Goal: Task Accomplishment & Management: Use online tool/utility

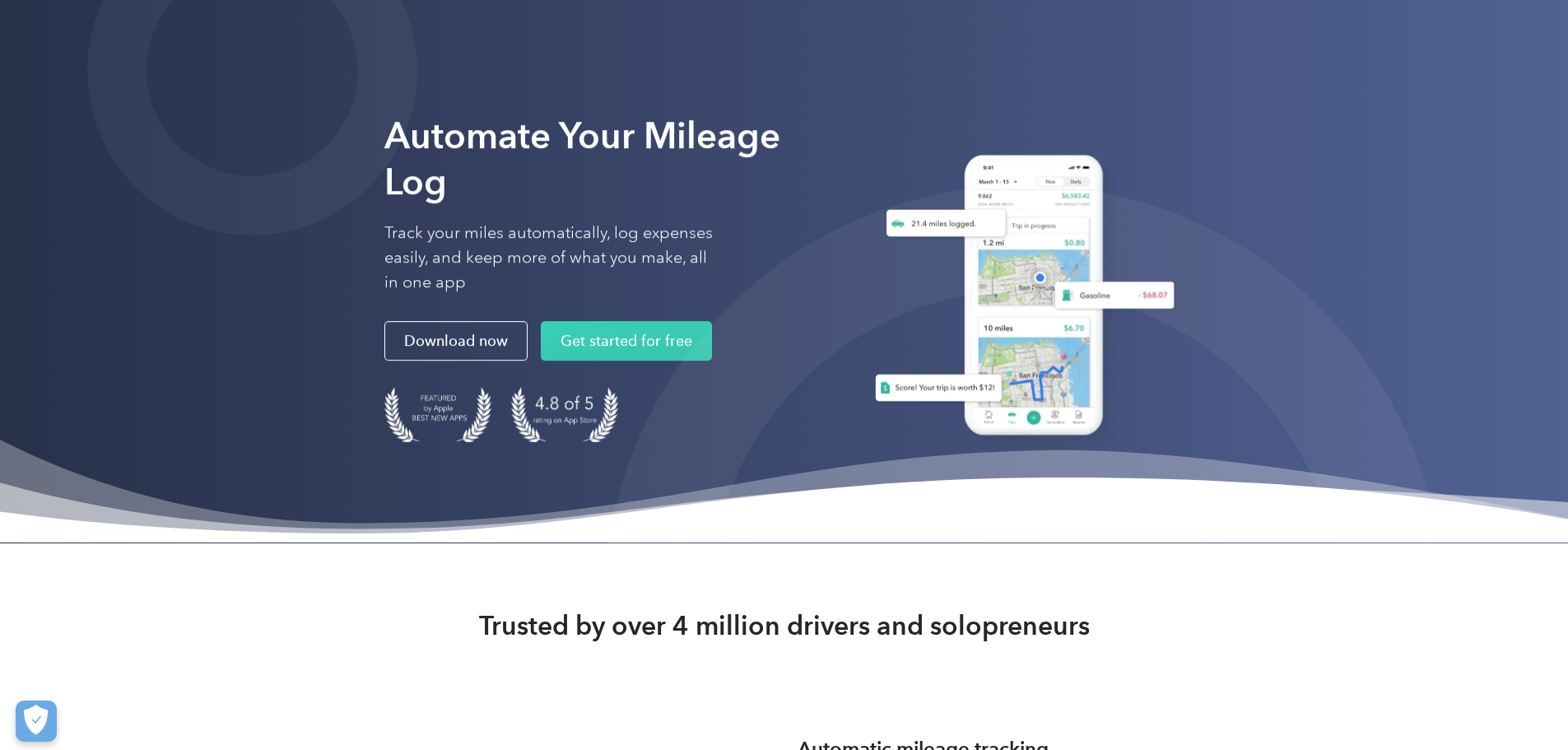
click at [883, 444] on div at bounding box center [1024, 606] width 839 height 840
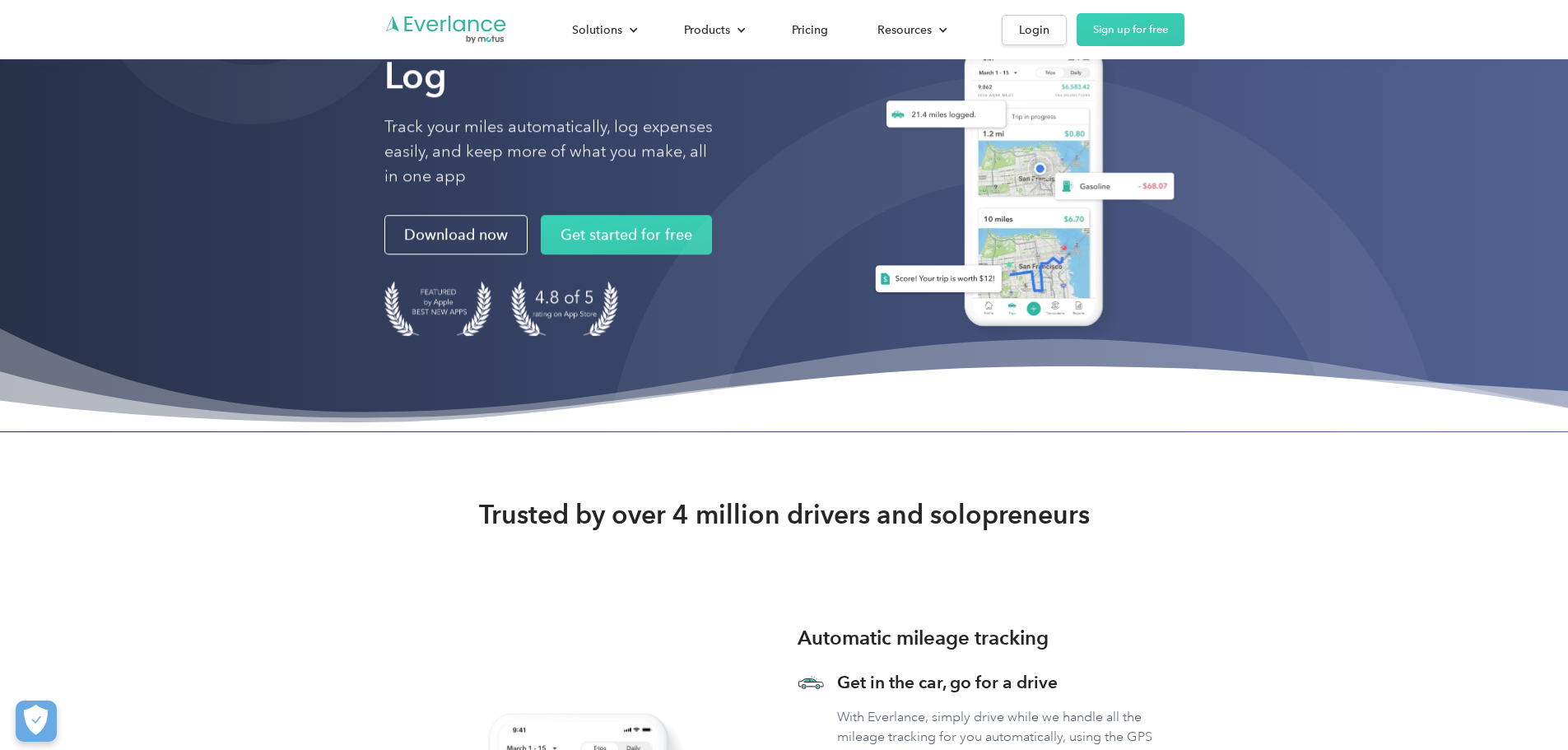
scroll to position [83, 0]
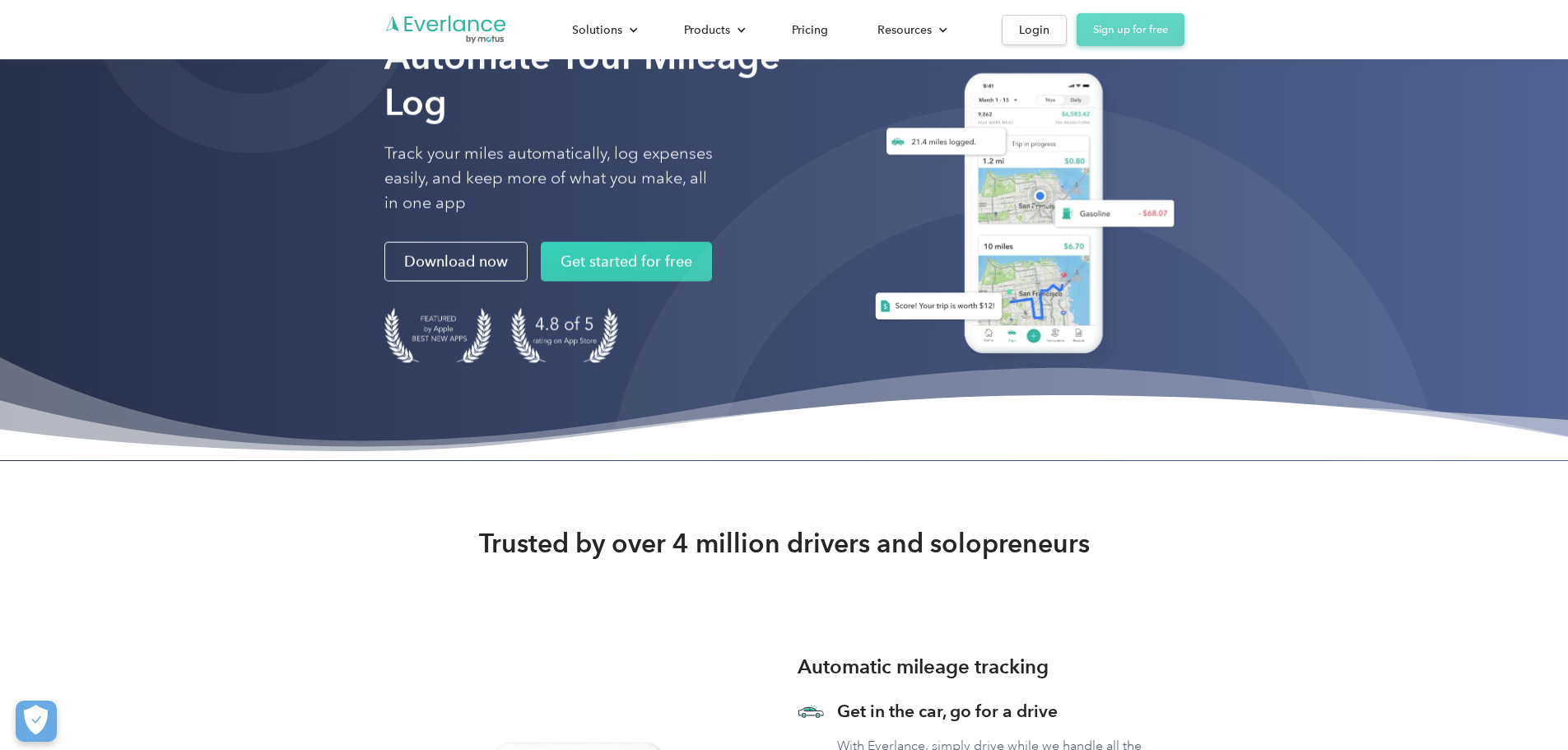
click at [1184, 27] on link "Sign up for free" at bounding box center [1131, 29] width 108 height 33
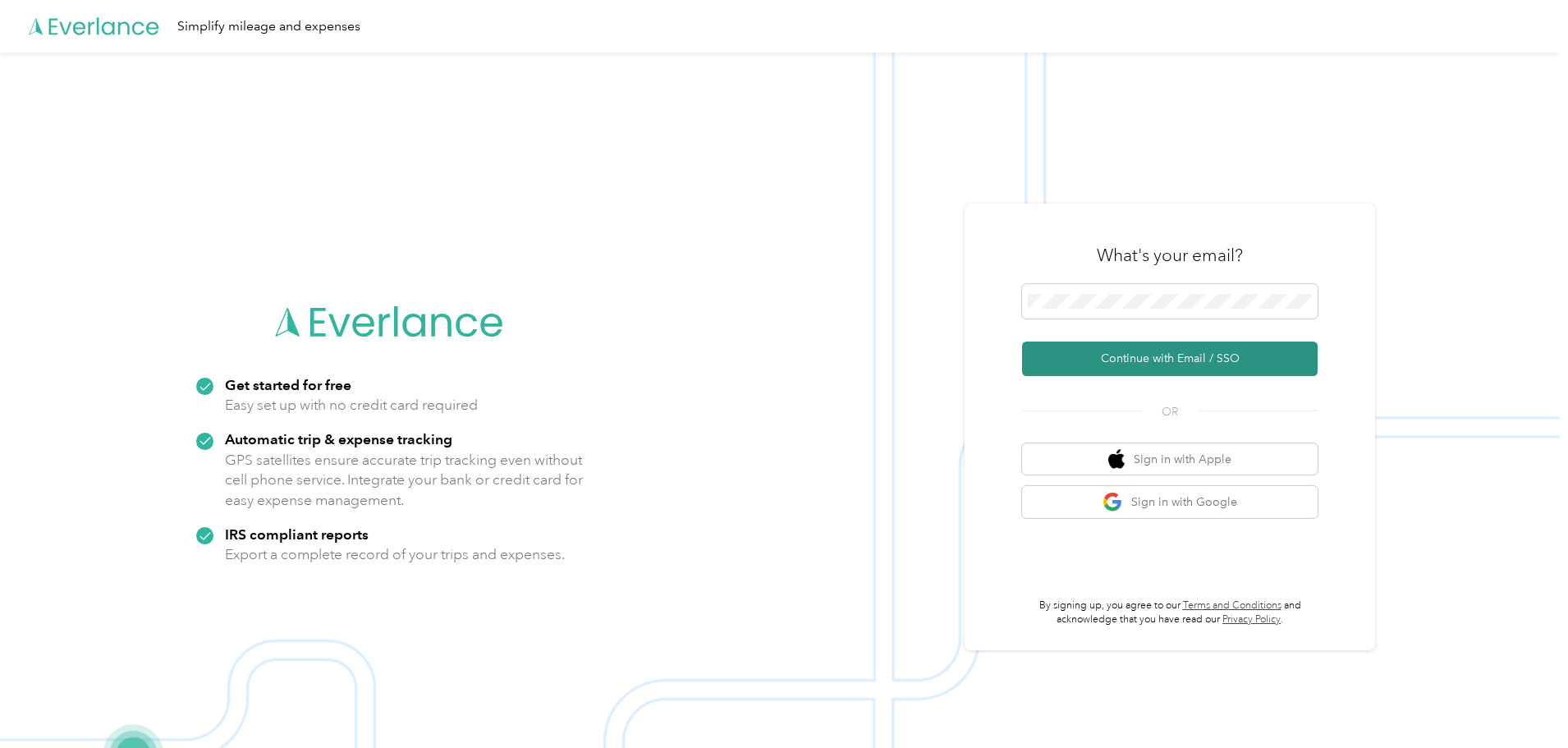
click at [1263, 351] on button "Continue with Email / SSO" at bounding box center [1170, 358] width 296 height 34
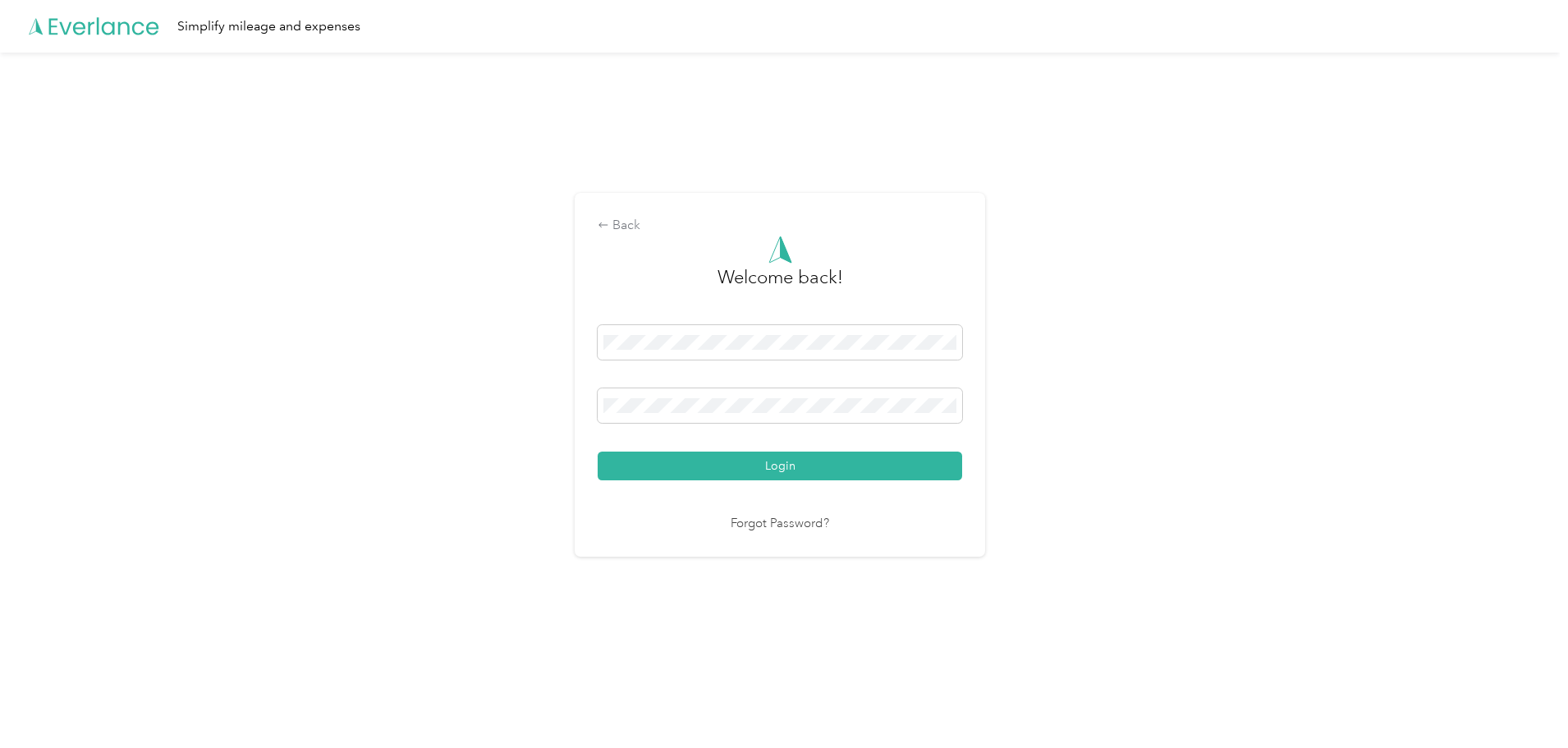
click at [598, 452] on button "Login" at bounding box center [779, 466] width 364 height 29
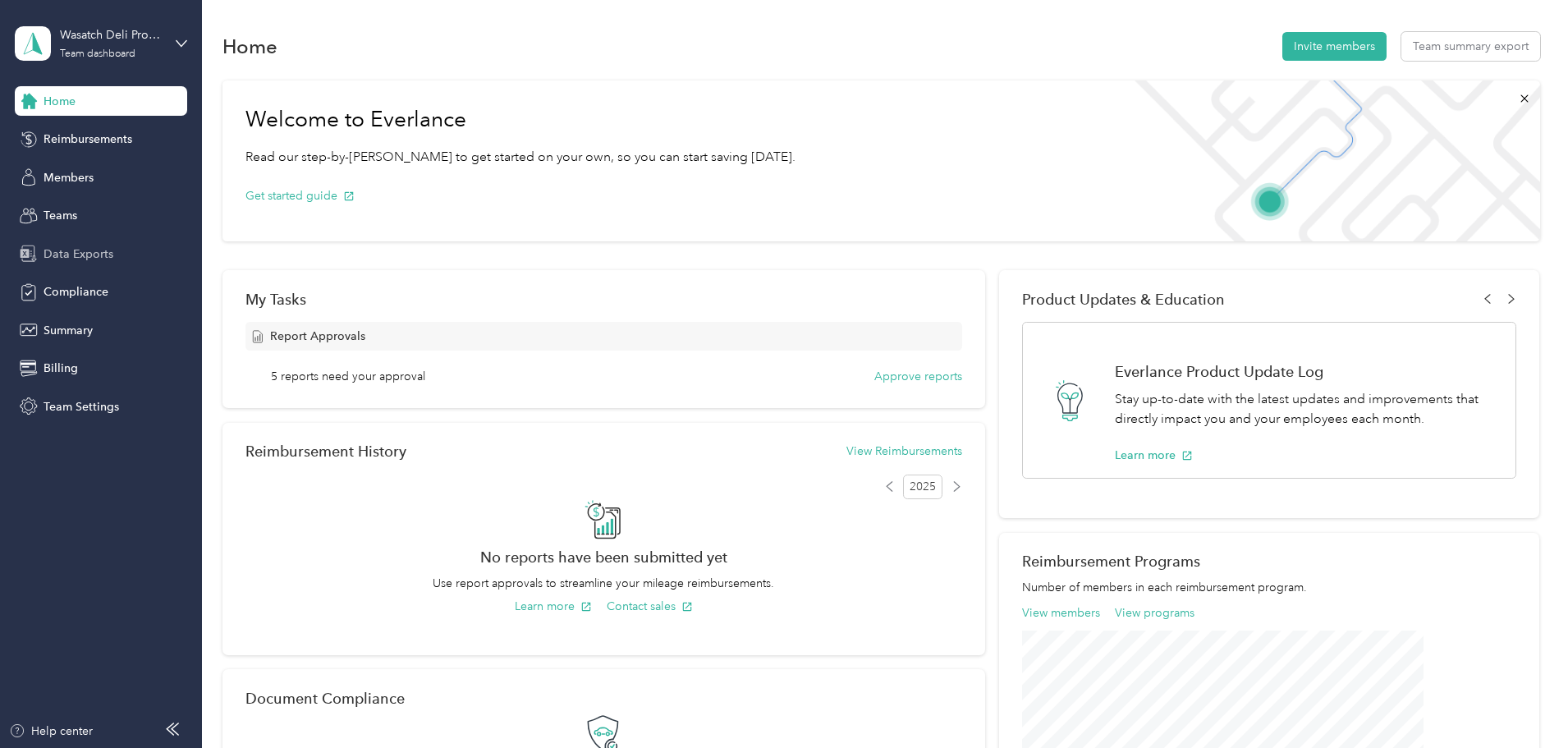
click at [111, 246] on div "Data Exports" at bounding box center [101, 254] width 172 height 30
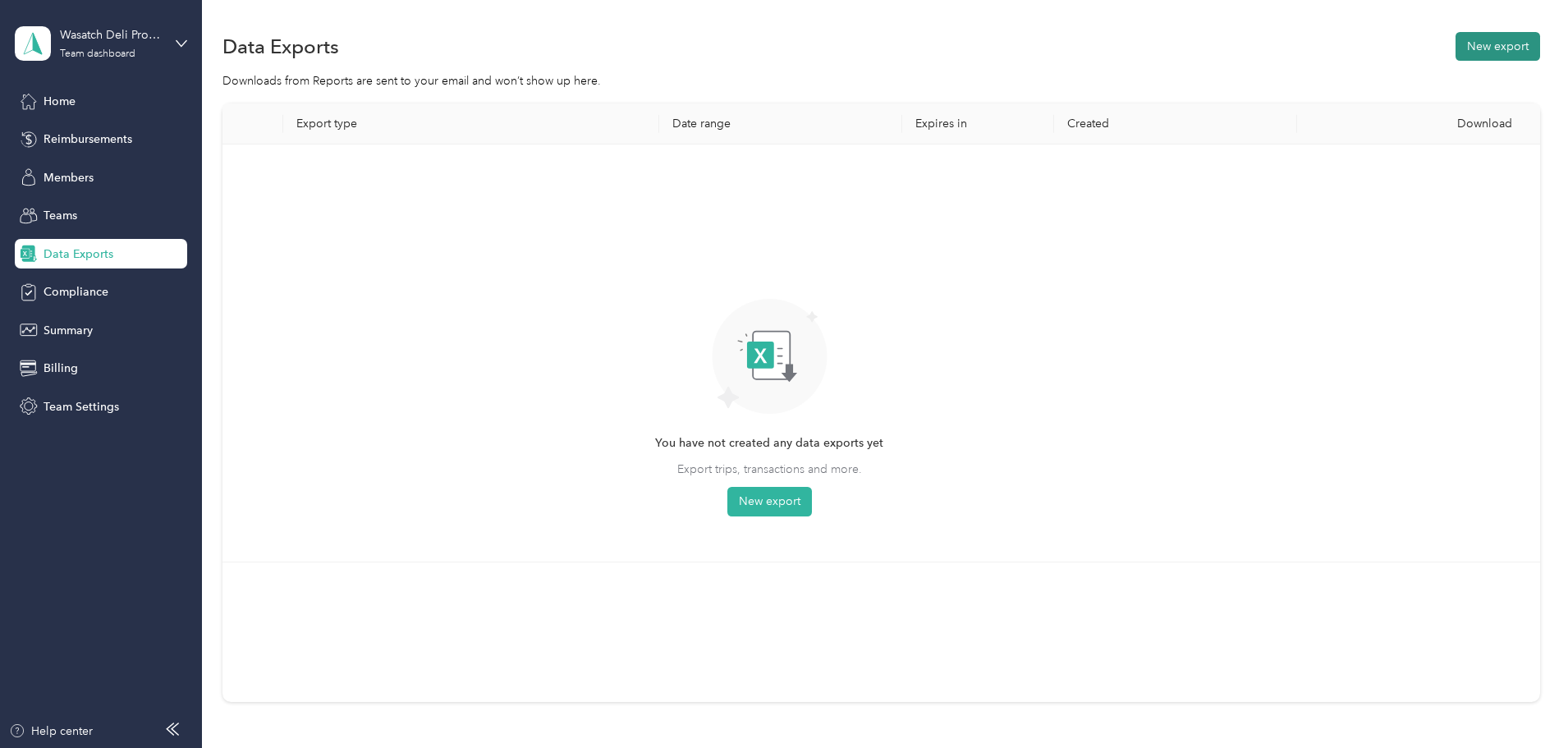
click at [1456, 35] on button "New export" at bounding box center [1498, 46] width 84 height 29
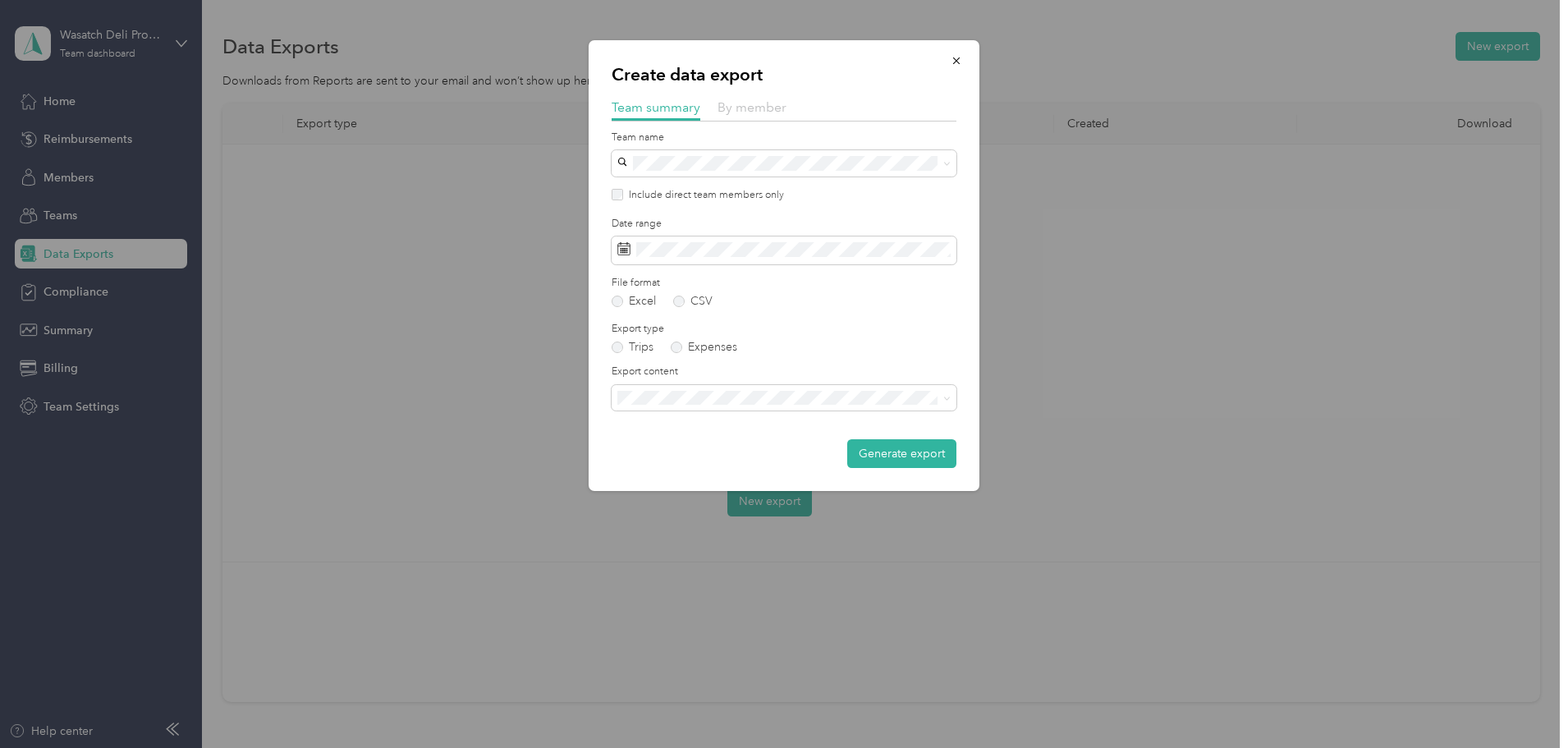
click at [755, 101] on span "By member" at bounding box center [752, 107] width 69 height 16
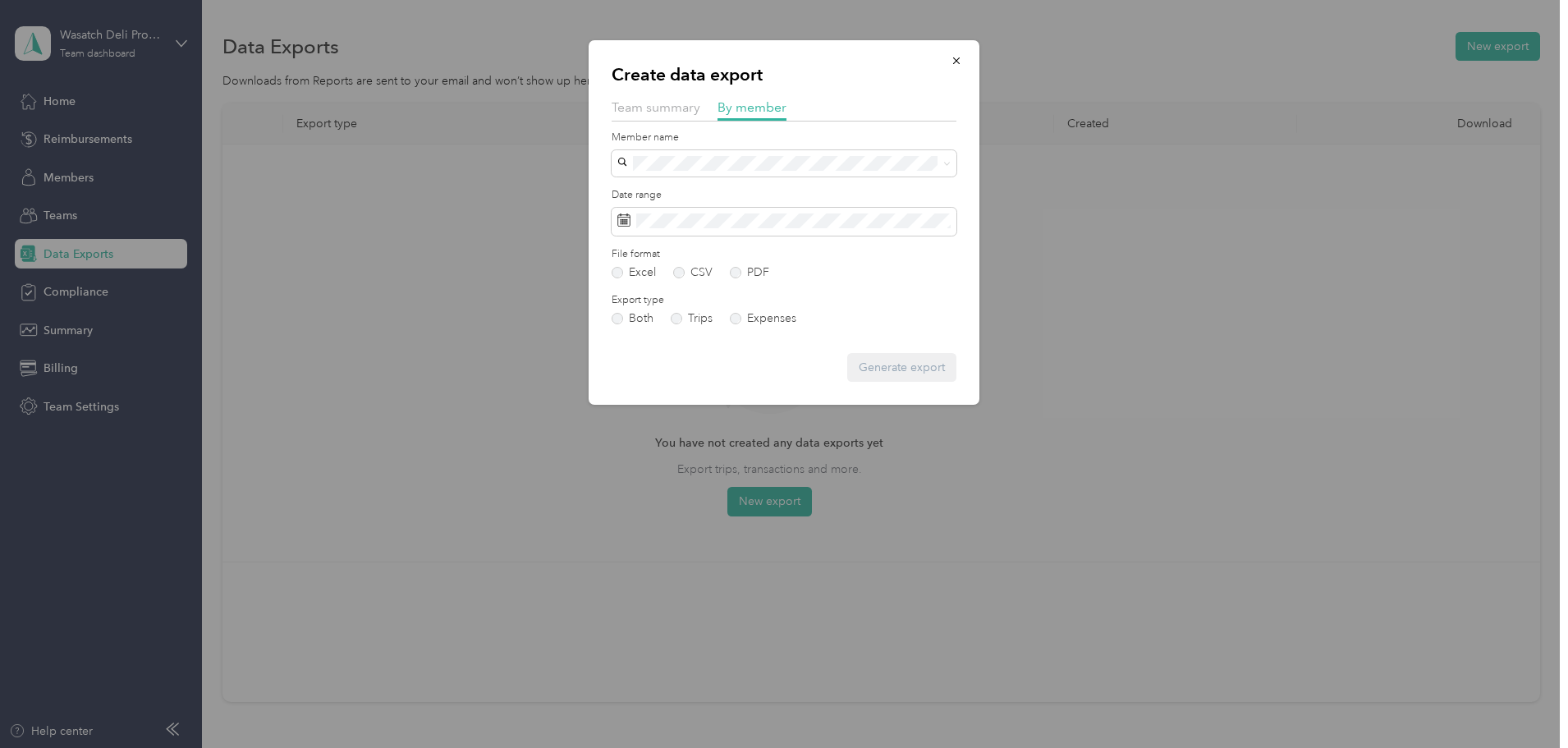
click at [775, 191] on span "[EMAIL_ADDRESS][DOMAIN_NAME]" at bounding box center [720, 192] width 194 height 14
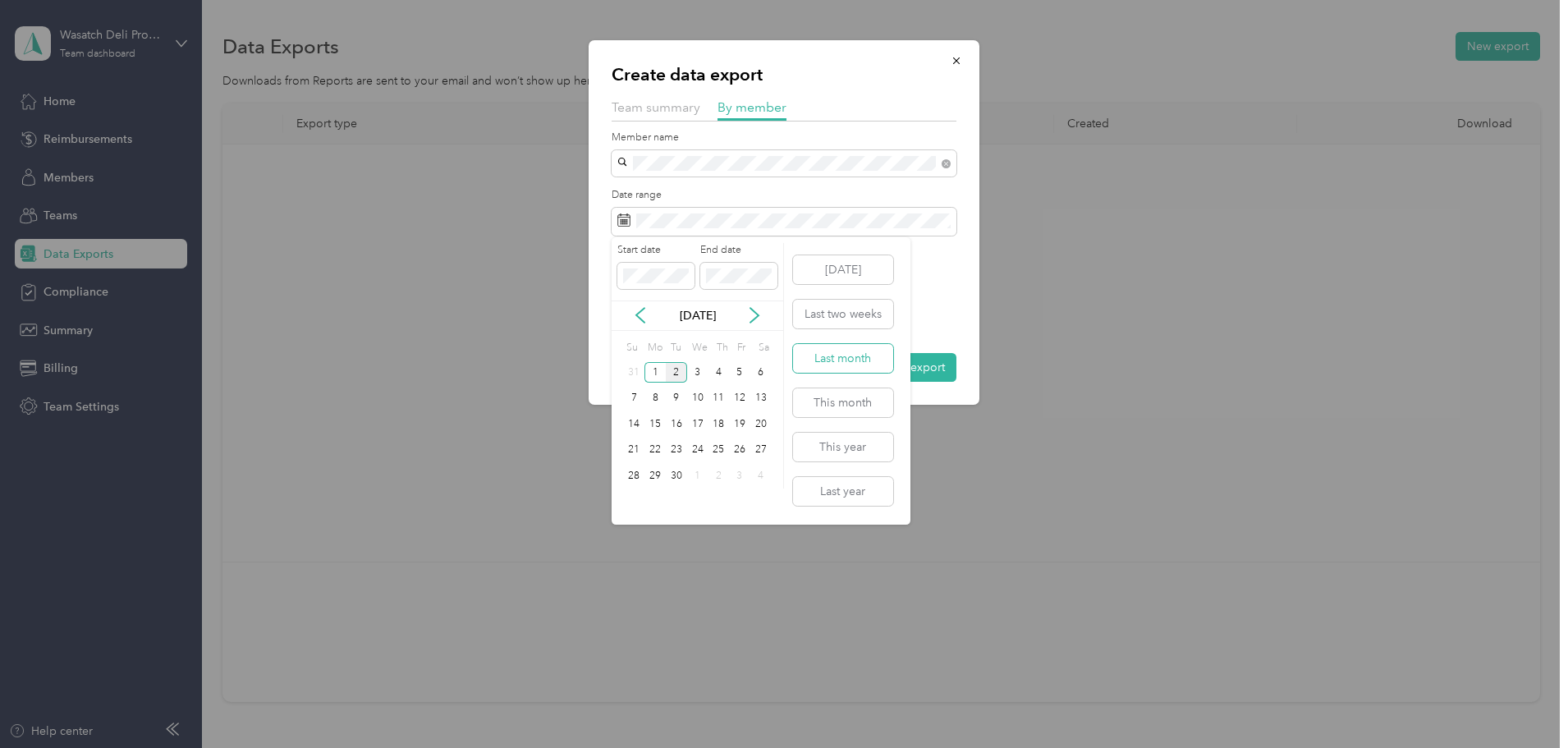
click at [854, 361] on button "Last month" at bounding box center [843, 358] width 100 height 29
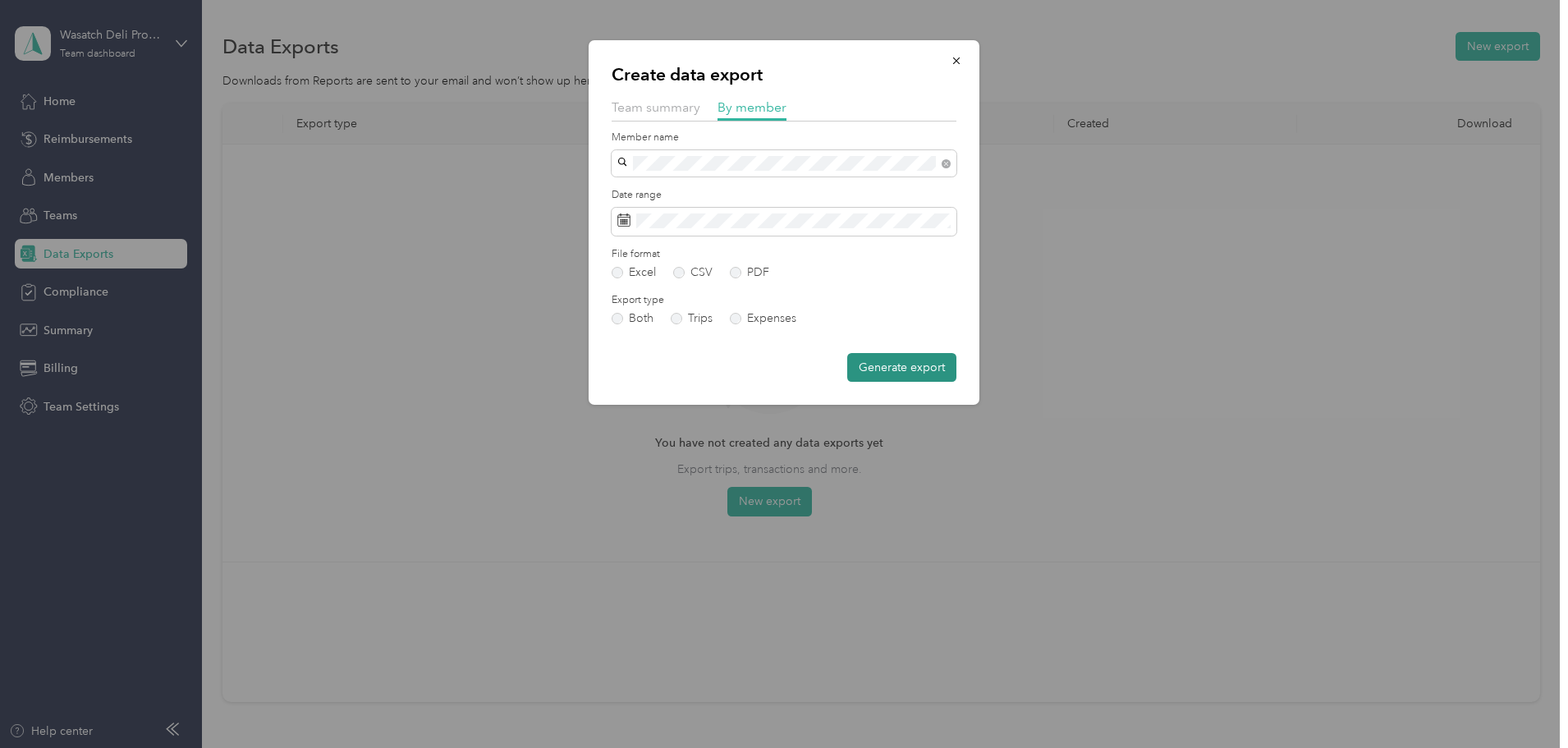
click at [875, 363] on button "Generate export" at bounding box center [902, 367] width 109 height 29
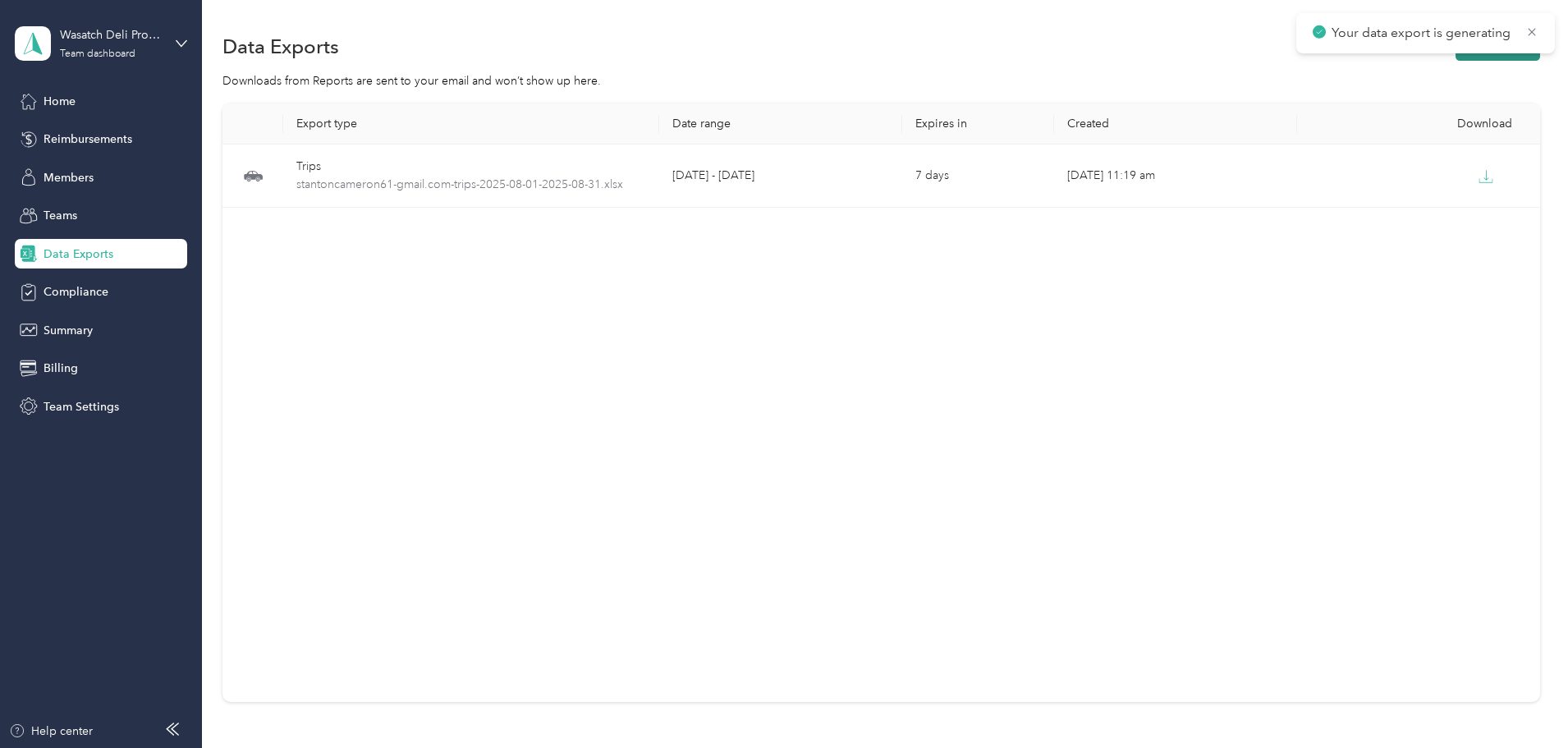
click at [1456, 54] on button "New export" at bounding box center [1498, 46] width 84 height 29
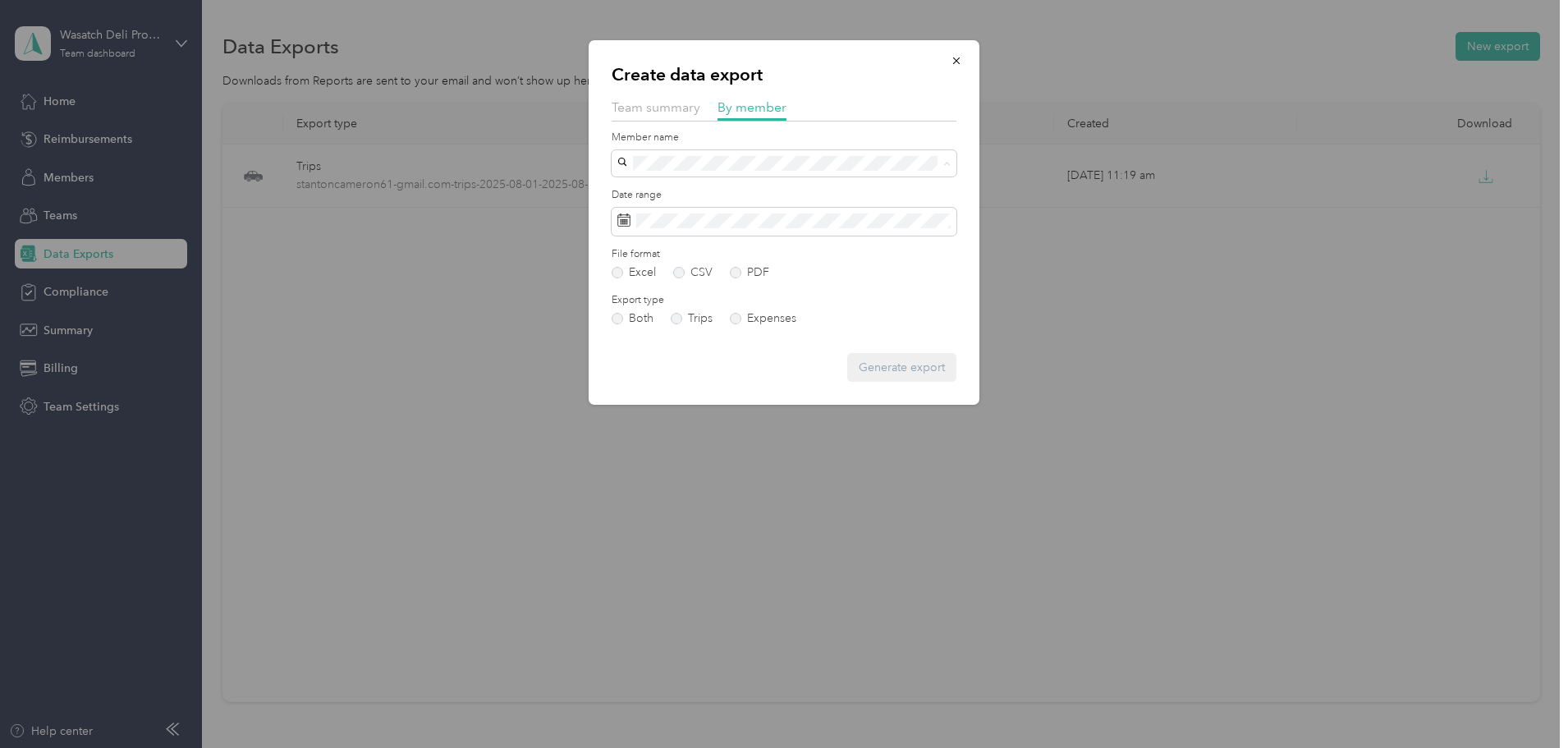
click at [719, 227] on li "[EMAIL_ADDRESS][DOMAIN_NAME]" at bounding box center [784, 221] width 345 height 29
click at [836, 212] on span at bounding box center [784, 222] width 345 height 28
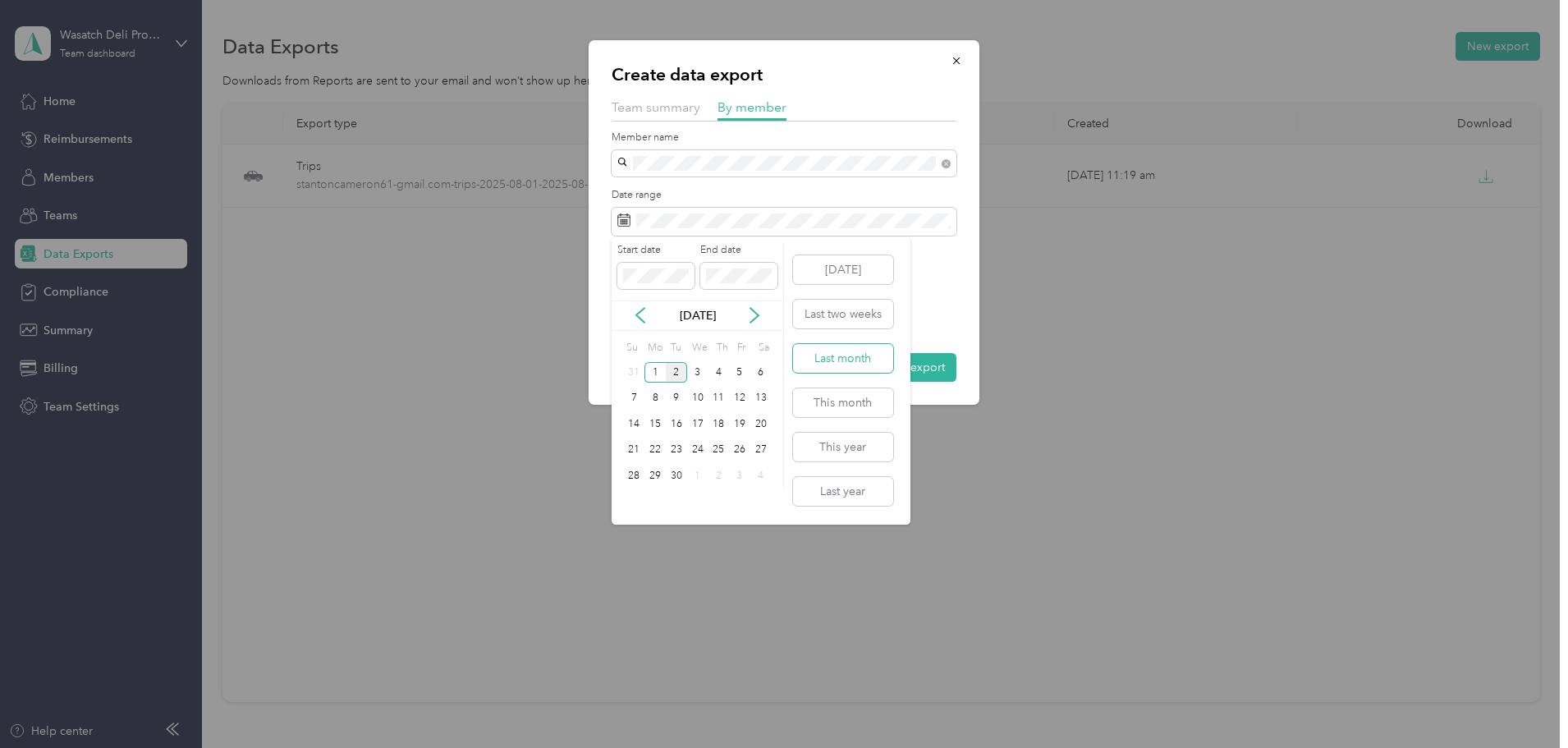
click at [867, 359] on button "Last month" at bounding box center [843, 358] width 100 height 29
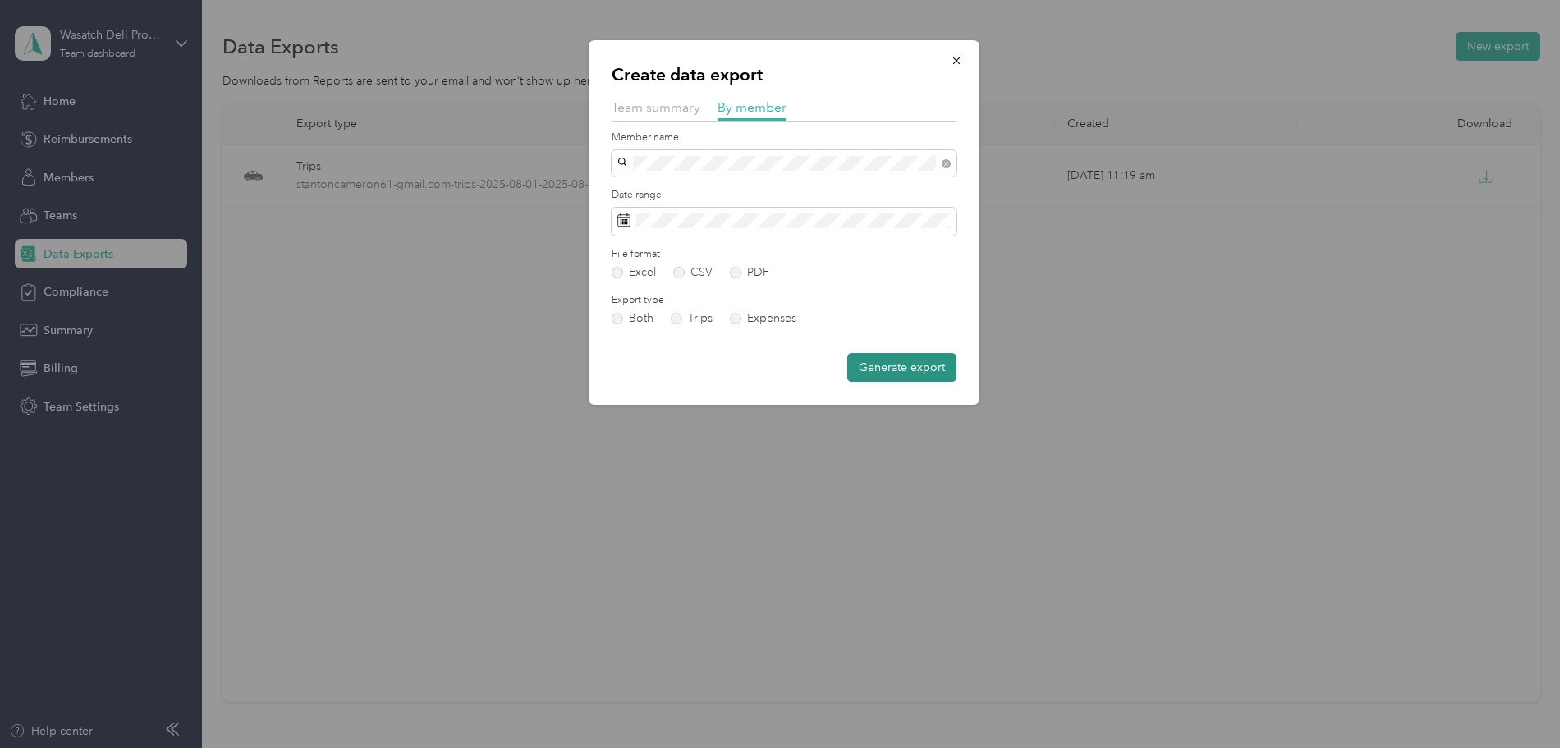
click at [910, 358] on button "Generate export" at bounding box center [902, 367] width 109 height 29
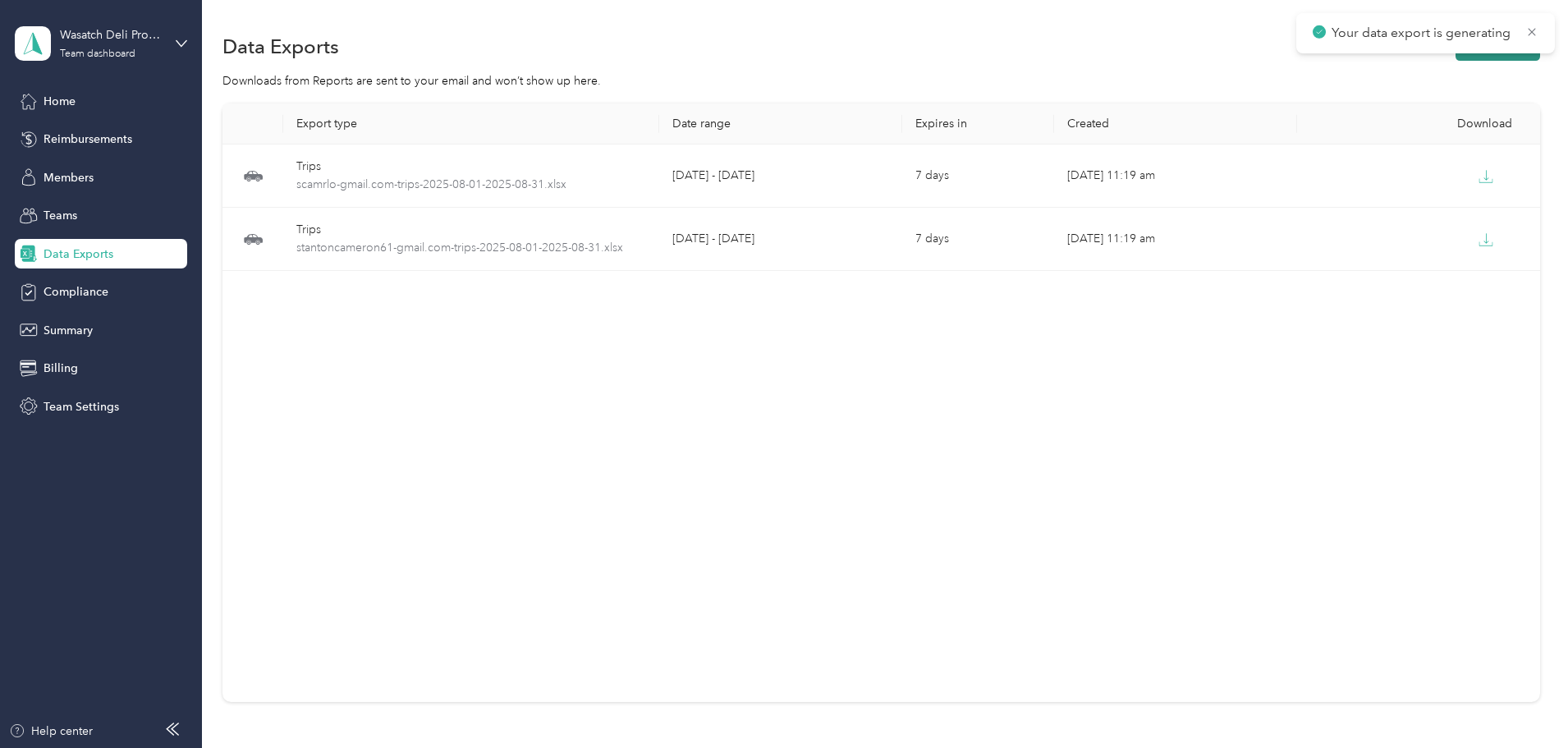
click at [1456, 57] on button "New export" at bounding box center [1498, 46] width 84 height 29
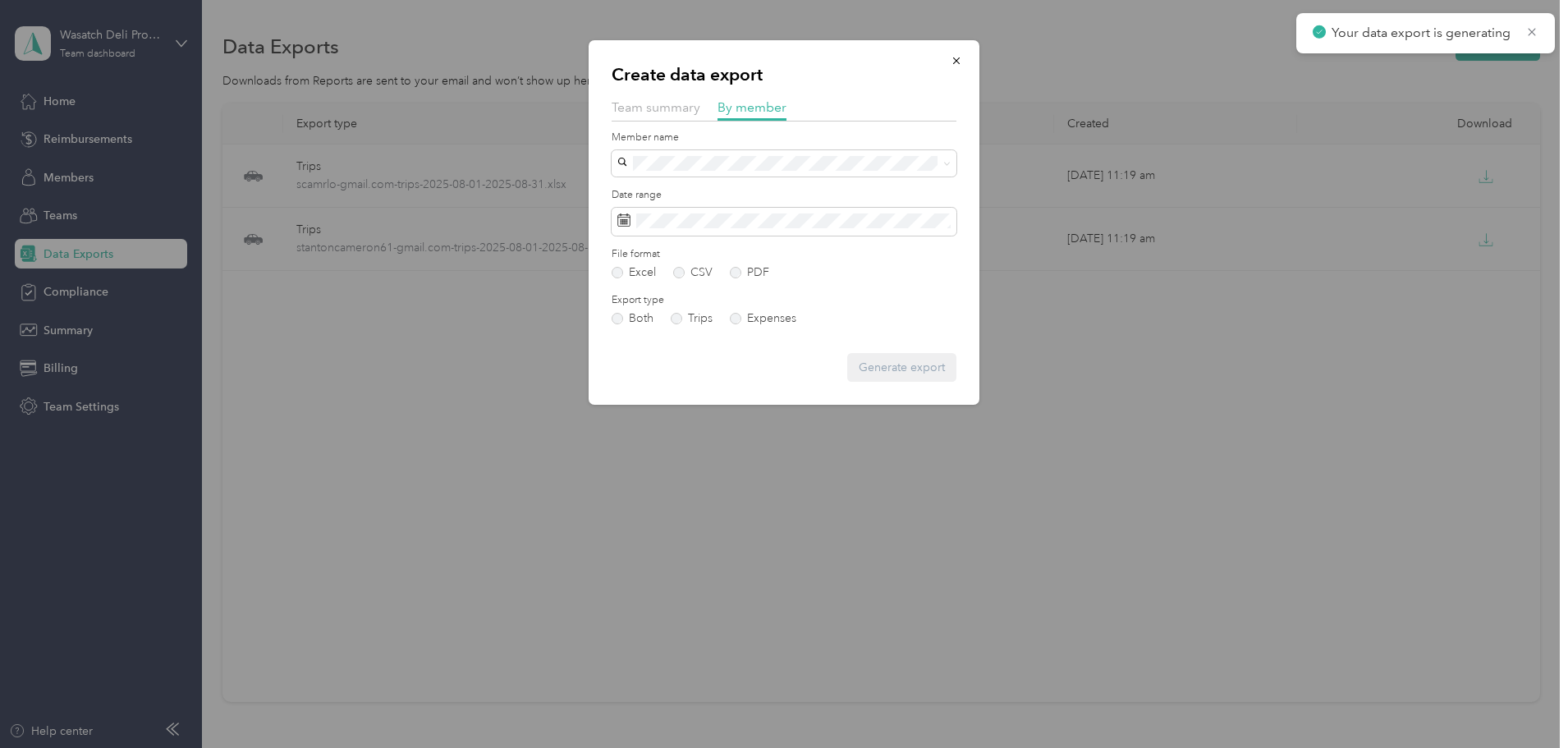
click at [893, 178] on form "Member name Date range File format Excel CSV PDF Export type Both Trips Expense…" at bounding box center [784, 256] width 345 height 252
click at [891, 177] on form "Member name Date range File format Excel CSV PDF Export type Both Trips Expense…" at bounding box center [784, 256] width 345 height 252
click at [812, 252] on li "[PERSON_NAME]" at bounding box center [784, 243] width 345 height 29
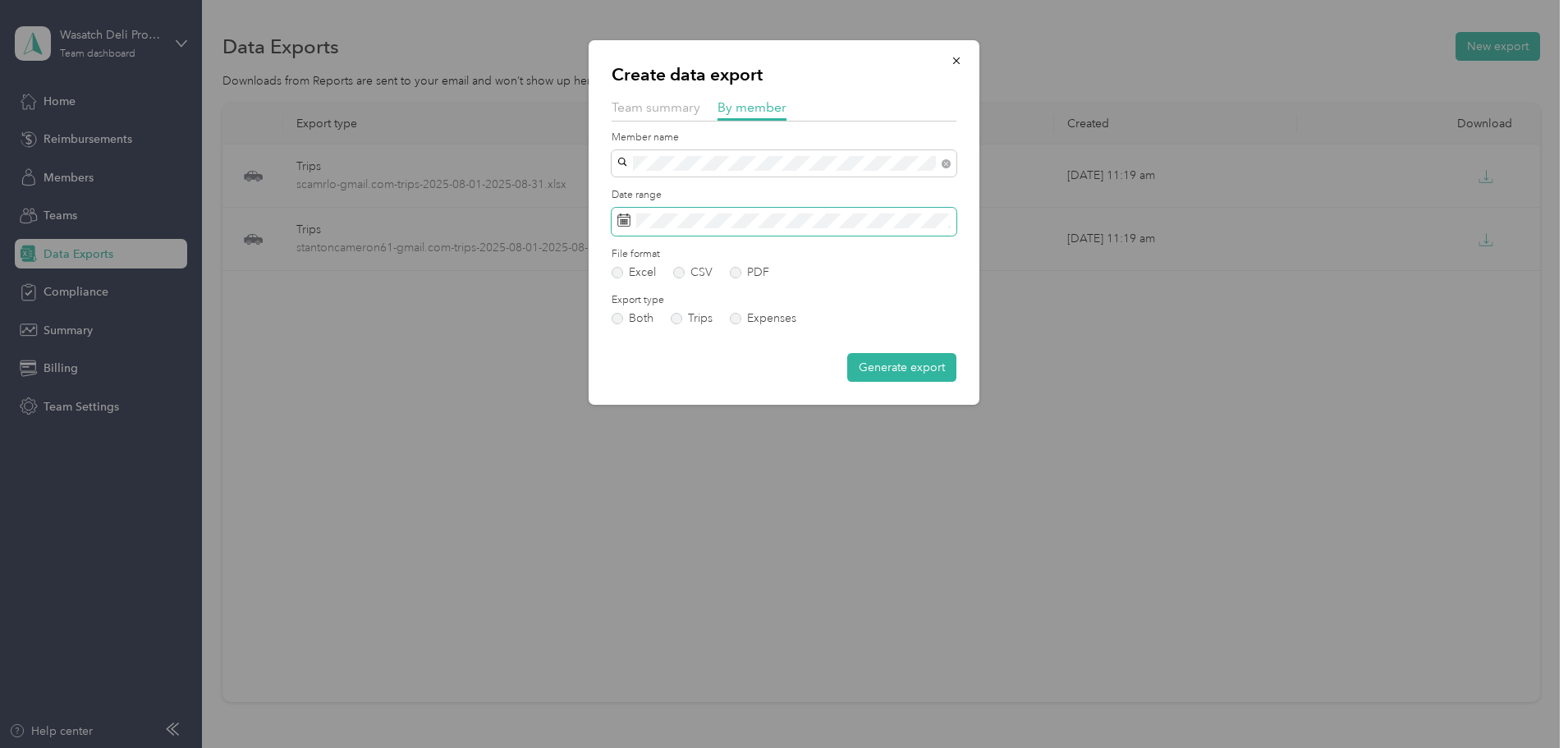
click at [806, 212] on span at bounding box center [784, 222] width 345 height 28
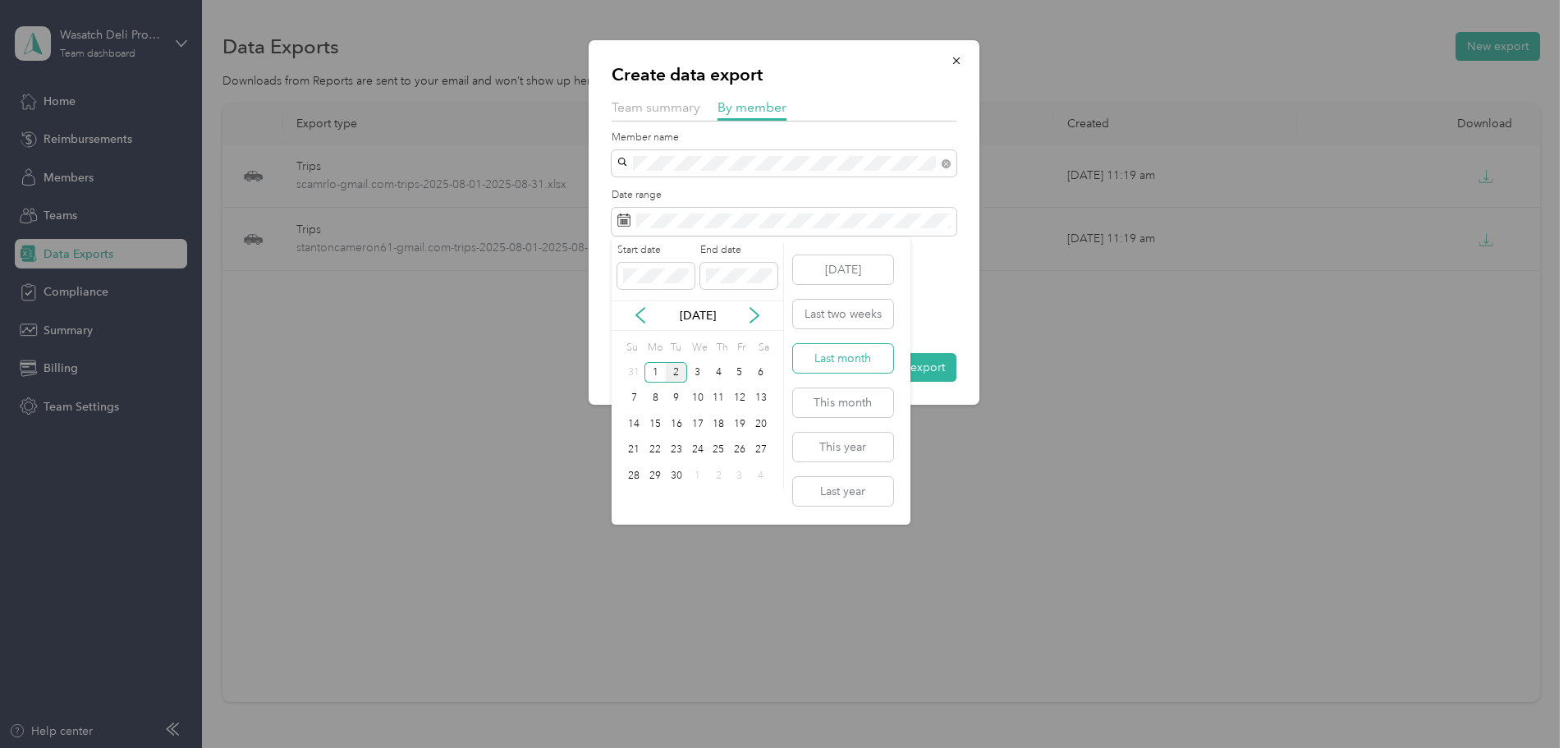
click at [861, 356] on button "Last month" at bounding box center [843, 358] width 100 height 29
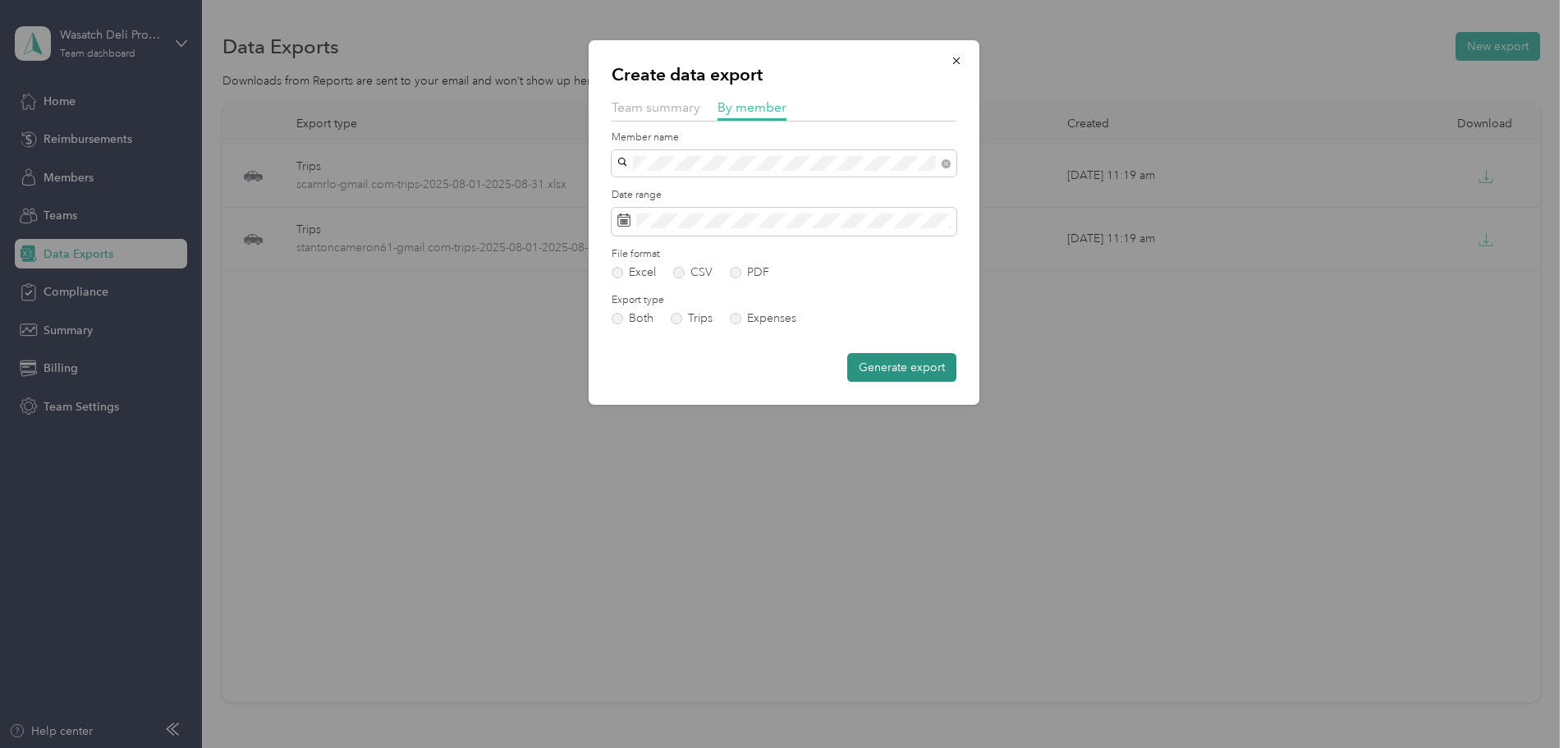
click at [930, 370] on button "Generate export" at bounding box center [902, 367] width 109 height 29
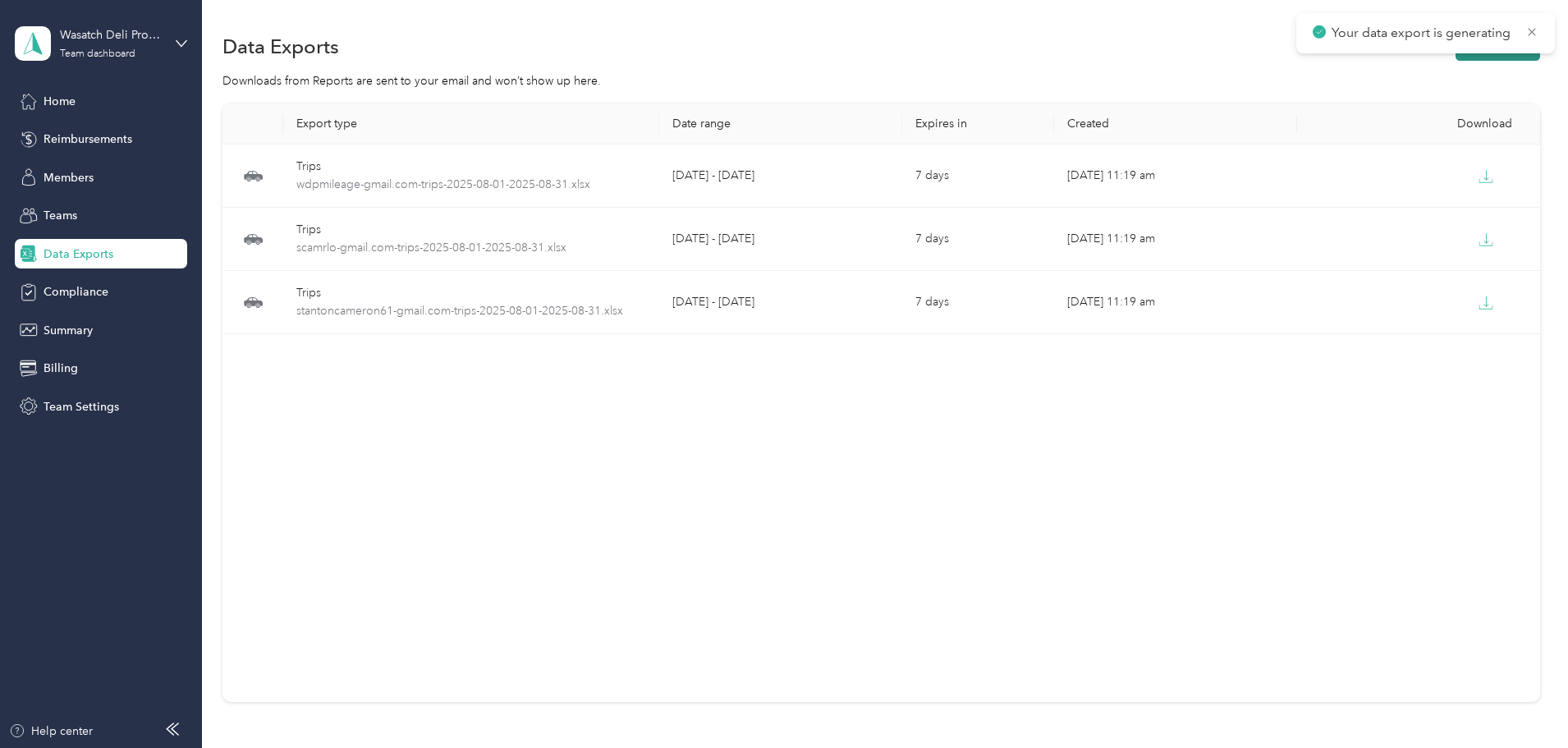
click at [1456, 58] on button "New export" at bounding box center [1498, 46] width 84 height 29
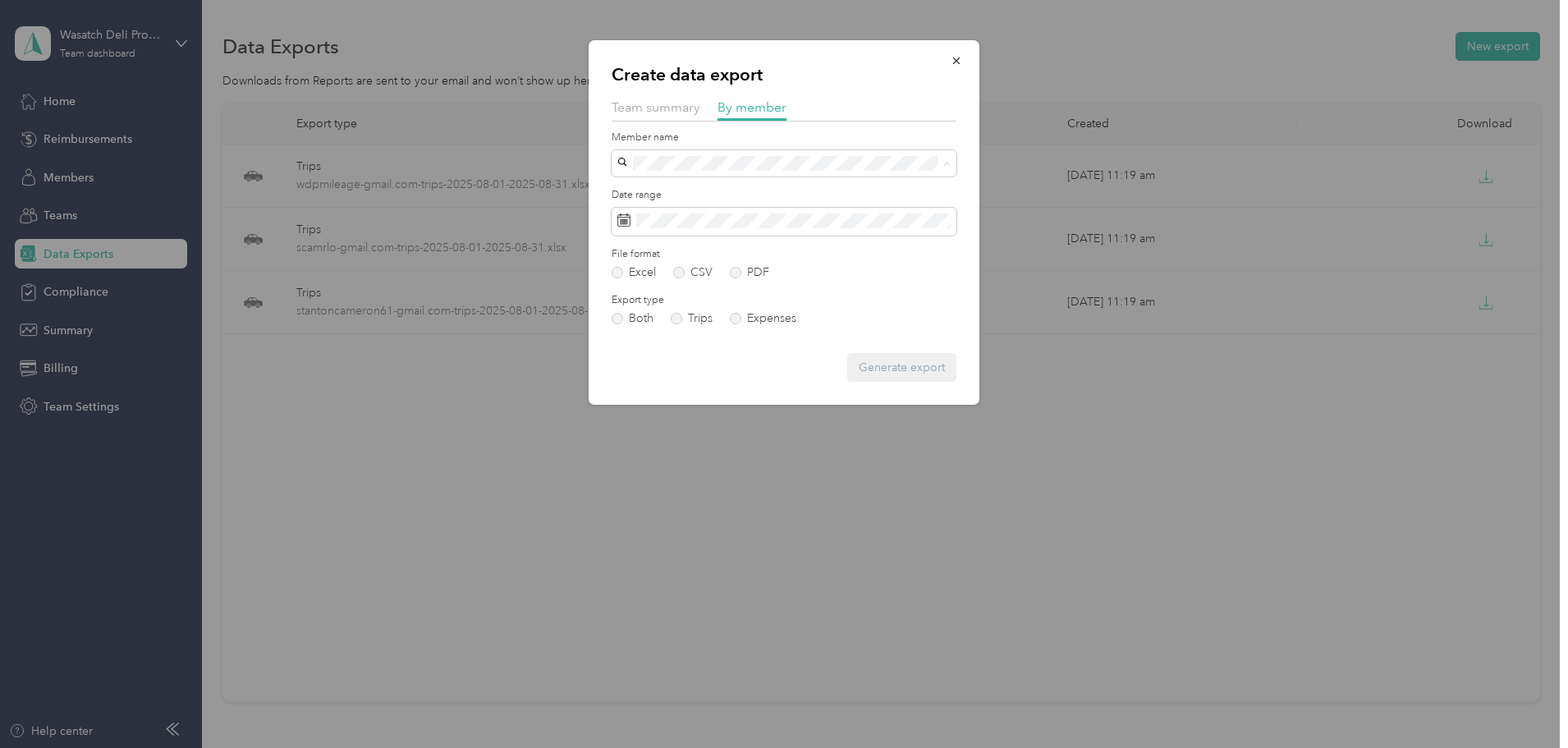
click at [731, 277] on span "[EMAIL_ADDRESS][DOMAIN_NAME]" at bounding box center [720, 279] width 194 height 14
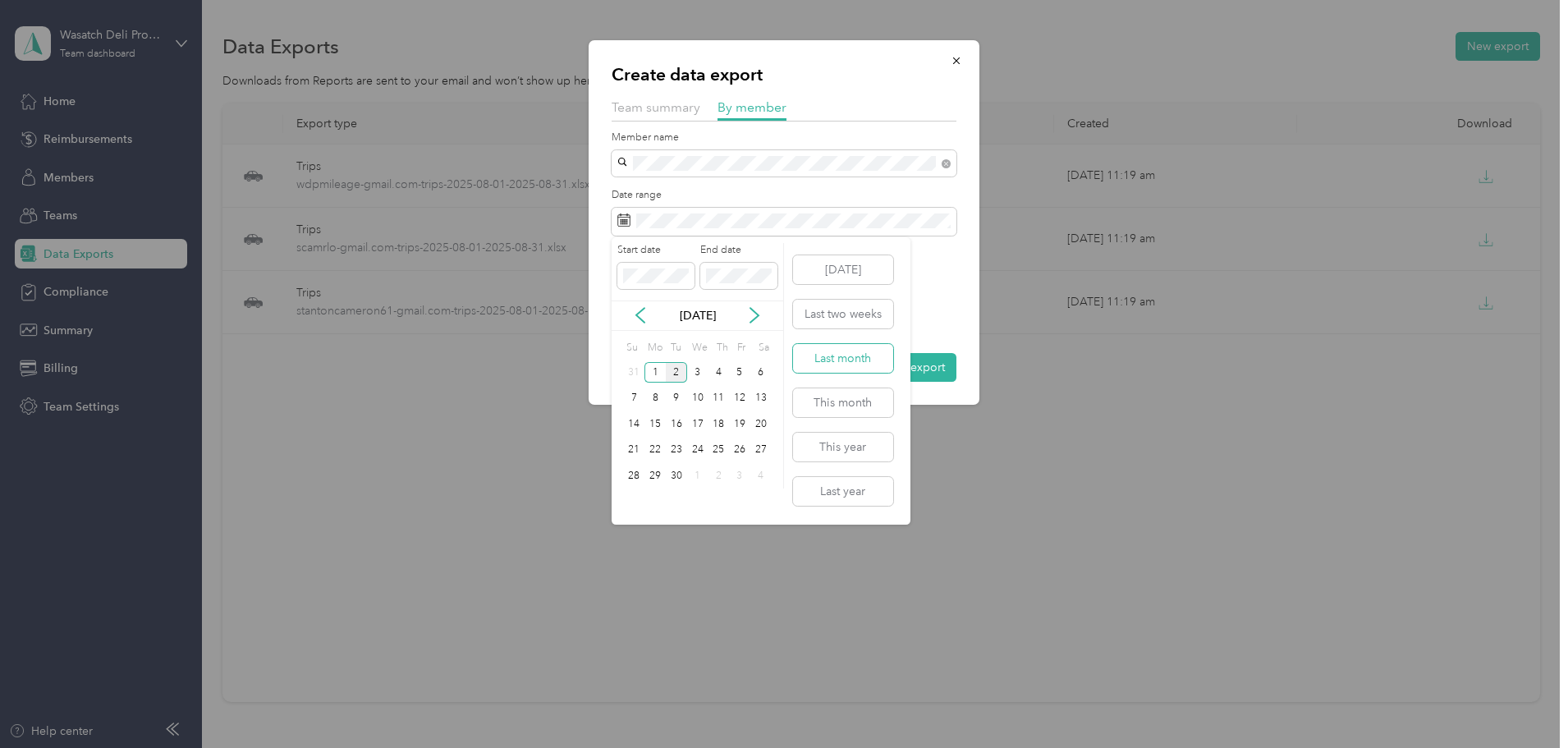
click at [860, 367] on button "Last month" at bounding box center [843, 358] width 100 height 29
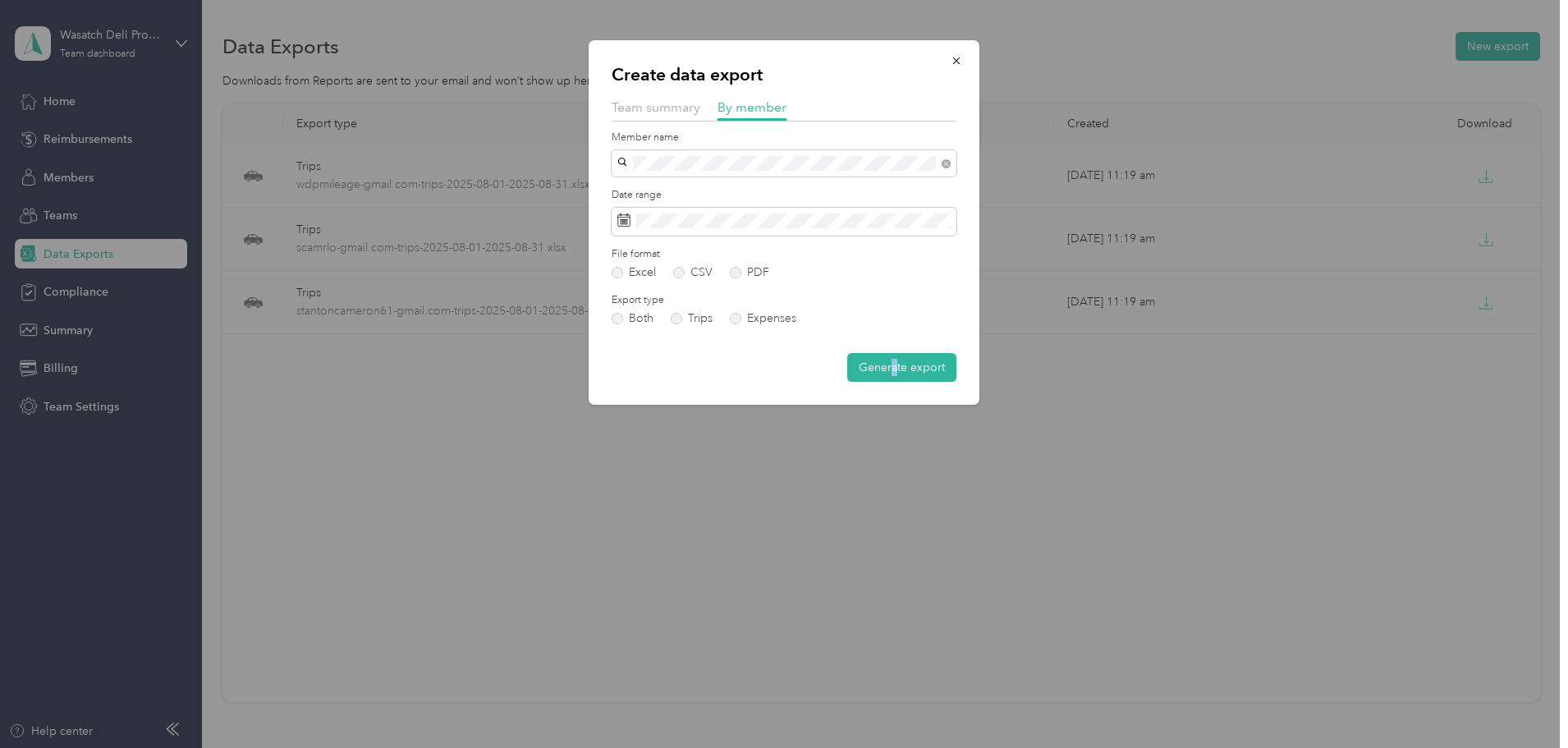
click at [896, 352] on form "Member name Date range File format Excel CSV PDF Export type Both Trips Expense…" at bounding box center [784, 256] width 345 height 252
click at [899, 363] on button "Generate export" at bounding box center [902, 367] width 109 height 29
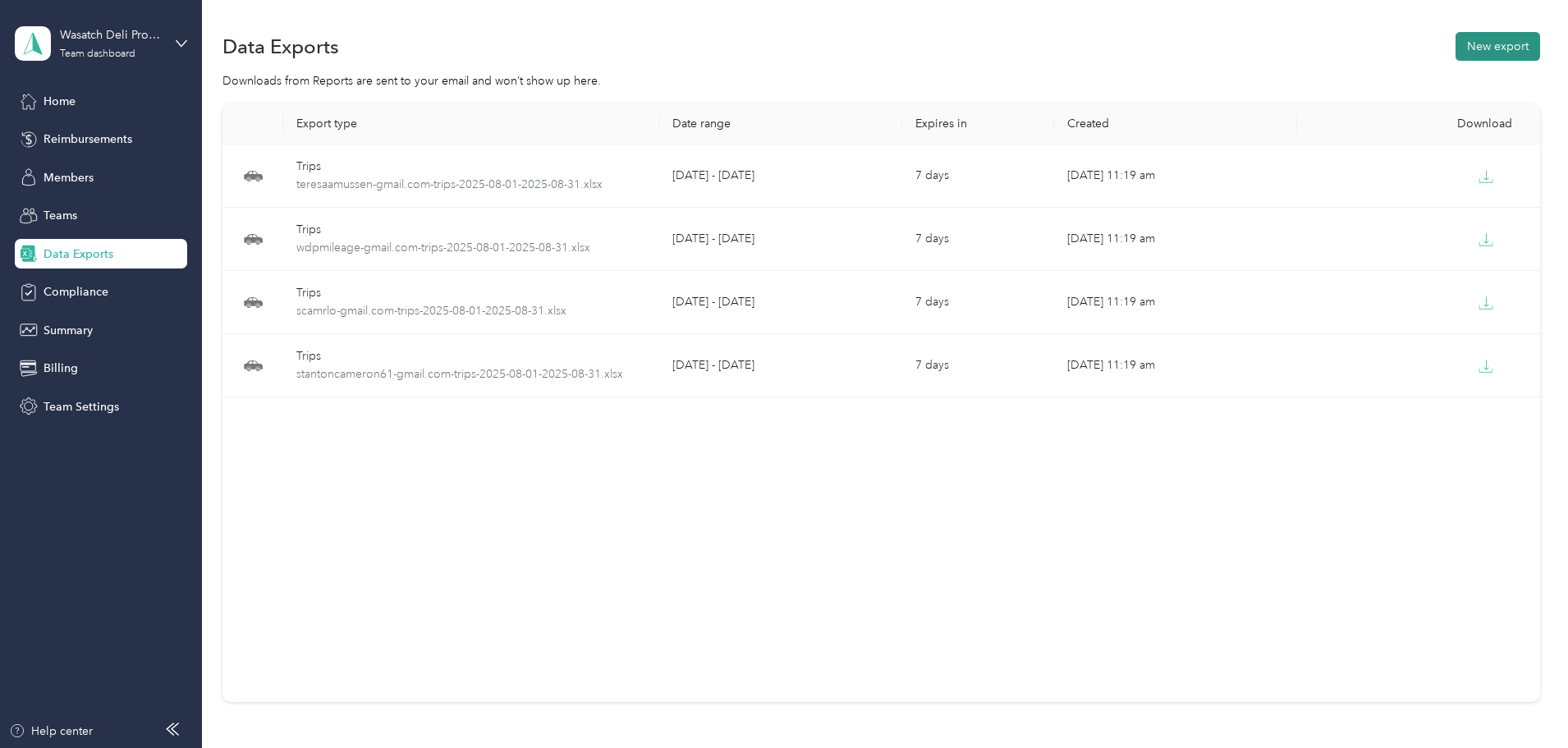
click at [1456, 60] on button "New export" at bounding box center [1498, 46] width 84 height 29
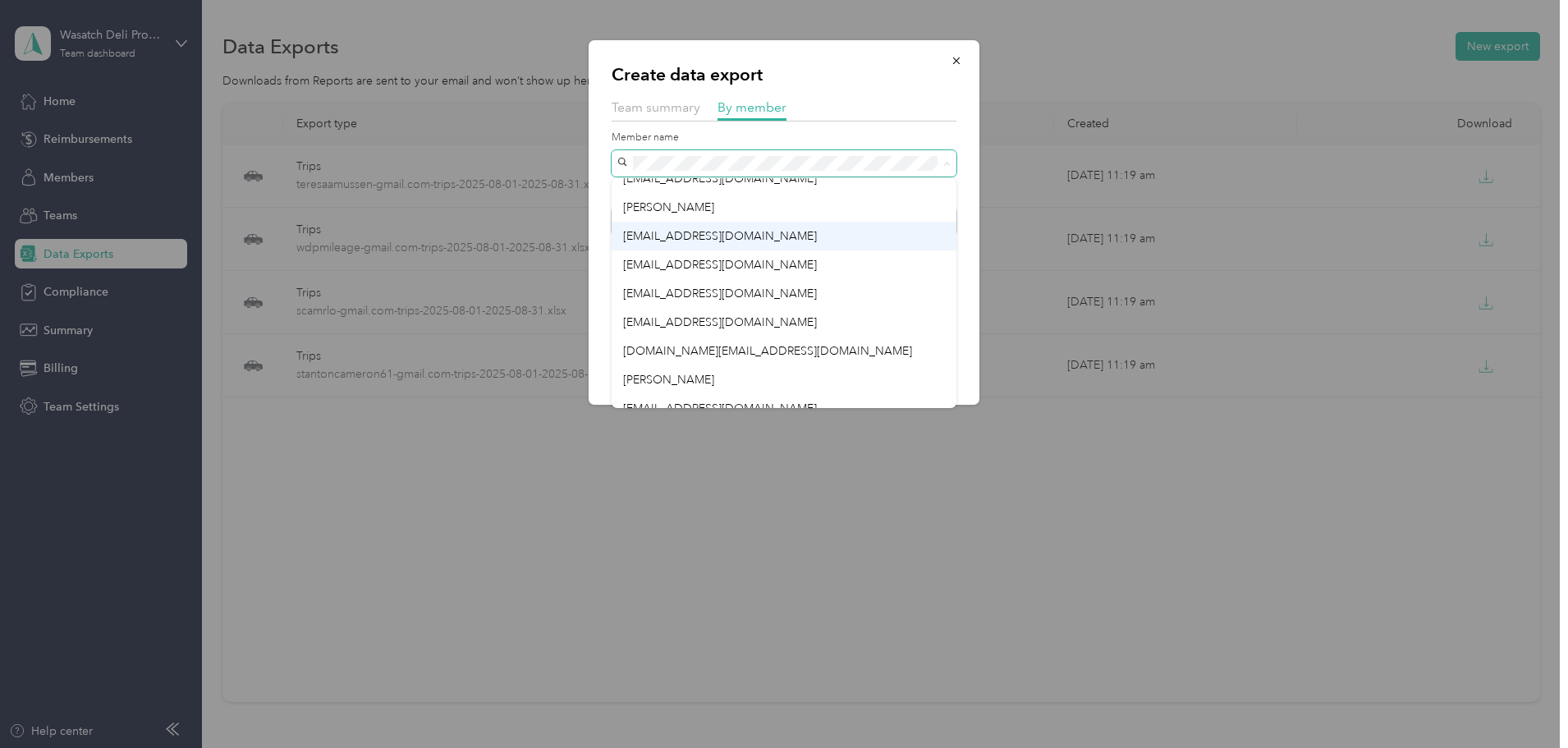
scroll to position [83, 0]
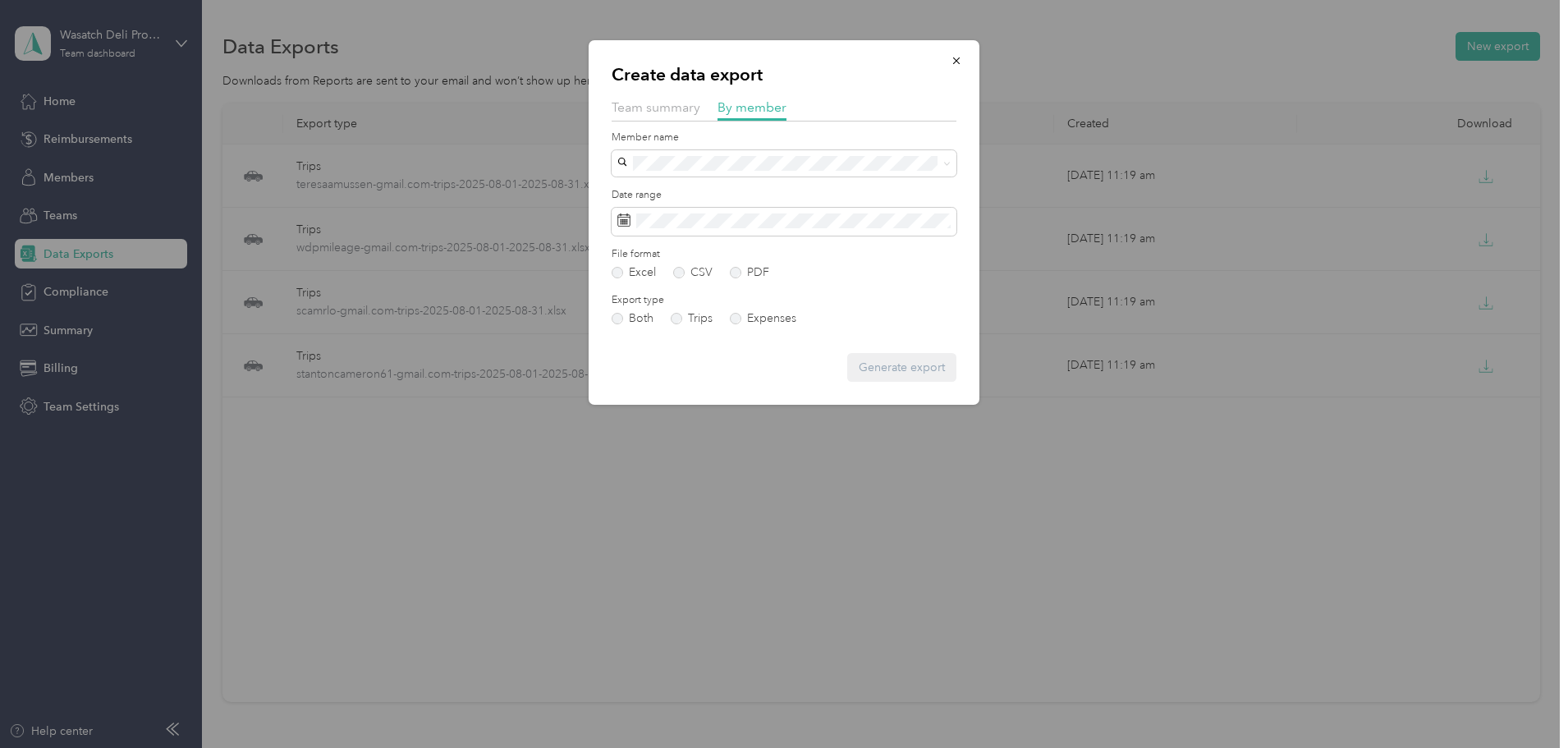
click at [717, 236] on ol "[EMAIL_ADDRESS][DOMAIN_NAME] [EMAIL_ADDRESS][DOMAIN_NAME] [PERSON_NAME] [PERSON…" at bounding box center [784, 287] width 345 height 230
drag, startPoint x: 887, startPoint y: 172, endPoint x: 870, endPoint y: 181, distance: 19.2
click at [872, 181] on form "Member name Date range File format Excel CSV PDF Export type Both Trips Expense…" at bounding box center [784, 256] width 345 height 252
click at [856, 175] on span at bounding box center [784, 163] width 345 height 26
click at [706, 312] on div "[EMAIL_ADDRESS][DOMAIN_NAME]" at bounding box center [784, 308] width 322 height 18
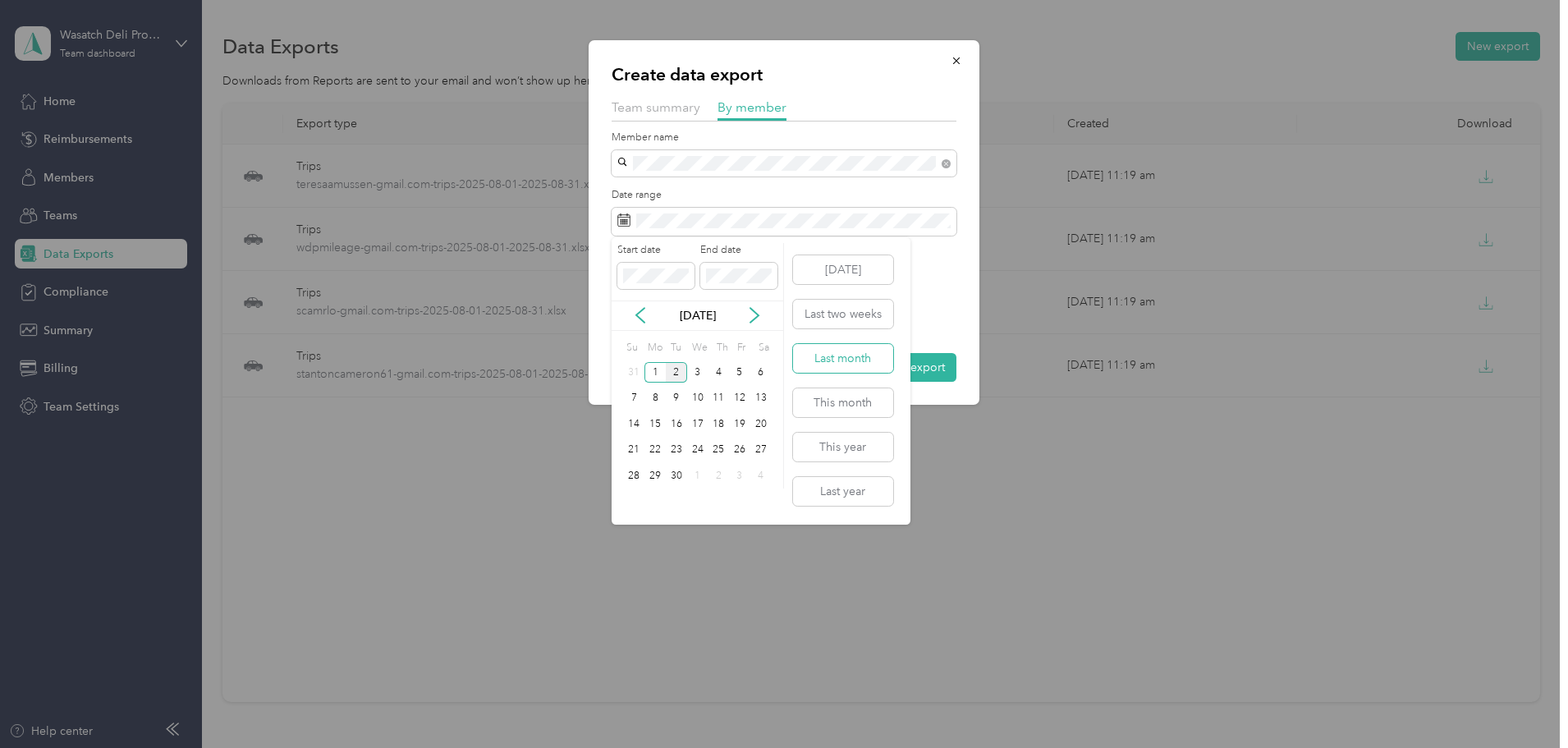
click at [846, 364] on button "Last month" at bounding box center [843, 358] width 100 height 29
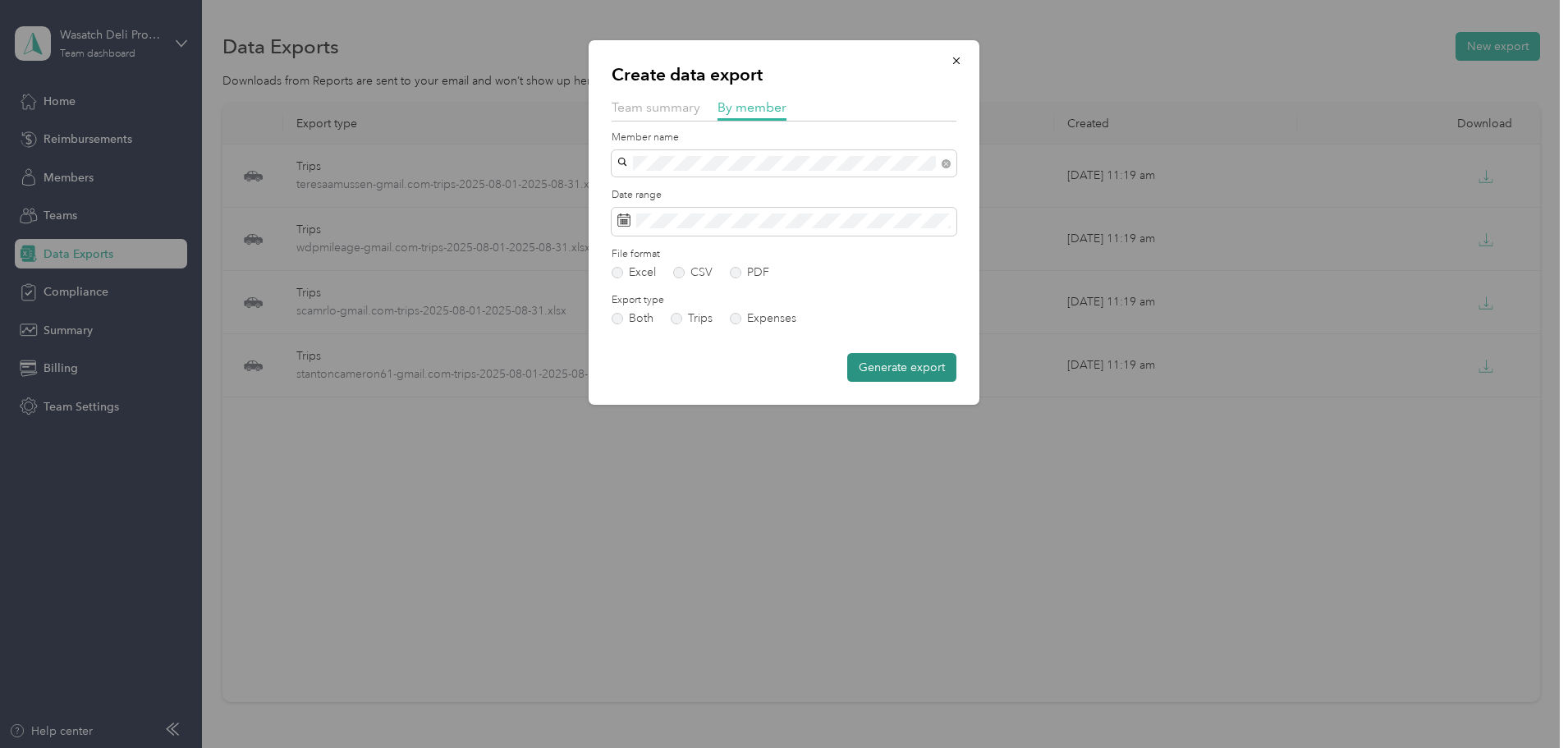
click at [921, 362] on button "Generate export" at bounding box center [902, 367] width 109 height 29
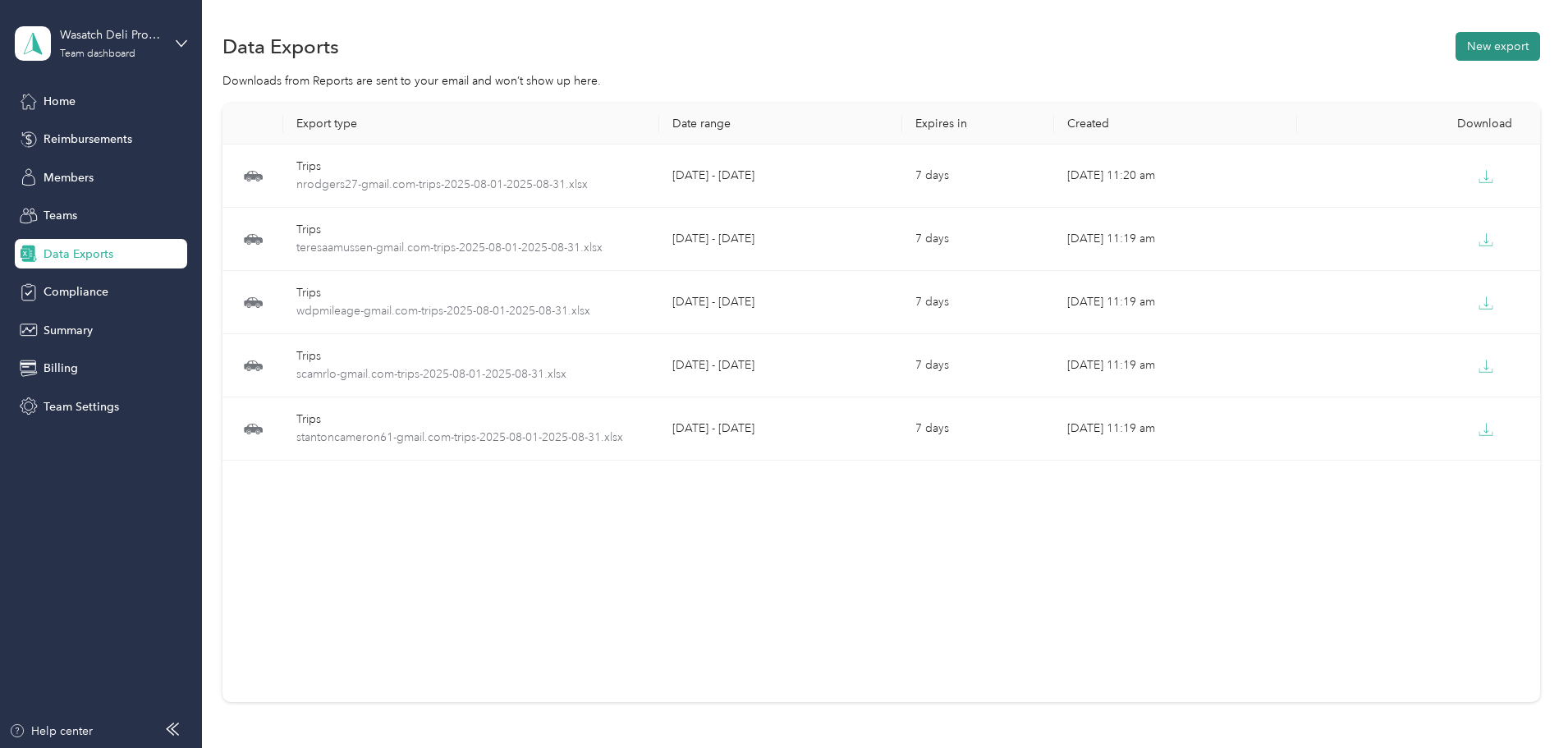
click at [1456, 42] on button "New export" at bounding box center [1498, 46] width 84 height 29
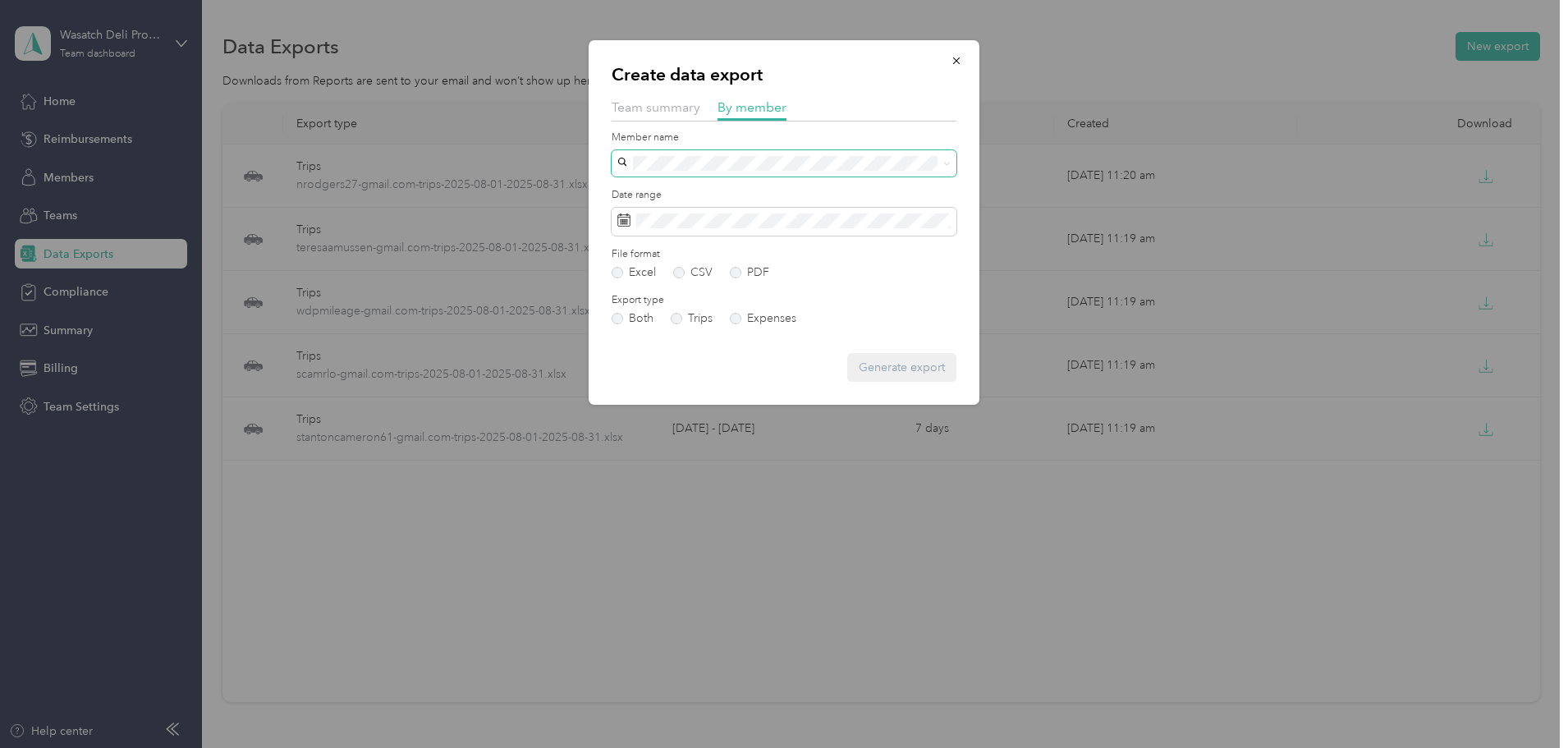
click at [865, 172] on span at bounding box center [784, 163] width 345 height 26
click at [736, 338] on div "[EMAIL_ADDRESS][DOMAIN_NAME]" at bounding box center [784, 336] width 322 height 18
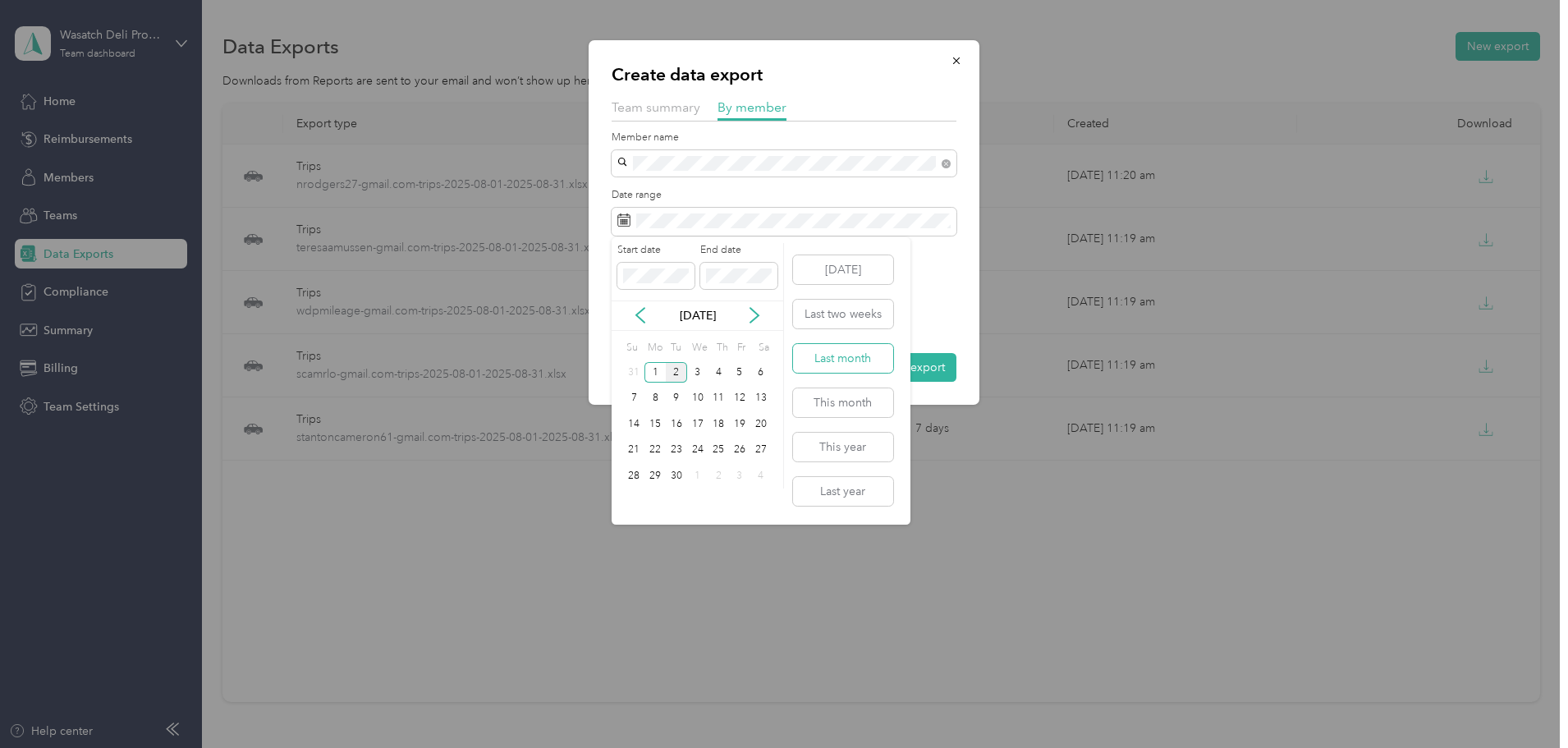
click at [854, 363] on button "Last month" at bounding box center [843, 358] width 100 height 29
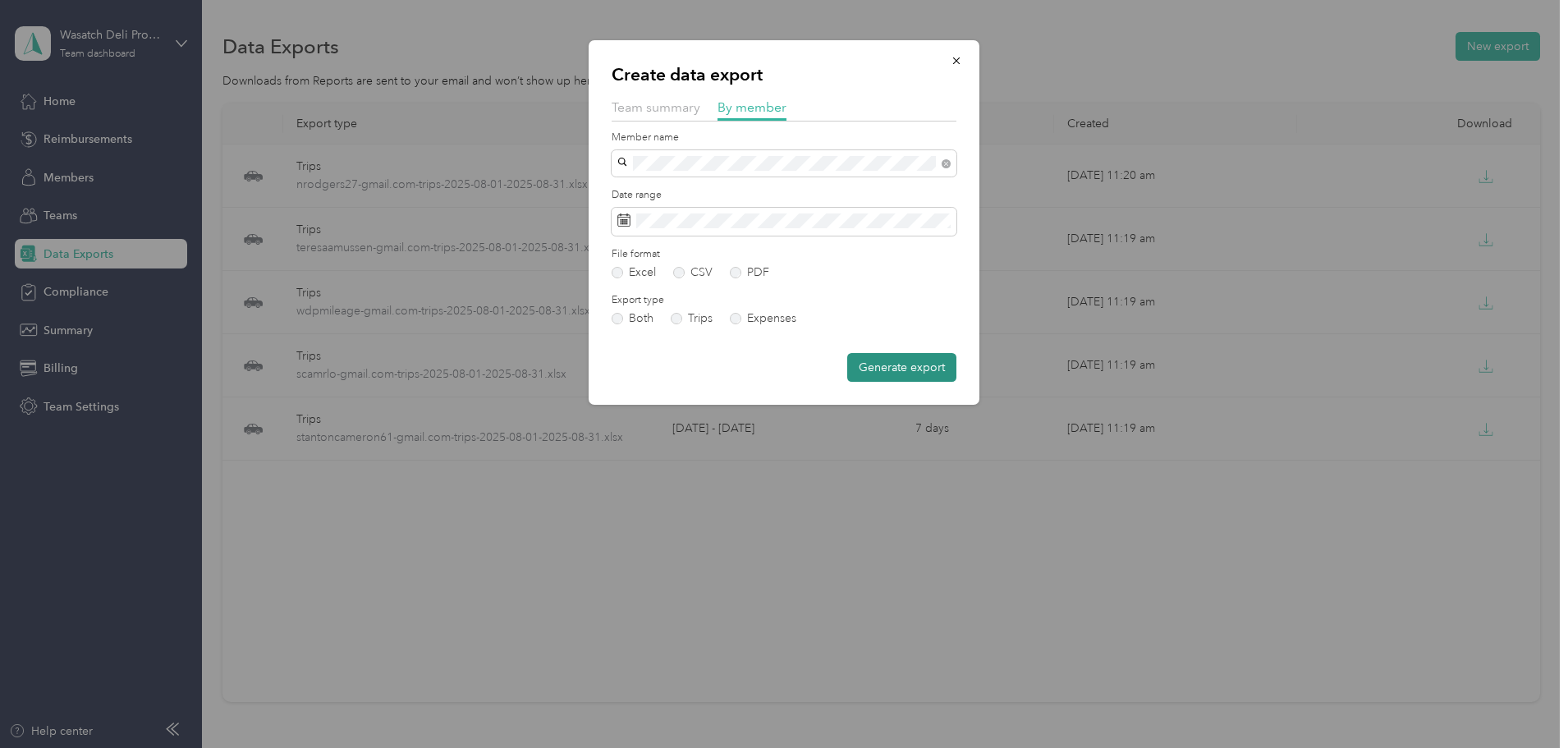
click at [881, 378] on button "Generate export" at bounding box center [902, 367] width 109 height 29
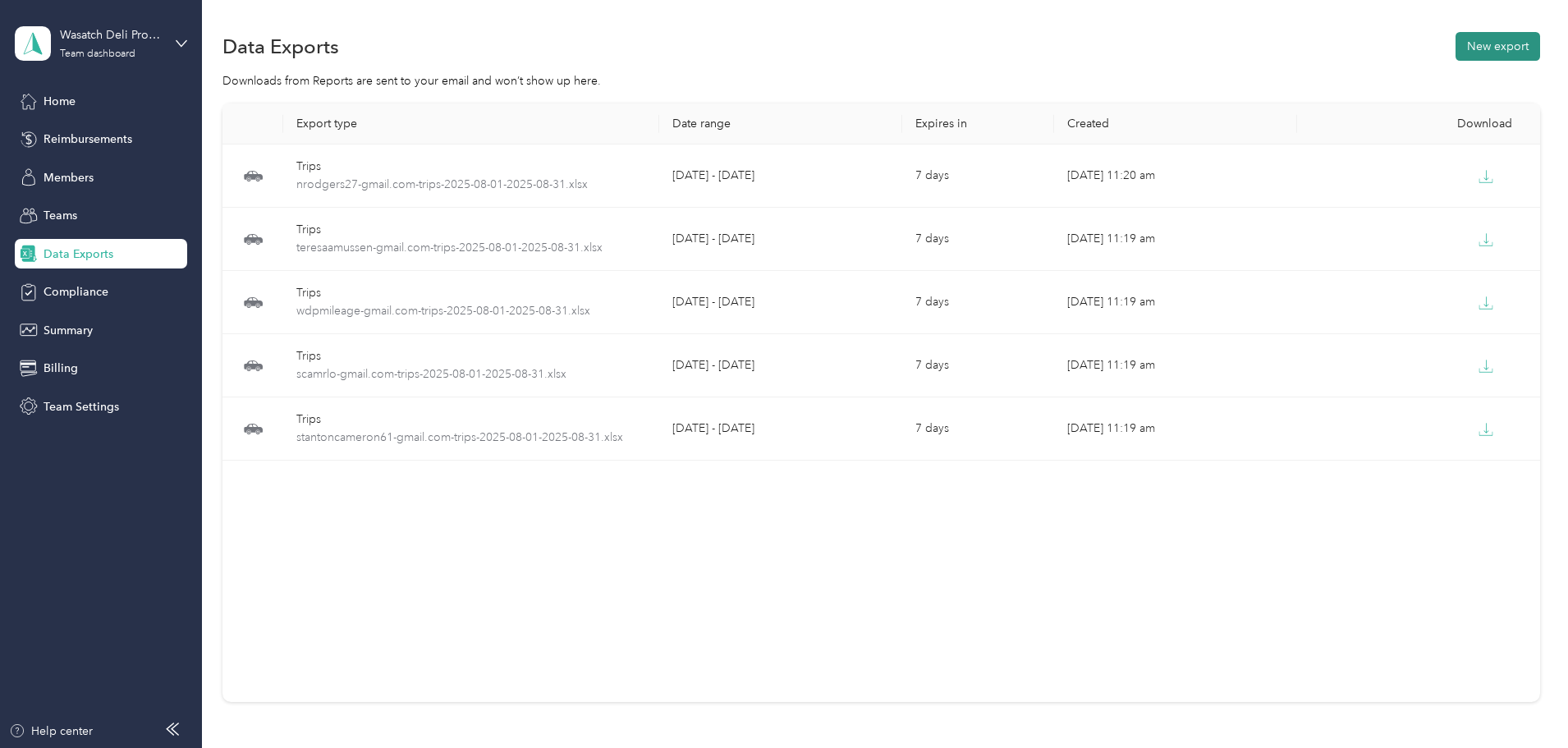
click at [1456, 54] on button "New export" at bounding box center [1498, 46] width 84 height 29
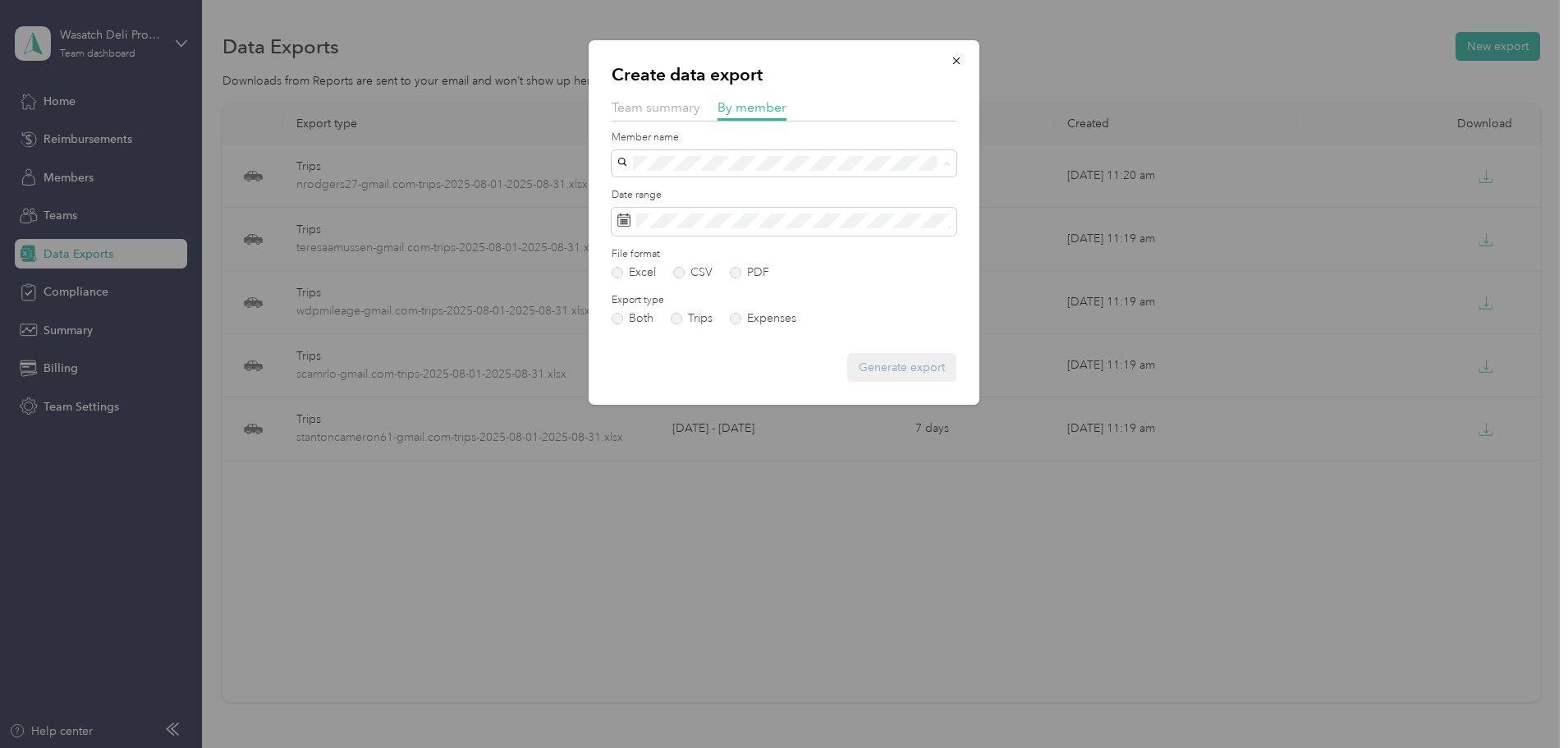
click at [776, 337] on li "[EMAIL_ADDRESS][DOMAIN_NAME]" at bounding box center [784, 336] width 345 height 29
click at [868, 228] on span at bounding box center [784, 222] width 345 height 28
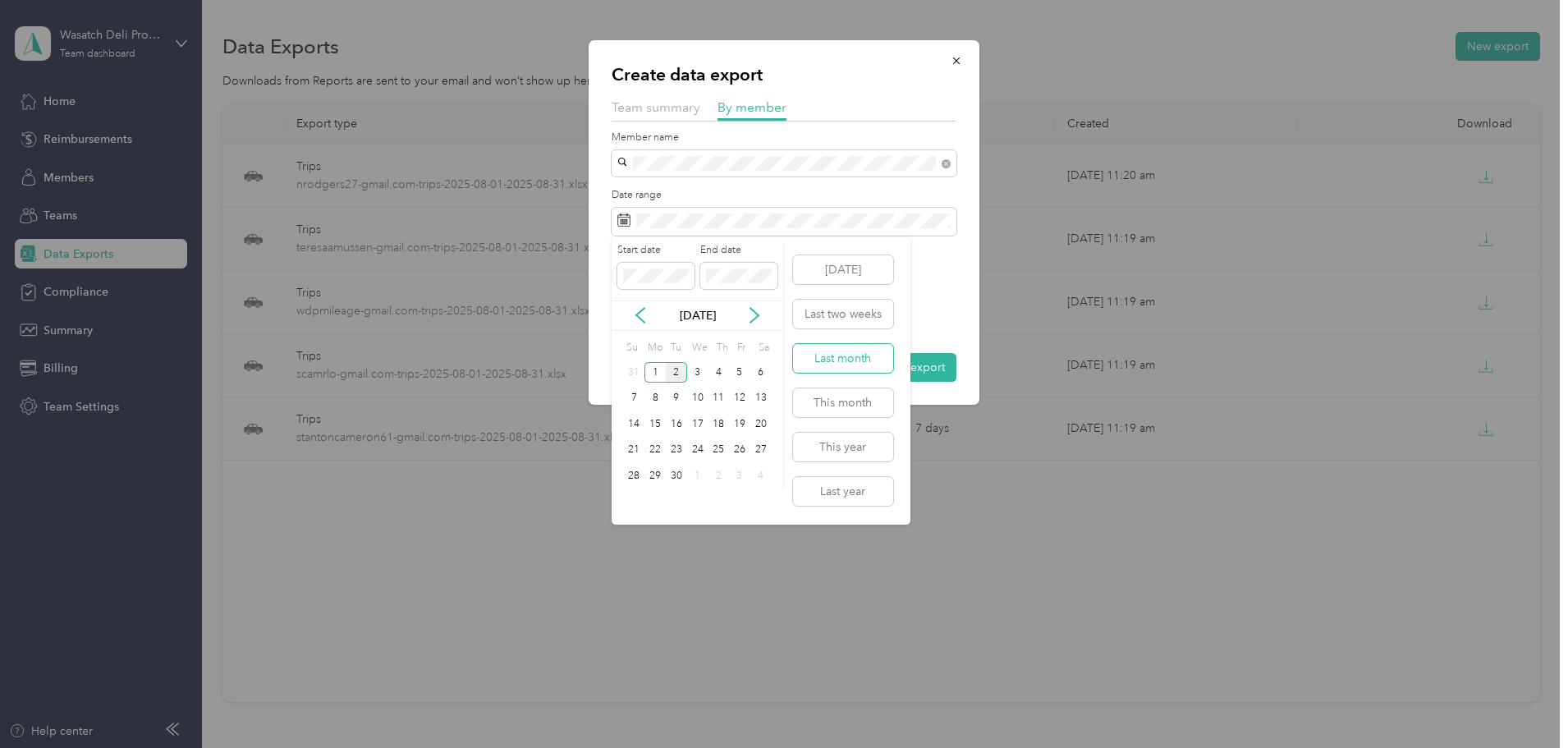
click at [873, 361] on button "Last month" at bounding box center [843, 358] width 100 height 29
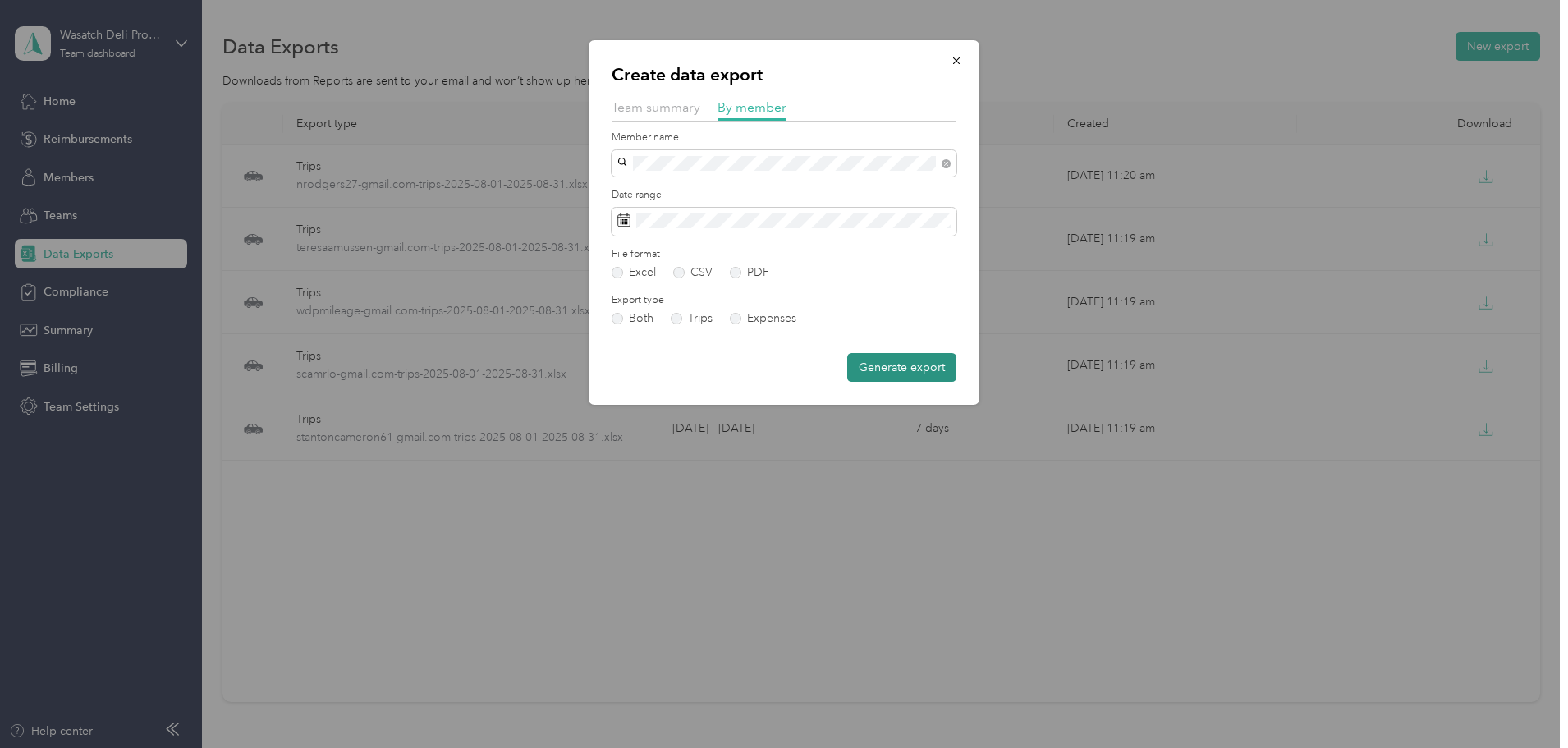
click at [930, 364] on button "Generate export" at bounding box center [902, 367] width 109 height 29
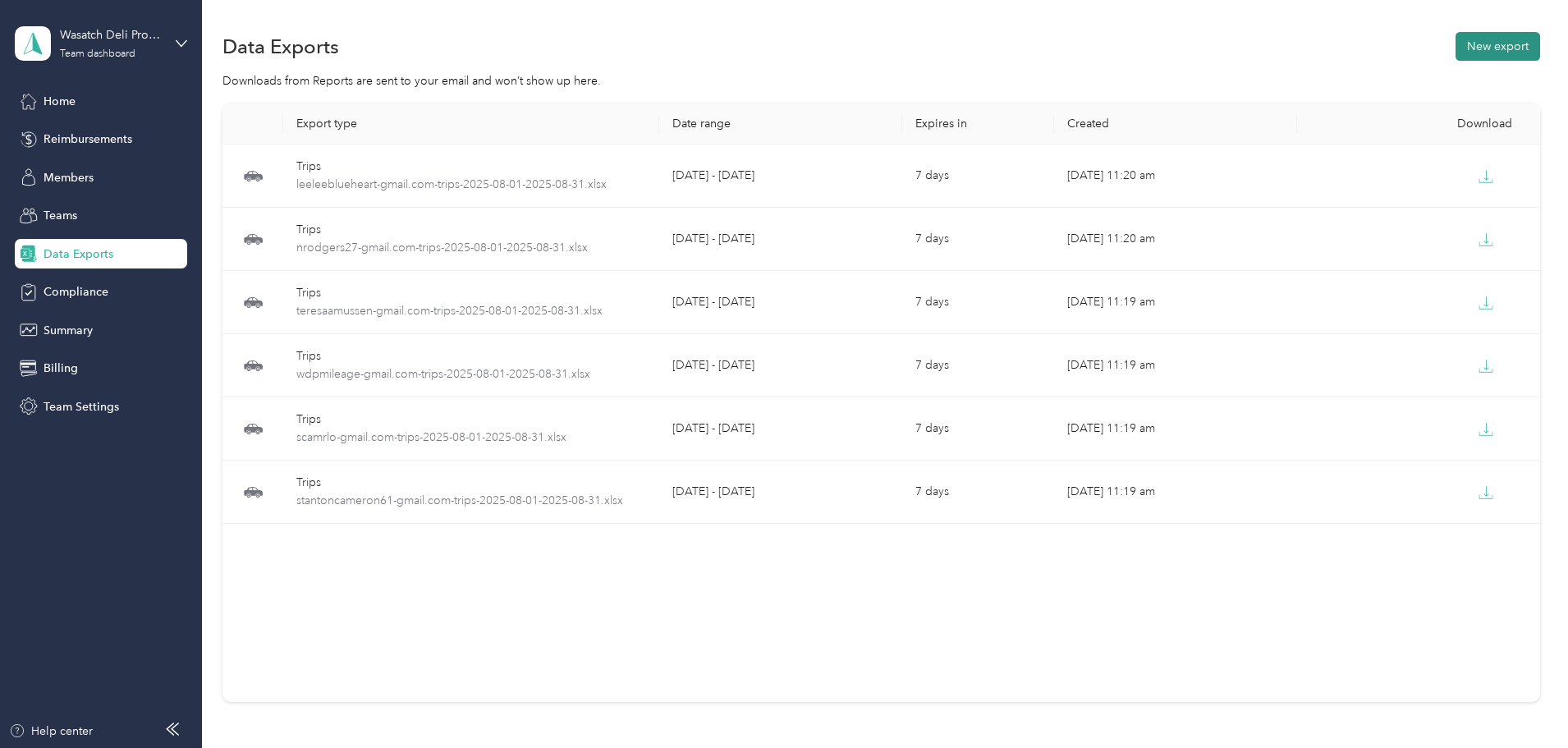
click at [1456, 47] on button "New export" at bounding box center [1498, 46] width 84 height 29
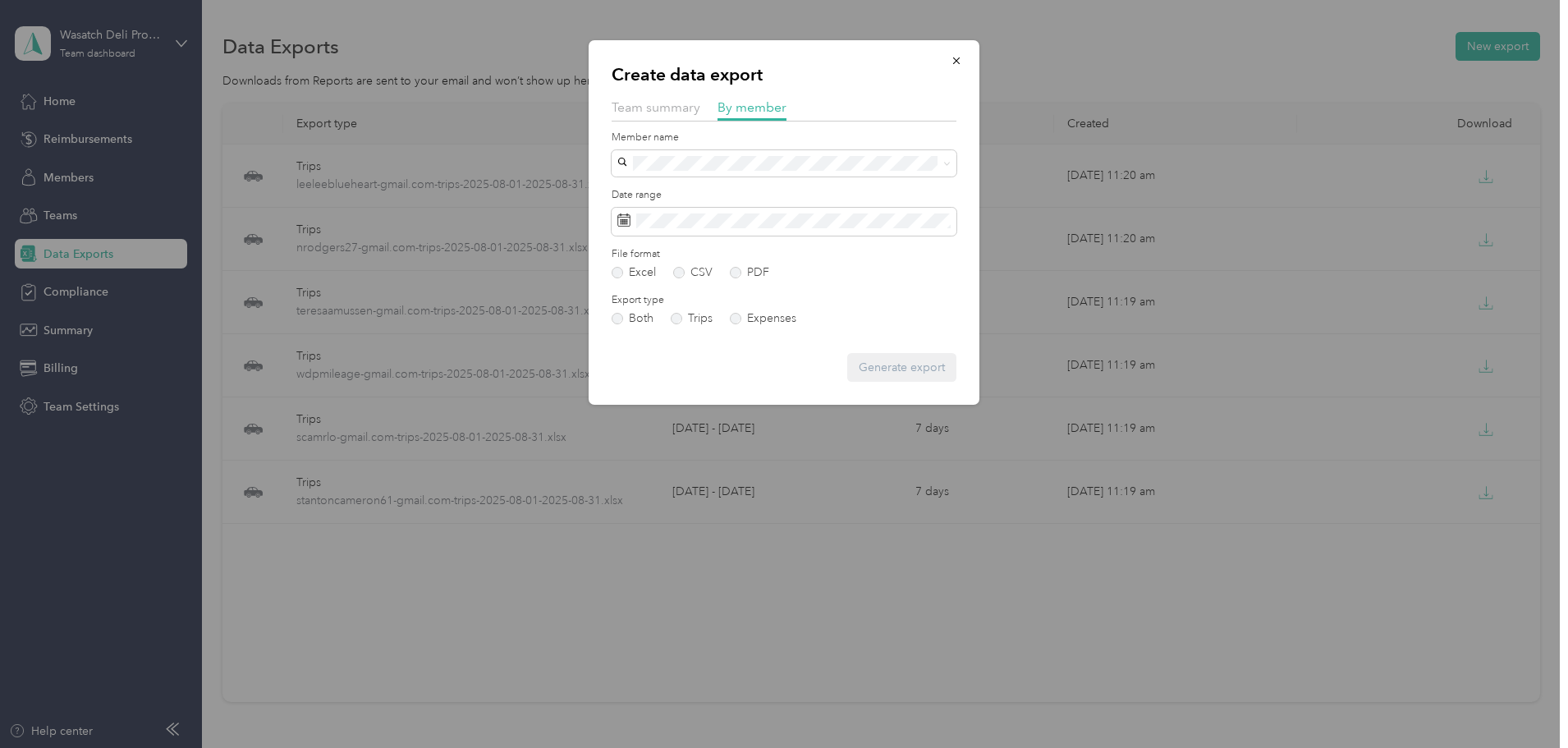
click at [694, 372] on li "[EMAIL_ADDRESS][DOMAIN_NAME]" at bounding box center [784, 364] width 345 height 29
click at [841, 228] on span at bounding box center [784, 222] width 345 height 28
click at [800, 316] on div "[DOMAIN_NAME][EMAIL_ADDRESS][DOMAIN_NAME]" at bounding box center [784, 312] width 322 height 18
click at [890, 229] on span at bounding box center [784, 222] width 345 height 28
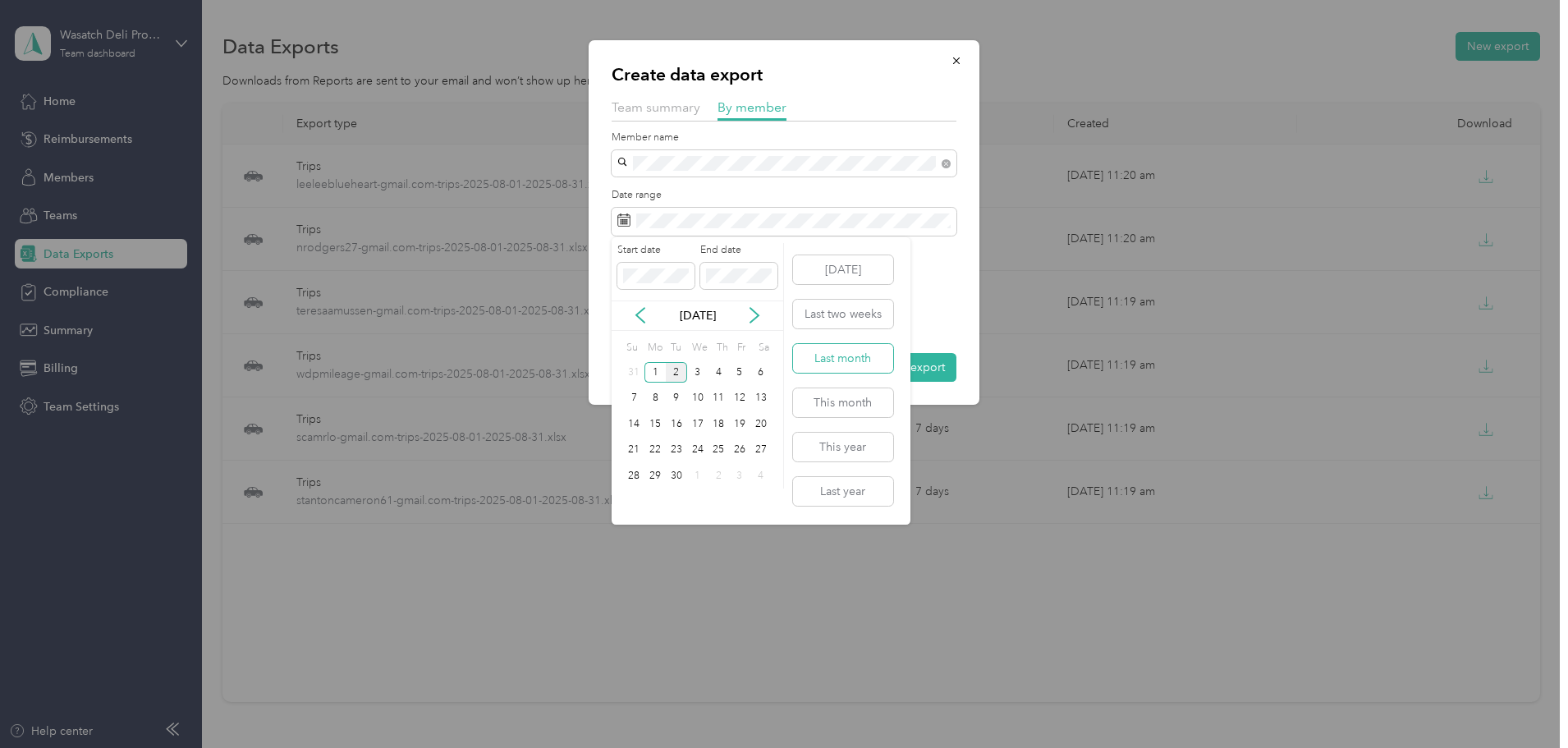
click at [849, 370] on button "Last month" at bounding box center [843, 358] width 100 height 29
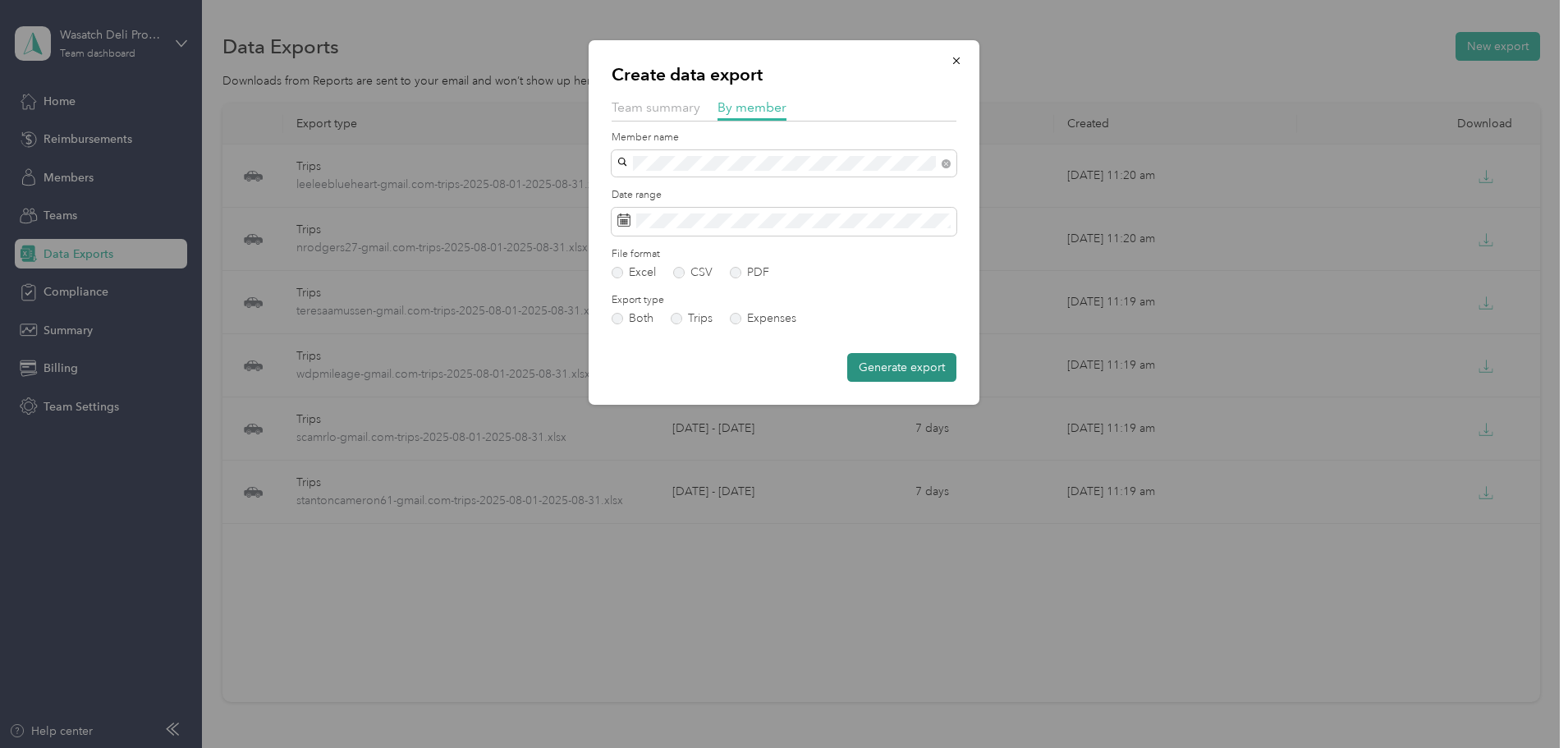
click at [899, 367] on button "Generate export" at bounding box center [902, 367] width 109 height 29
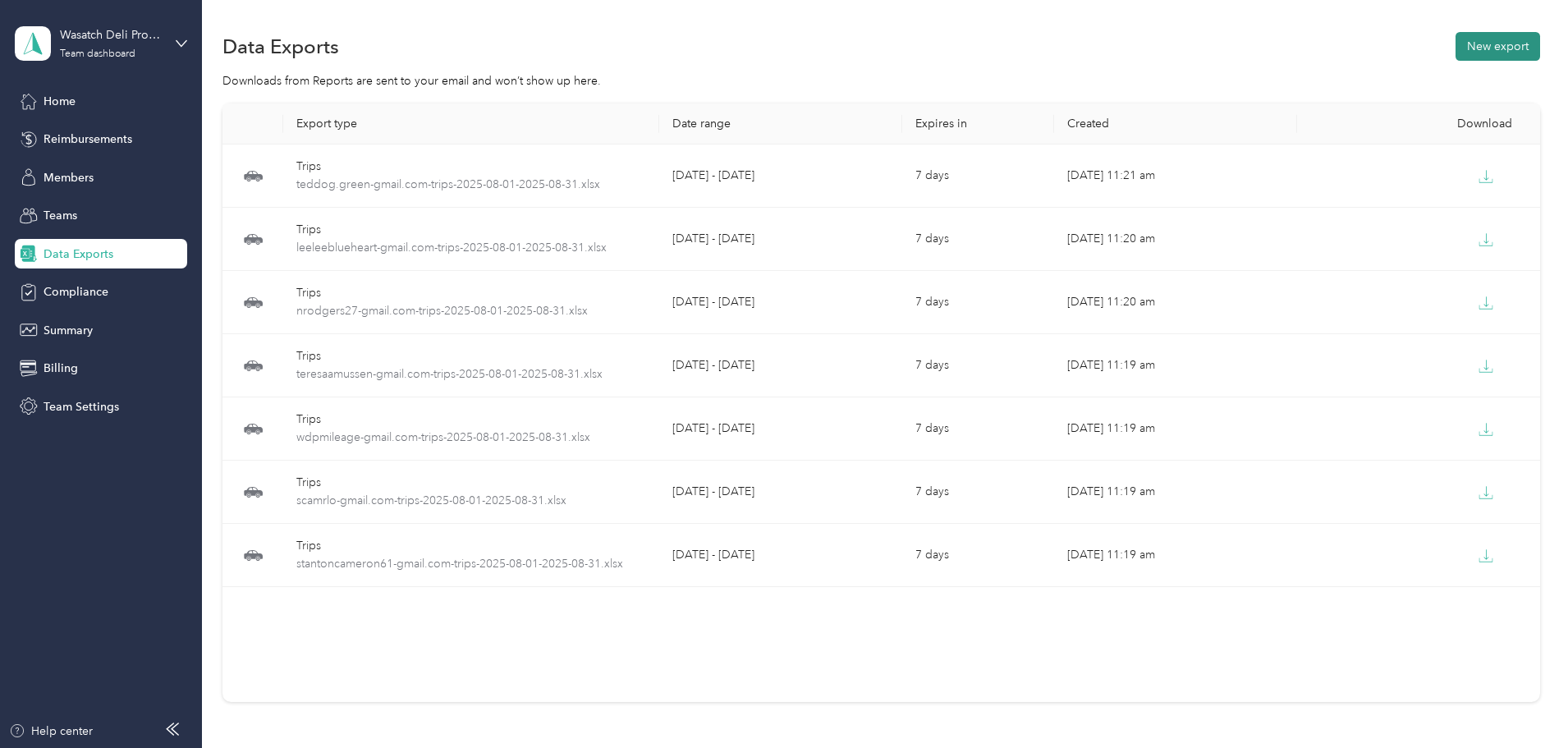
click at [1456, 44] on button "New export" at bounding box center [1498, 46] width 84 height 29
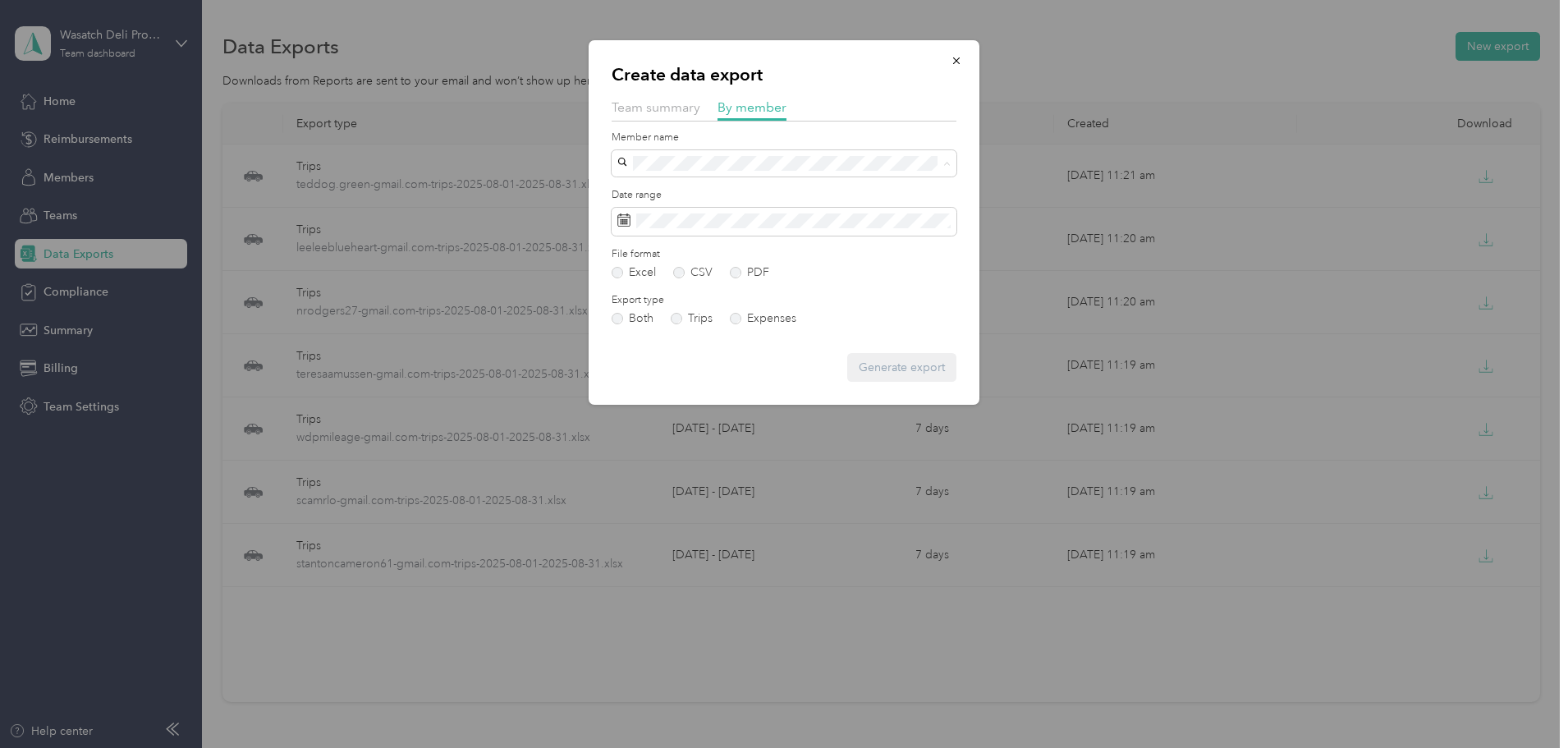
click at [695, 338] on span "[PERSON_NAME]" at bounding box center [669, 341] width 91 height 14
click at [824, 229] on span at bounding box center [784, 222] width 345 height 28
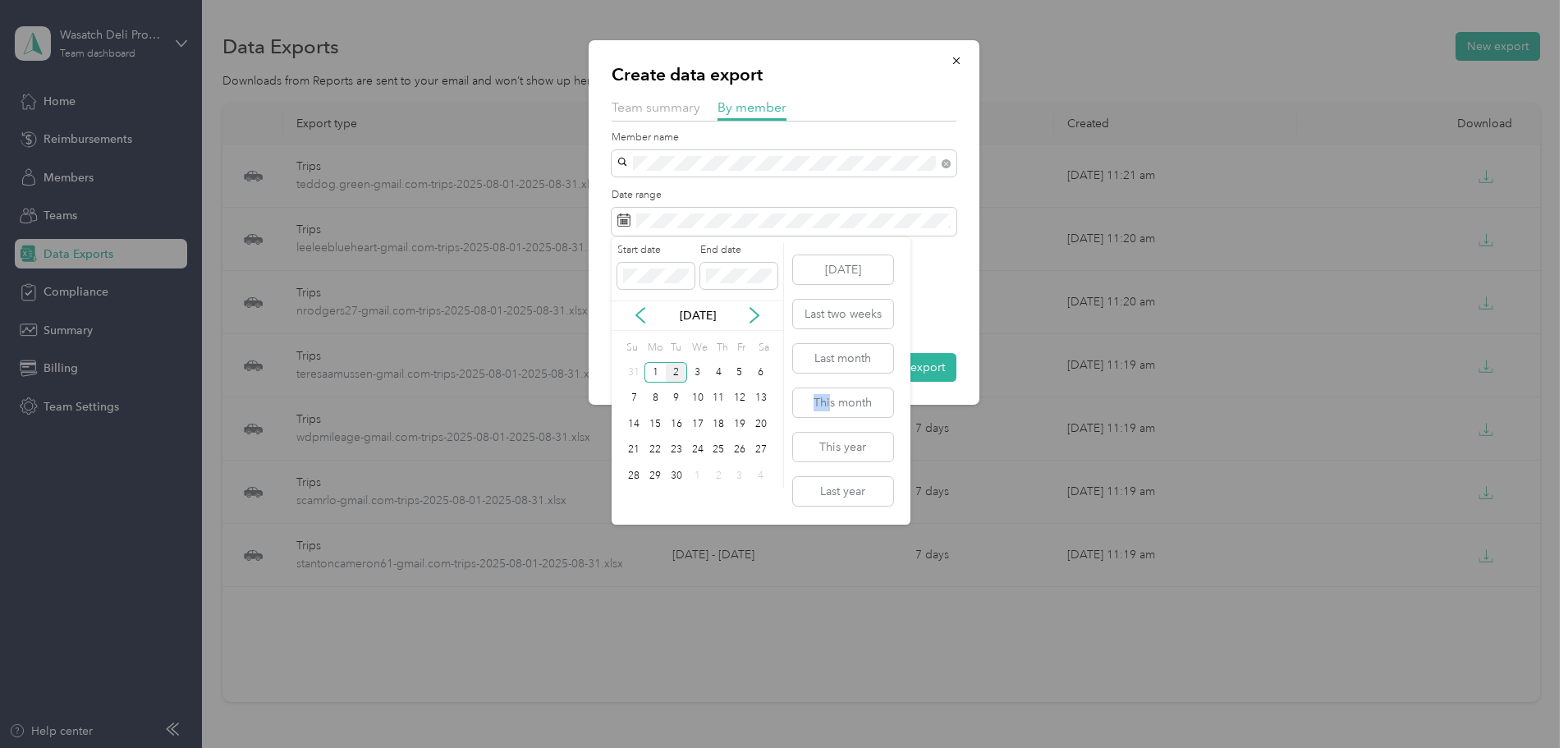
click at [832, 422] on div "[DATE] Last two weeks Last month This month This year Last year" at bounding box center [841, 380] width 104 height 287
click at [858, 354] on button "Last month" at bounding box center [843, 358] width 100 height 29
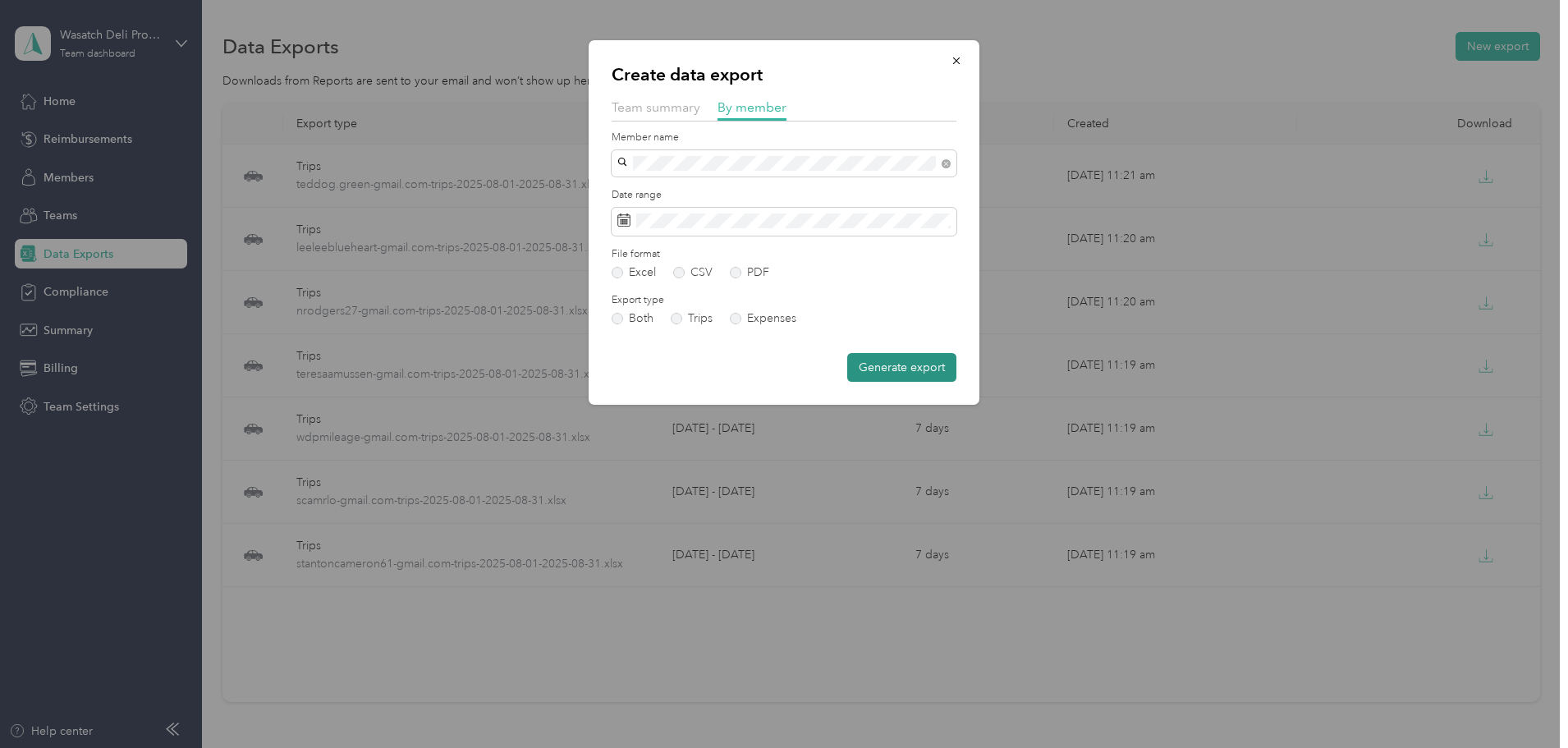
click at [899, 363] on button "Generate export" at bounding box center [902, 367] width 109 height 29
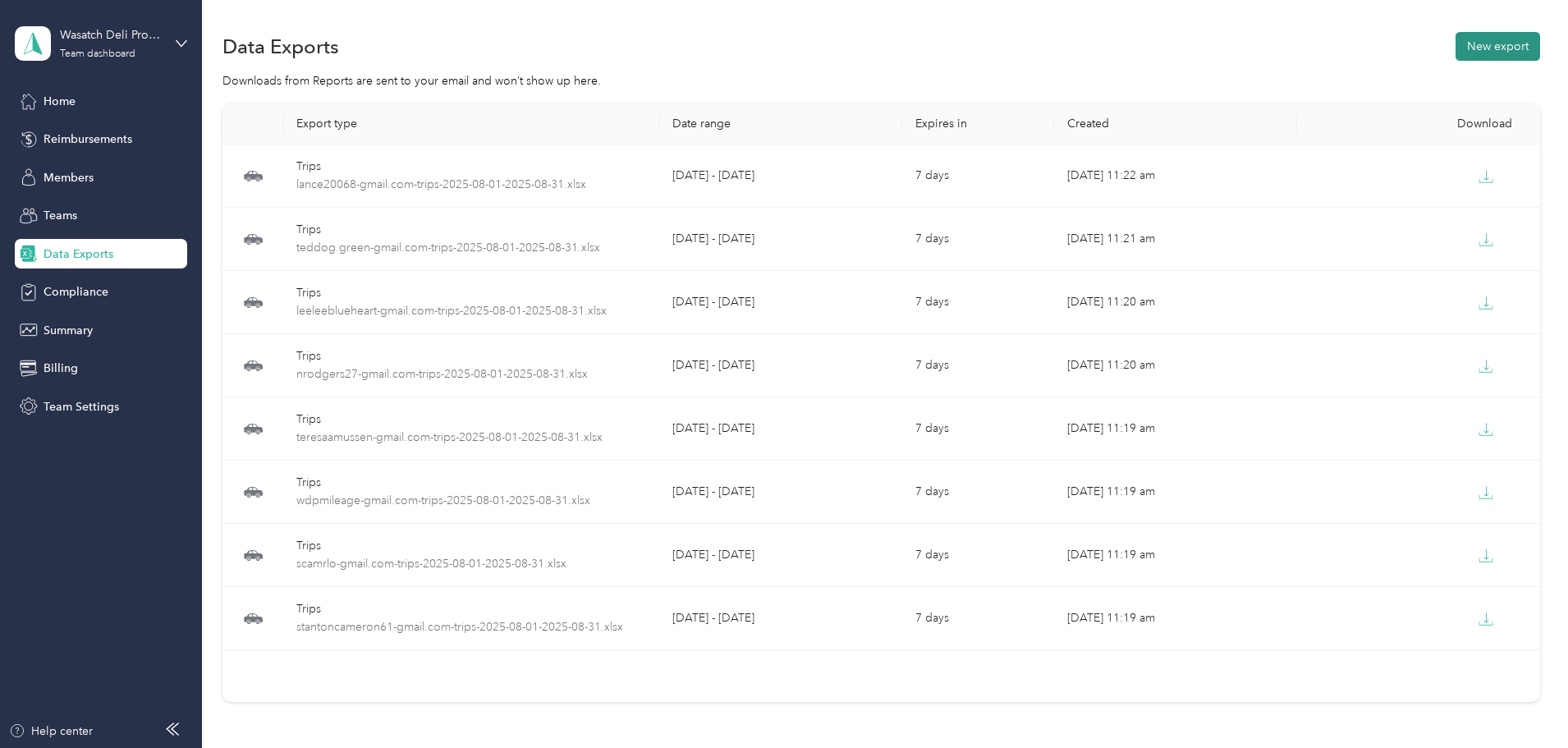
click at [1456, 41] on button "New export" at bounding box center [1498, 46] width 84 height 29
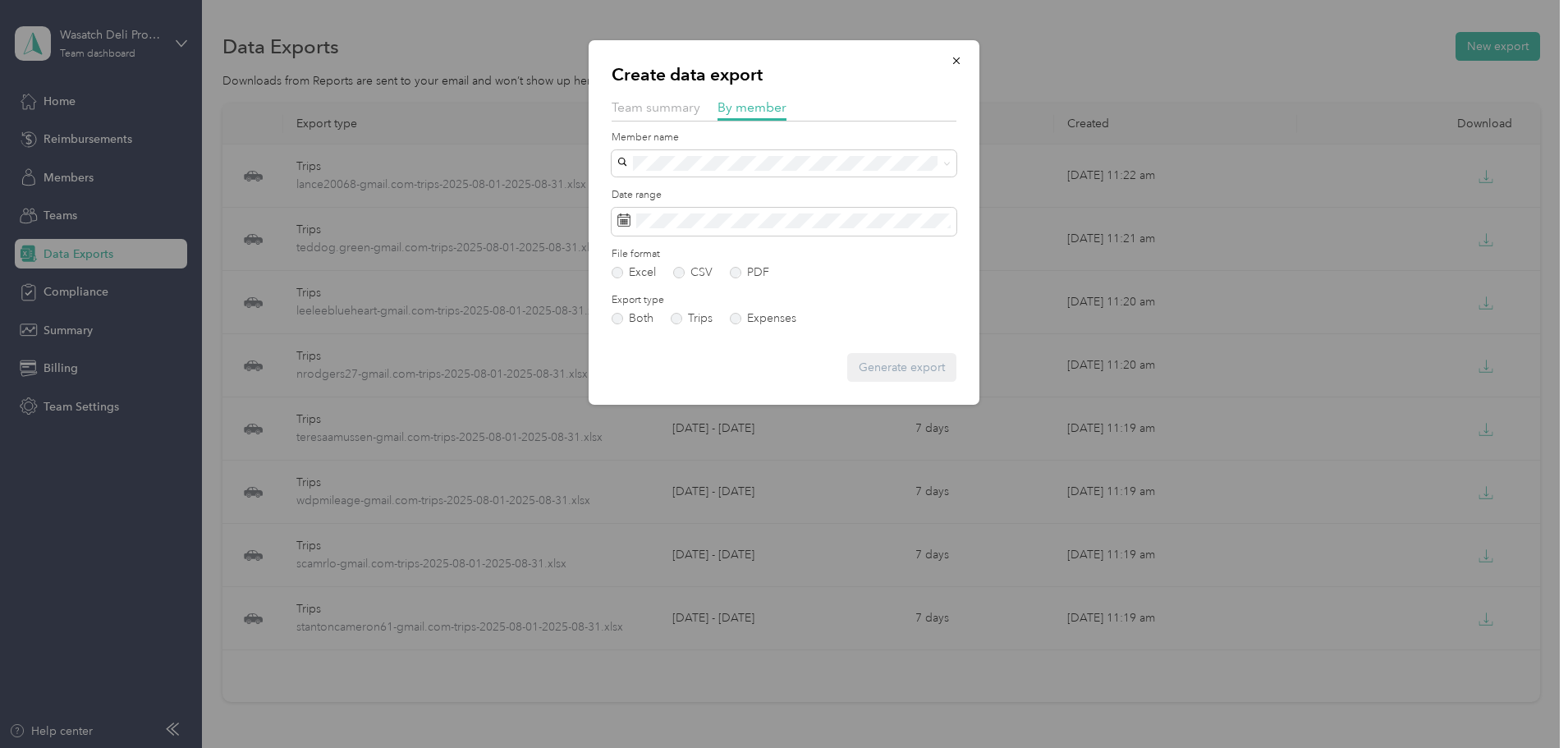
click at [834, 179] on form "Member name Date range File format Excel CSV PDF Export type Both Trips Expense…" at bounding box center [784, 256] width 345 height 252
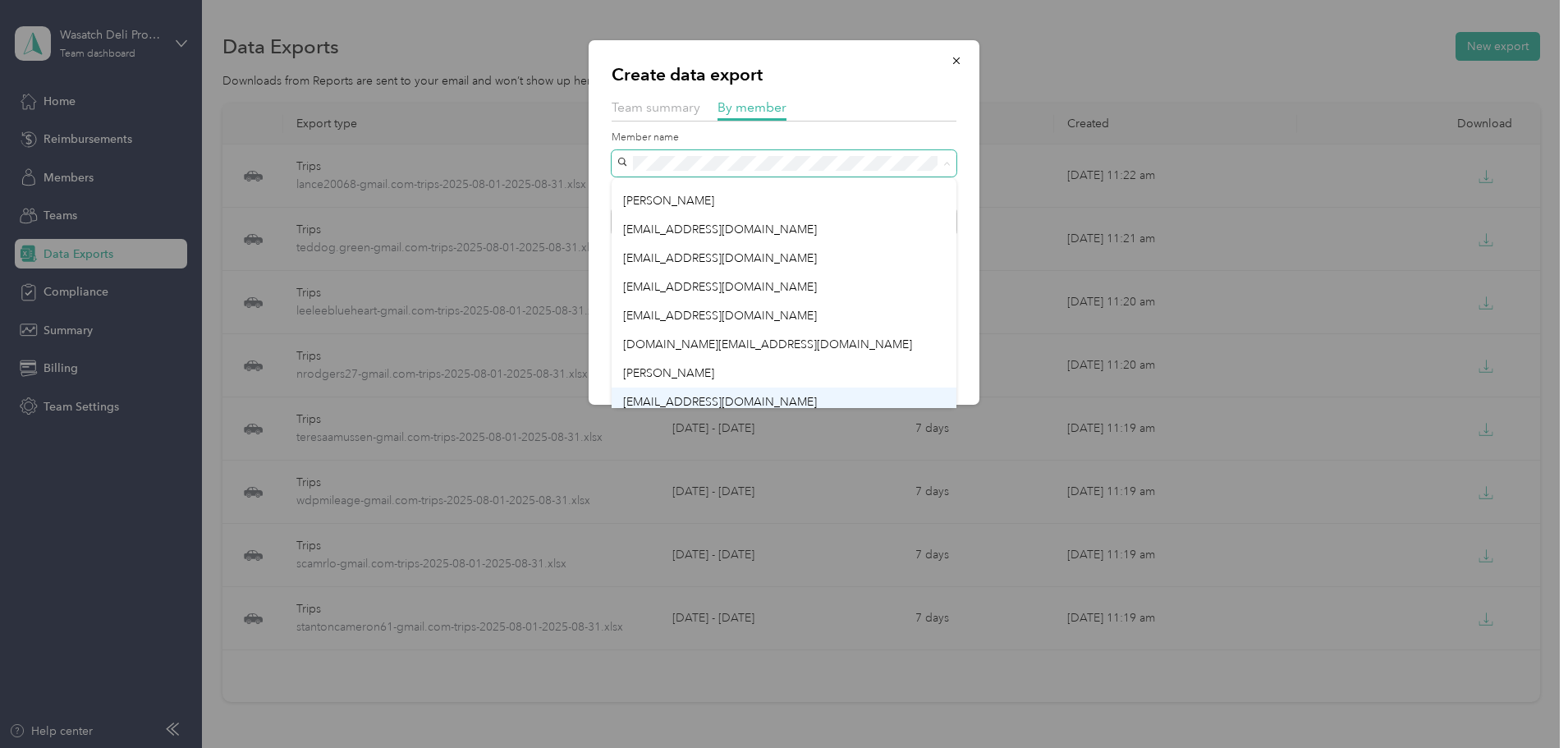
scroll to position [86, 0]
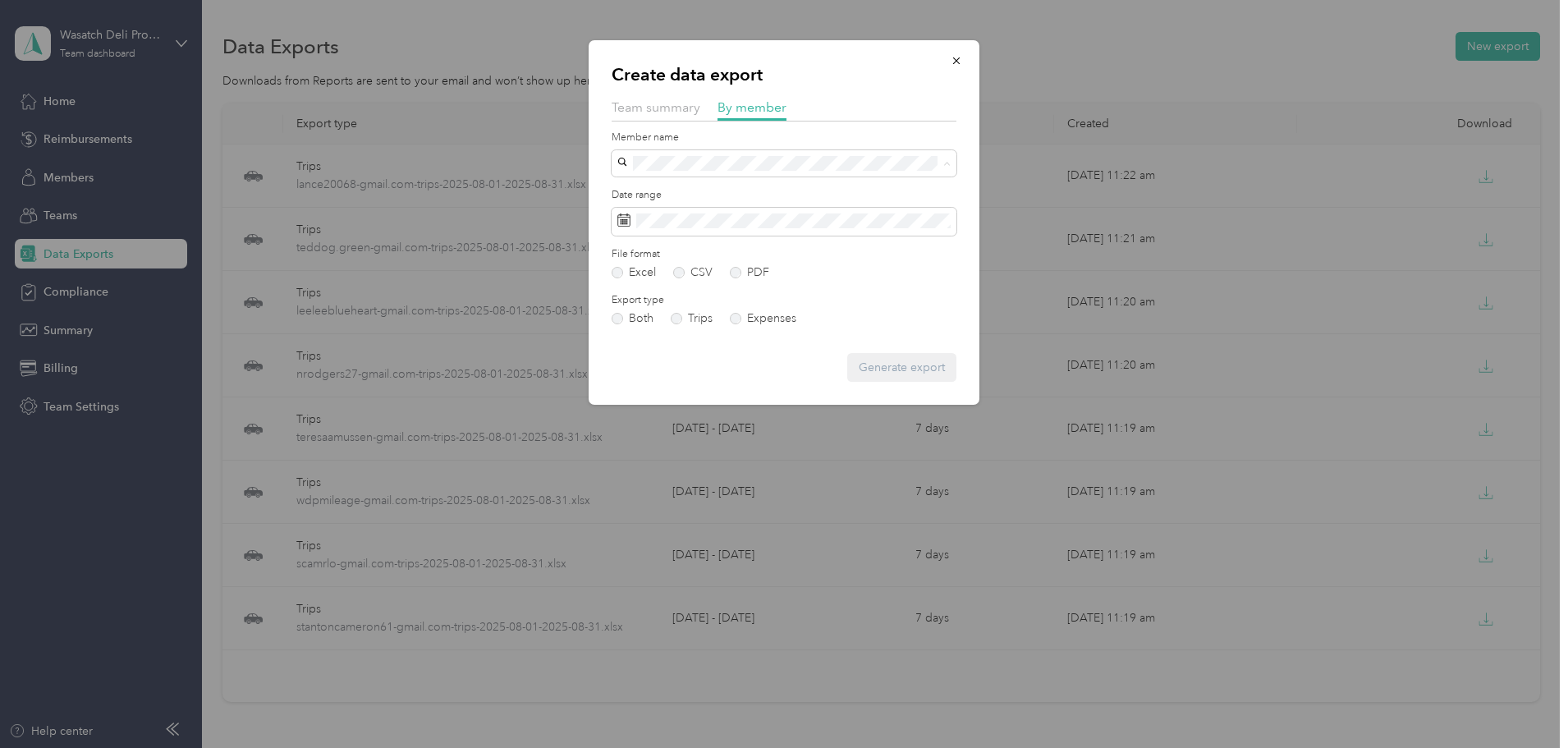
click at [762, 371] on li "[EMAIL_ADDRESS][DOMAIN_NAME]" at bounding box center [784, 365] width 345 height 29
click at [800, 237] on form "Member name Date range File format Excel CSV PDF Export type Both Trips Expense…" at bounding box center [784, 256] width 345 height 252
click at [815, 229] on span at bounding box center [784, 222] width 345 height 28
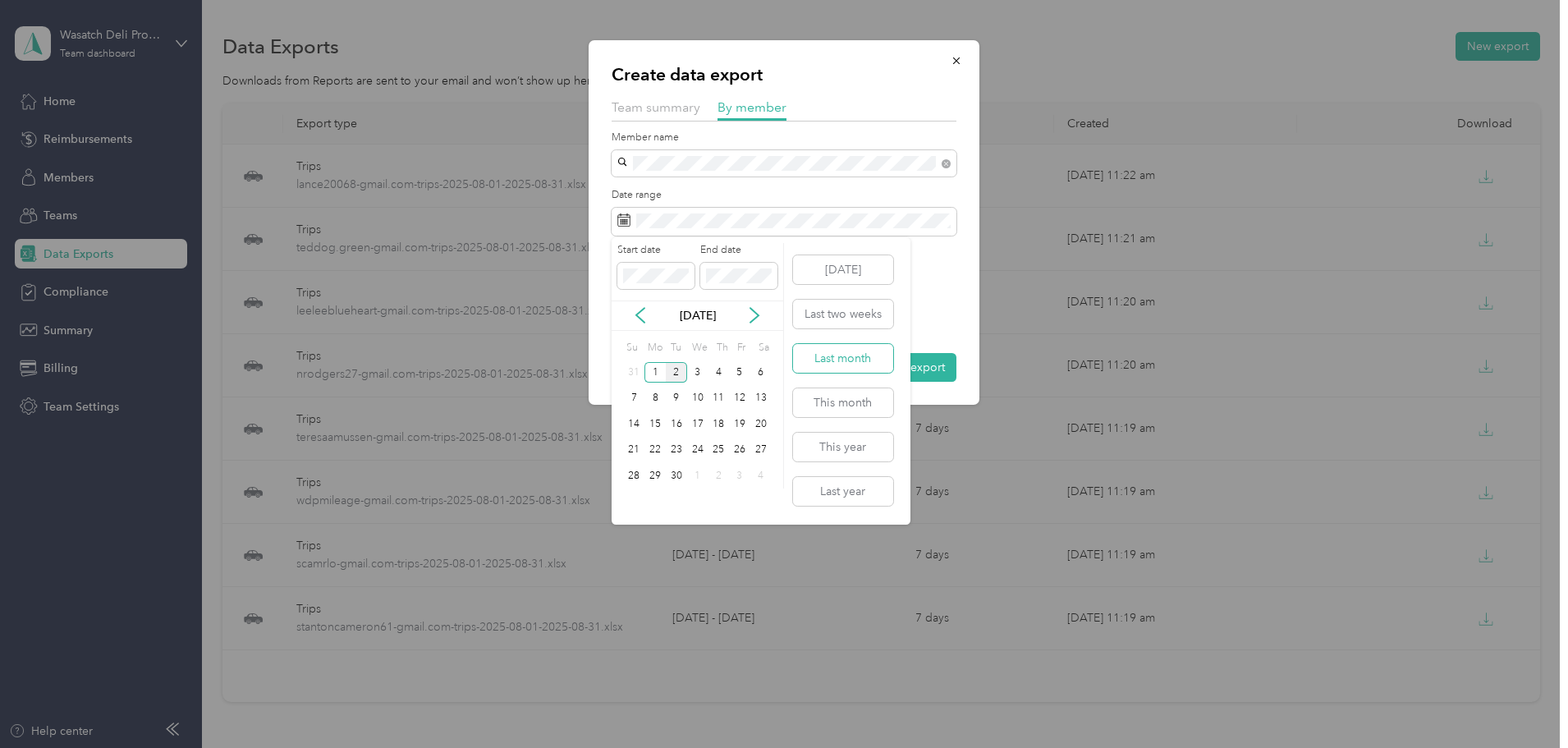
click at [853, 369] on button "Last month" at bounding box center [843, 358] width 100 height 29
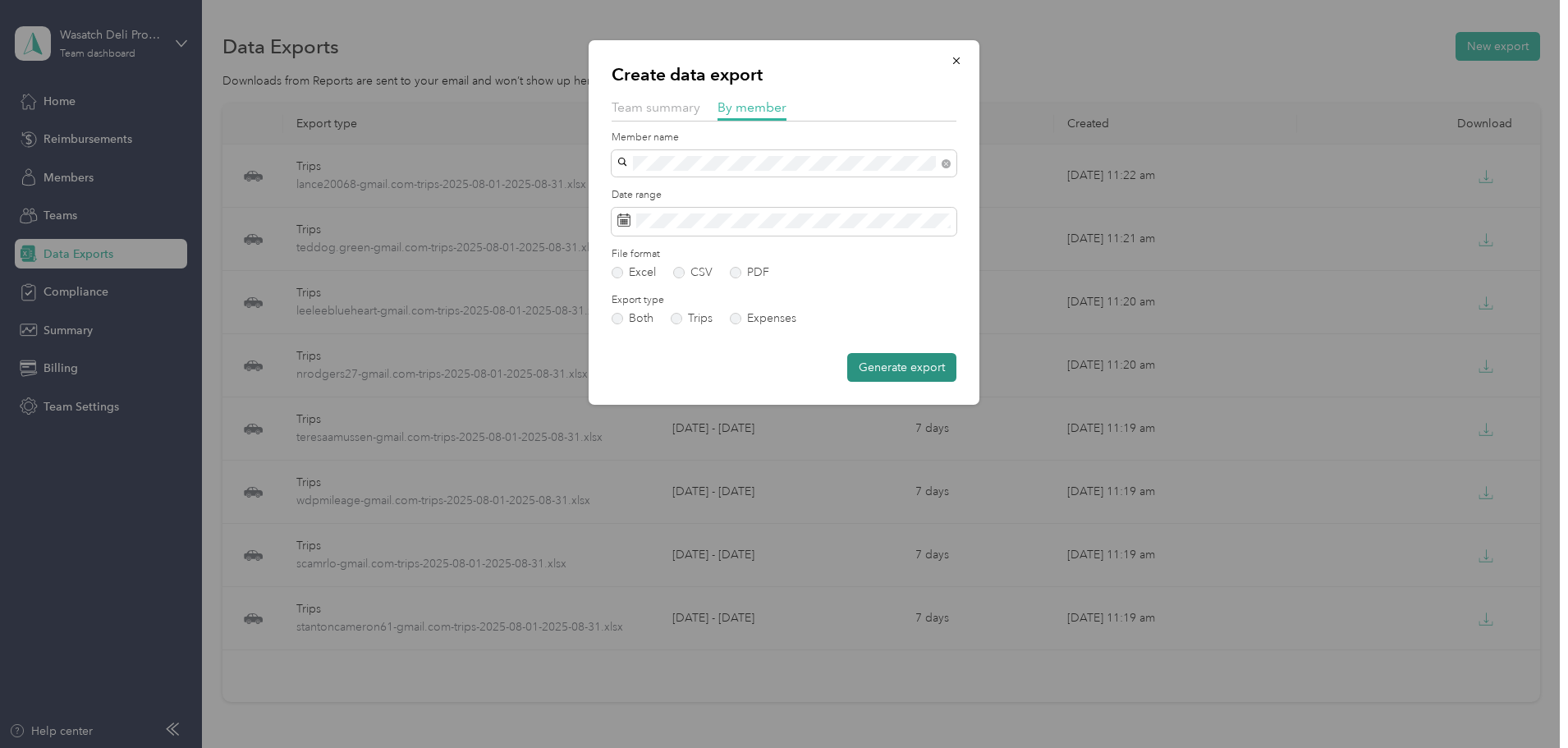
click at [880, 368] on button "Generate export" at bounding box center [902, 367] width 109 height 29
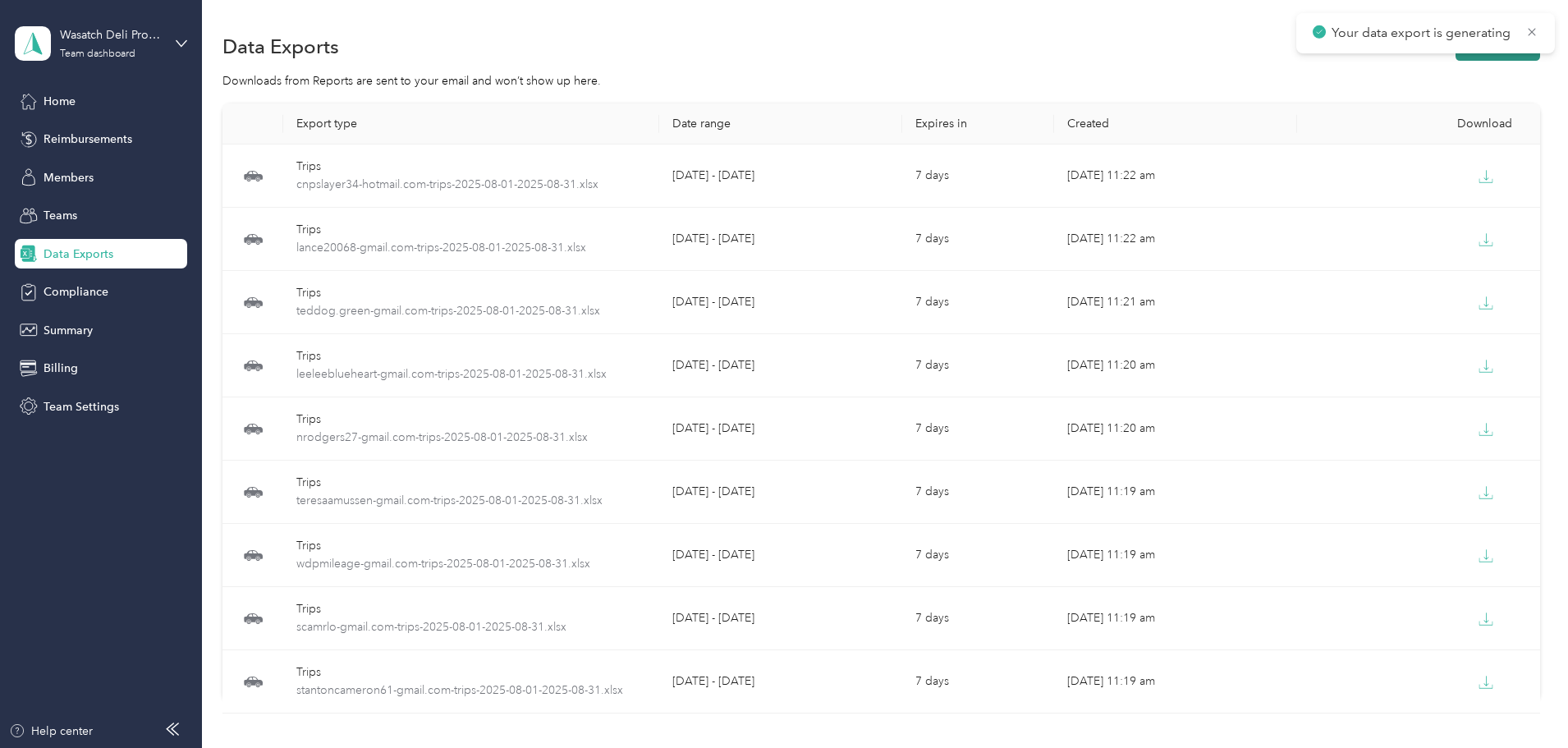
click at [1456, 54] on button "New export" at bounding box center [1498, 46] width 84 height 29
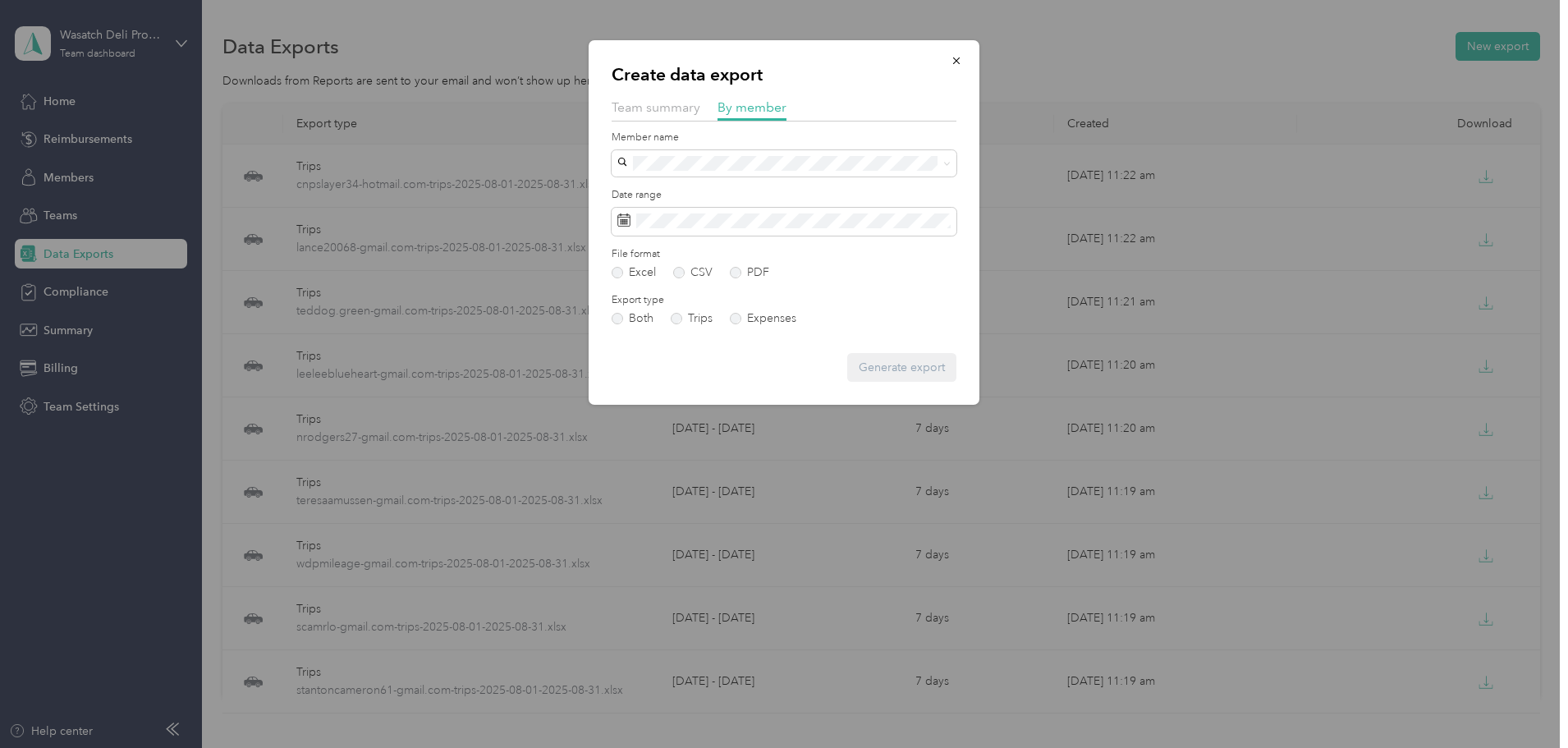
click at [700, 391] on span "[EMAIL_ADDRESS][DOMAIN_NAME]" at bounding box center [720, 387] width 194 height 14
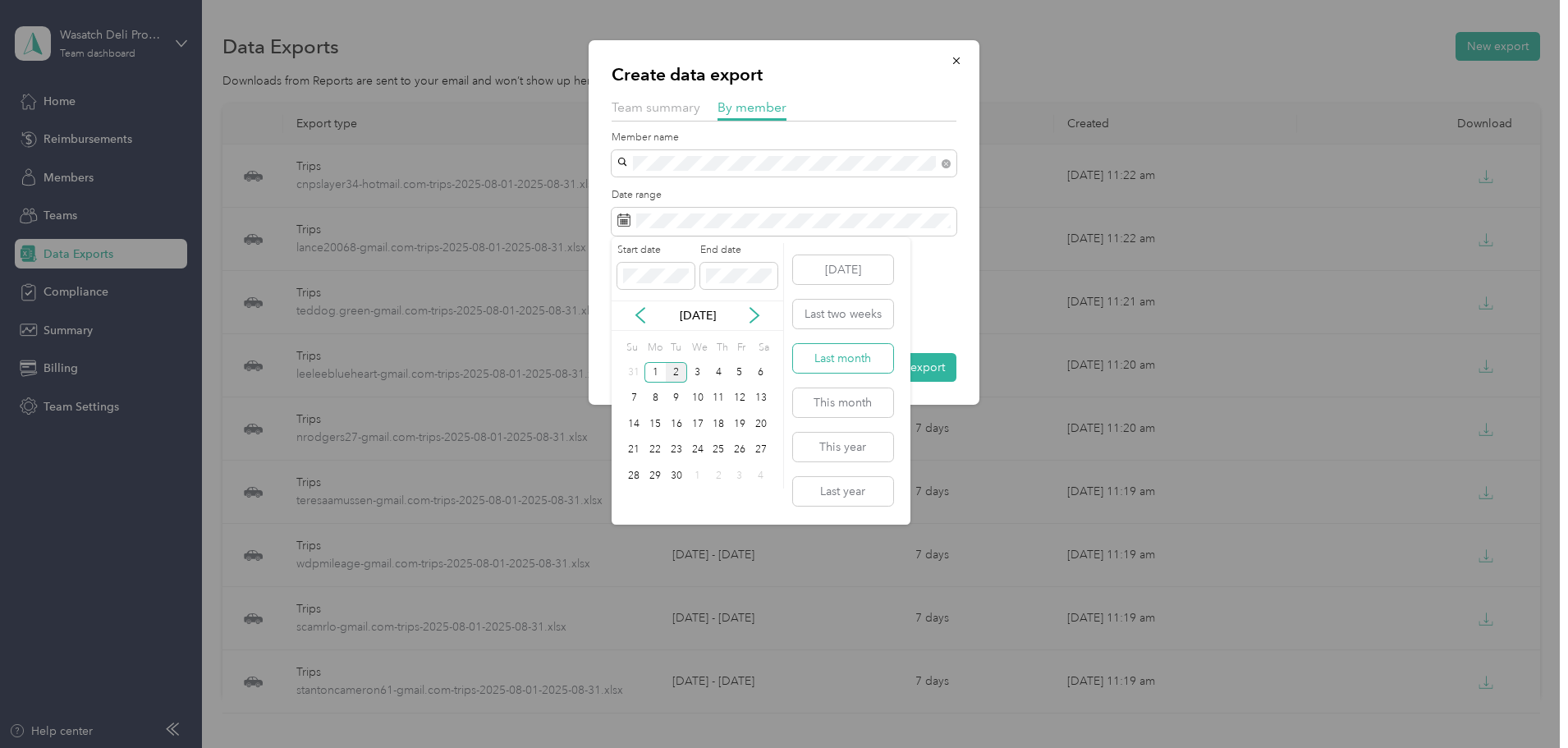
click at [859, 359] on button "Last month" at bounding box center [843, 358] width 100 height 29
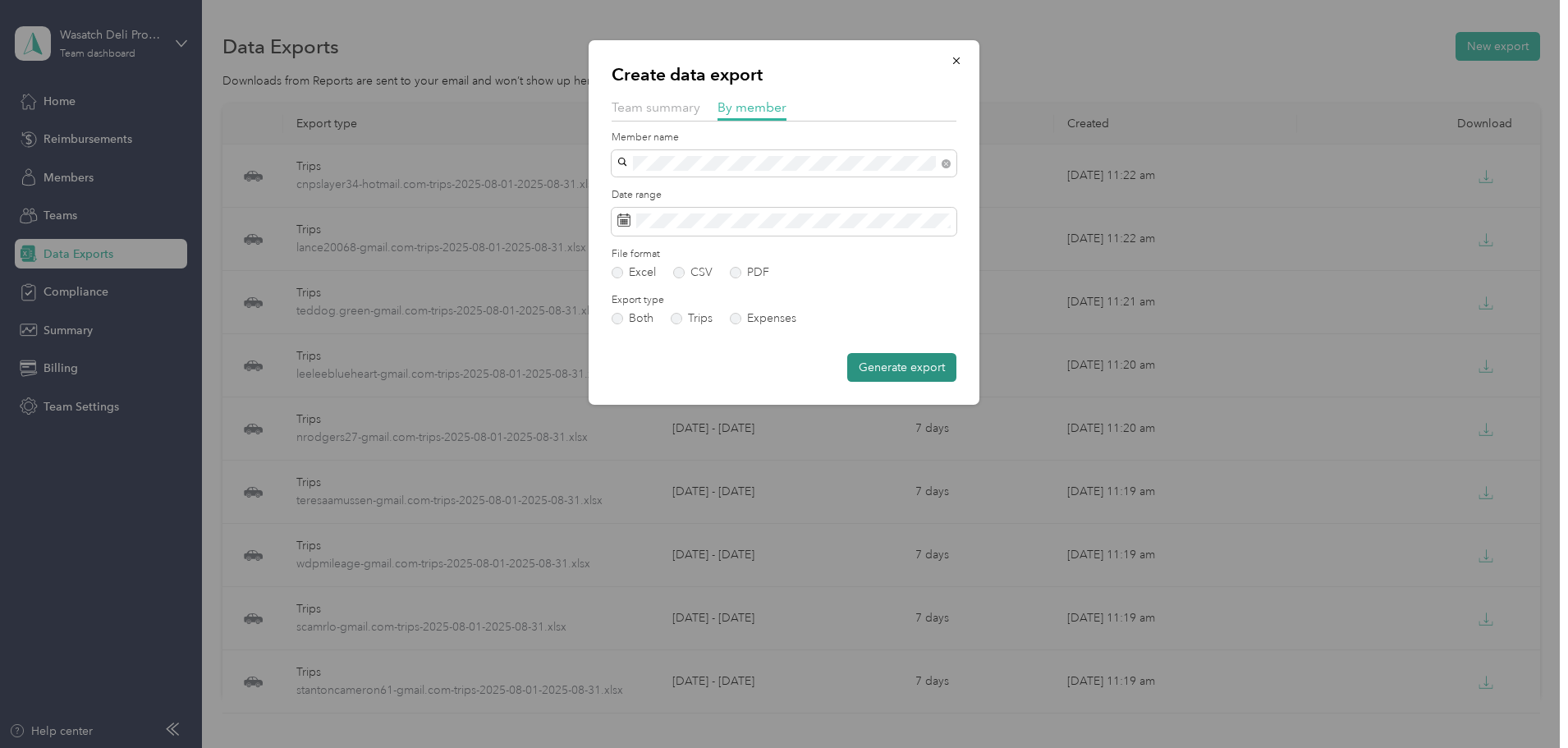
click at [934, 365] on button "Generate export" at bounding box center [902, 367] width 109 height 29
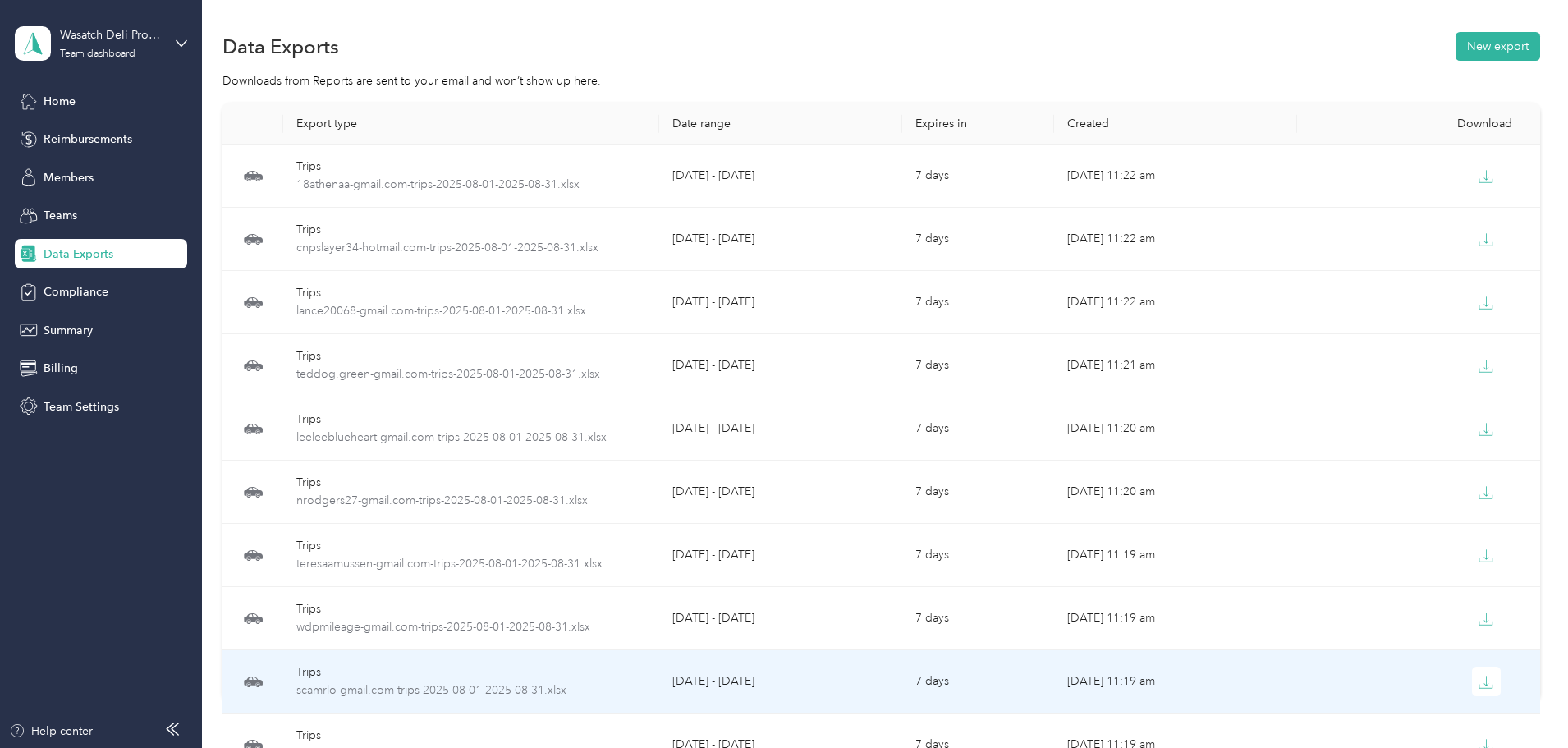
scroll to position [83, 0]
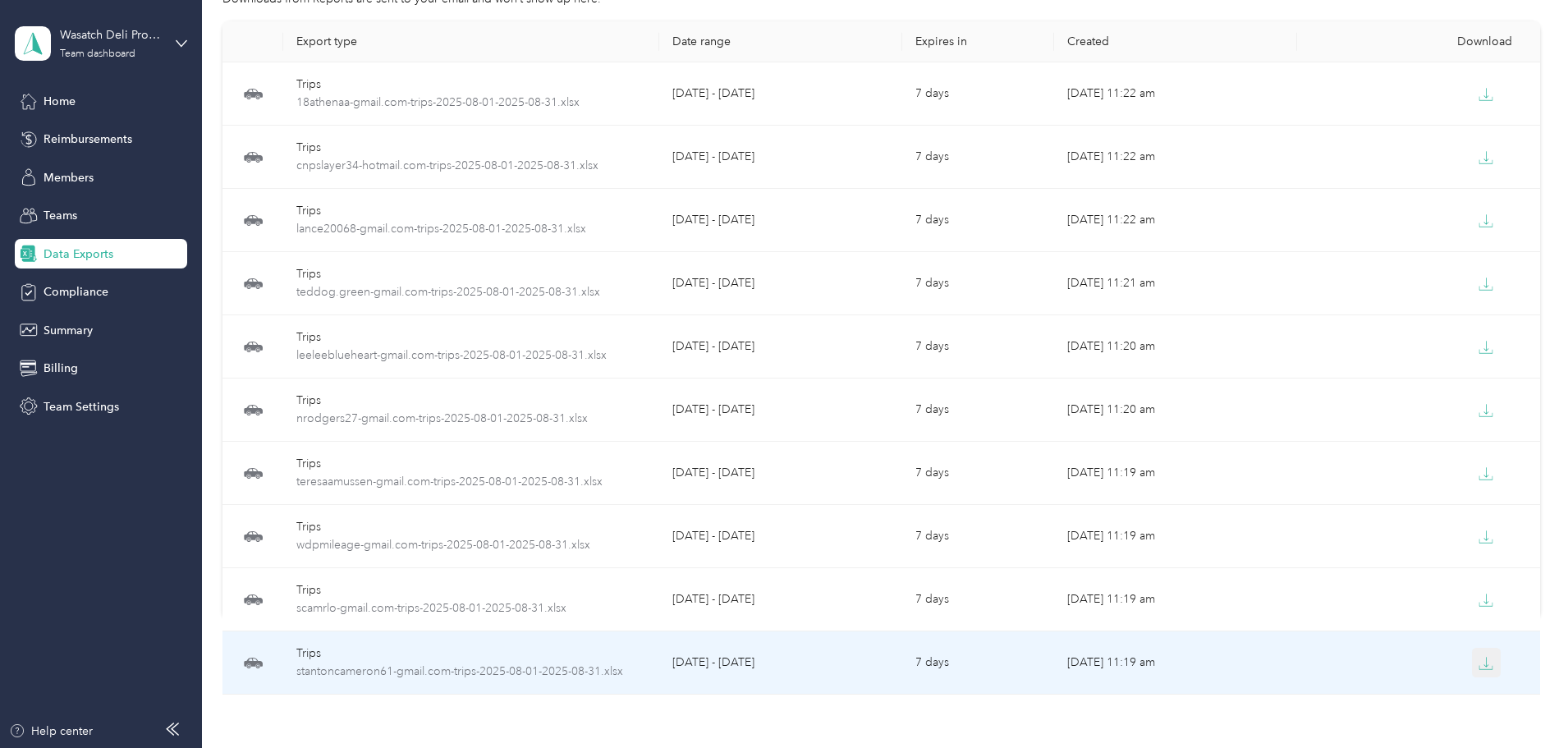
click at [1479, 660] on icon "button" at bounding box center [1486, 664] width 15 height 15
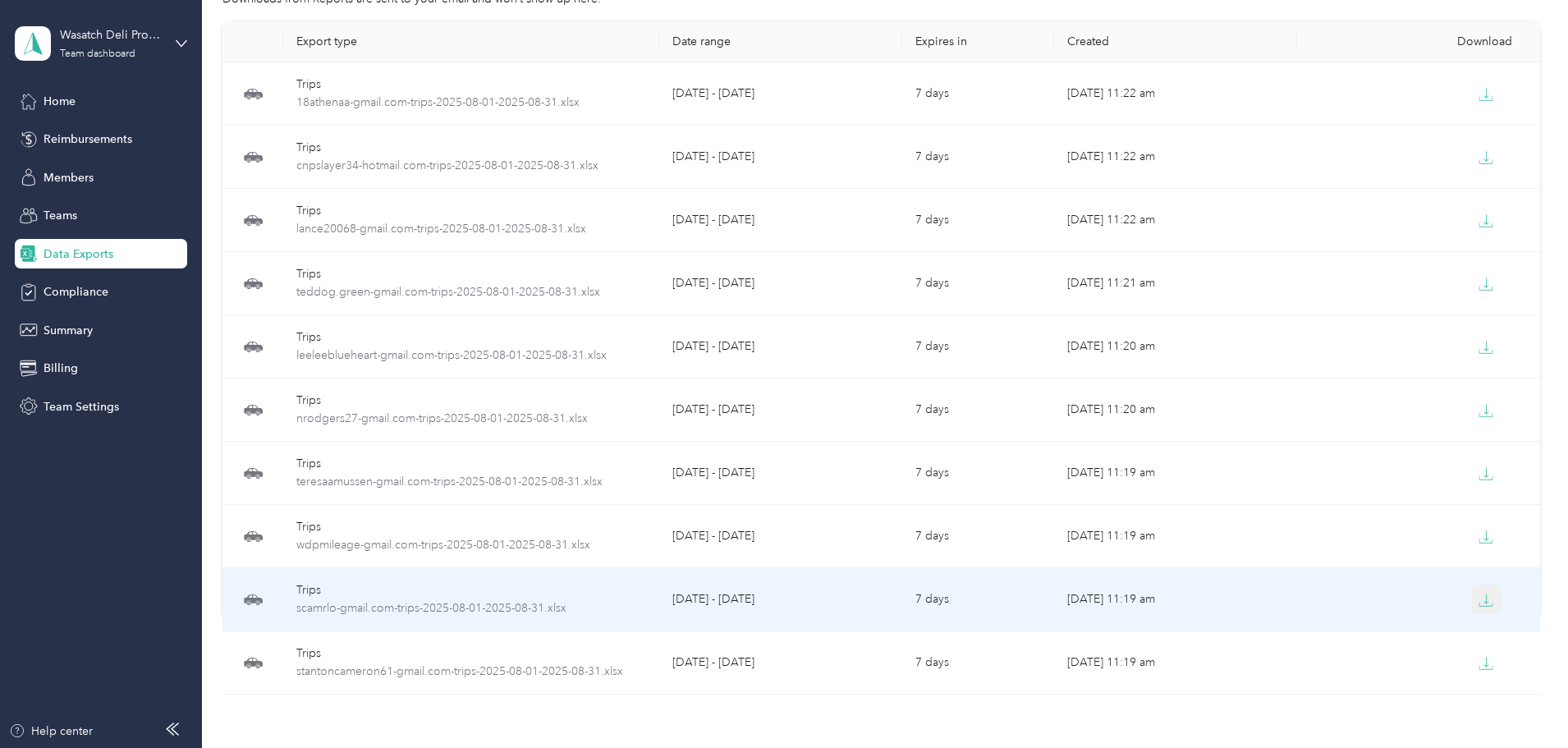
click at [1479, 604] on icon "button" at bounding box center [1486, 601] width 15 height 15
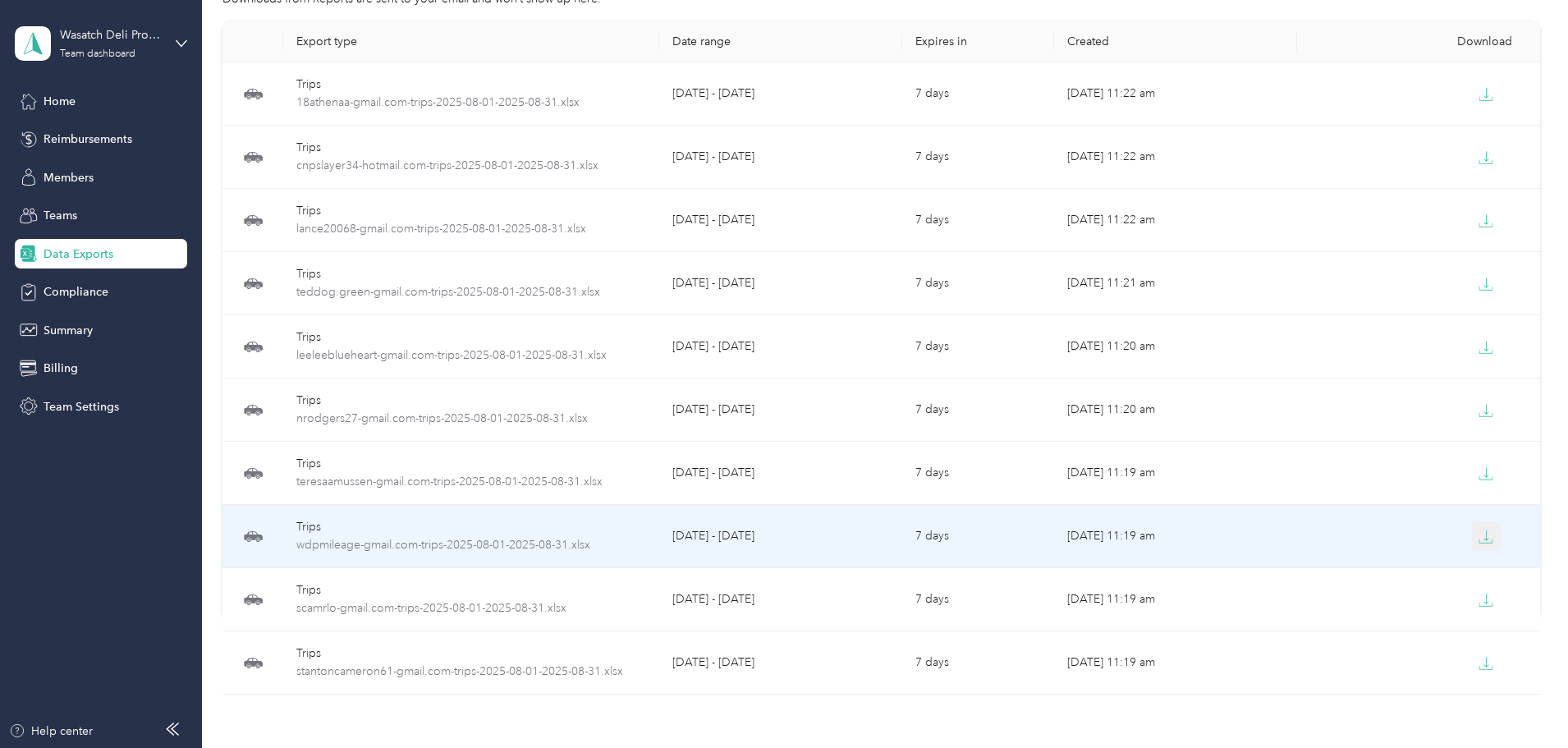
click at [1479, 540] on icon "button" at bounding box center [1486, 536] width 15 height 15
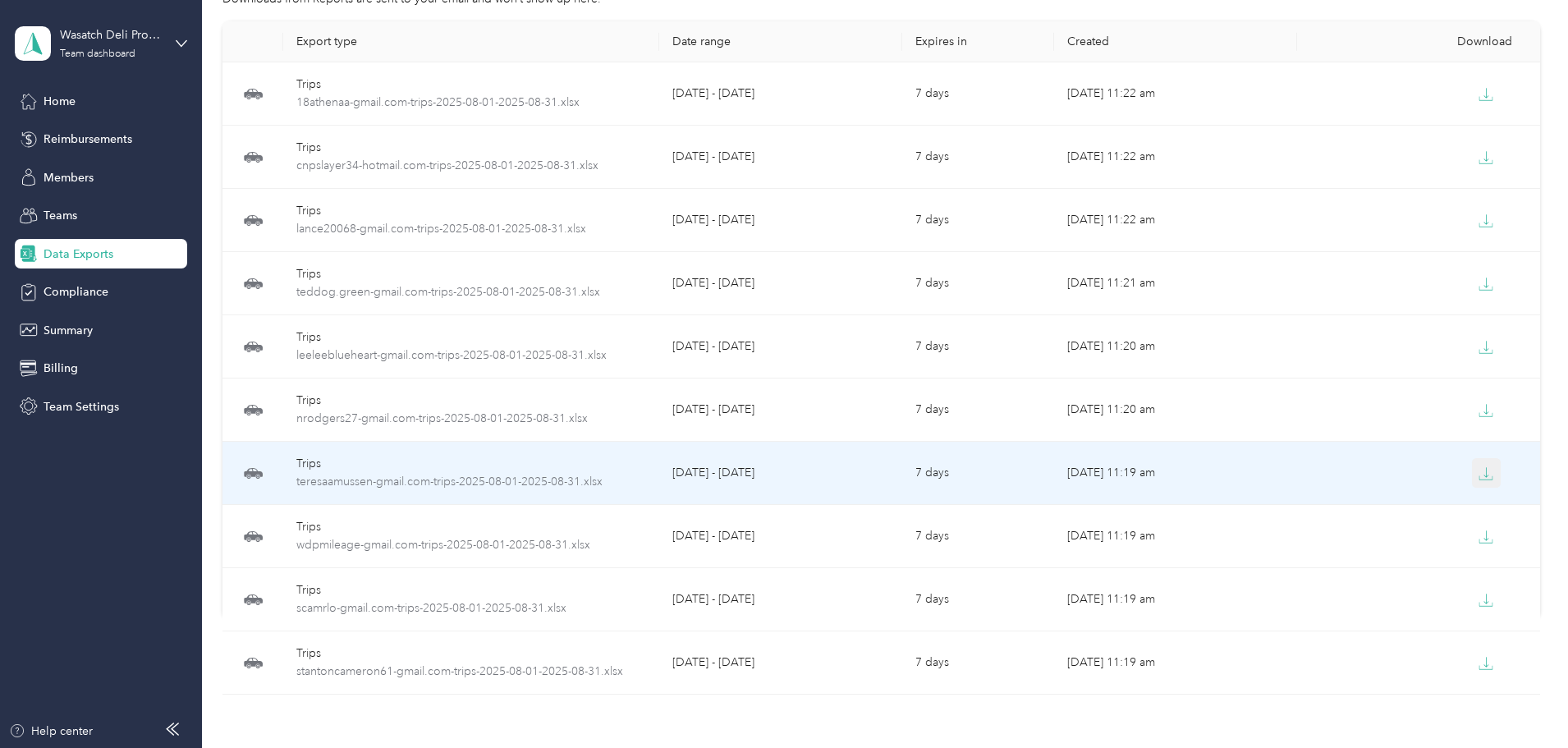
click at [1479, 479] on icon "button" at bounding box center [1486, 478] width 13 height 4
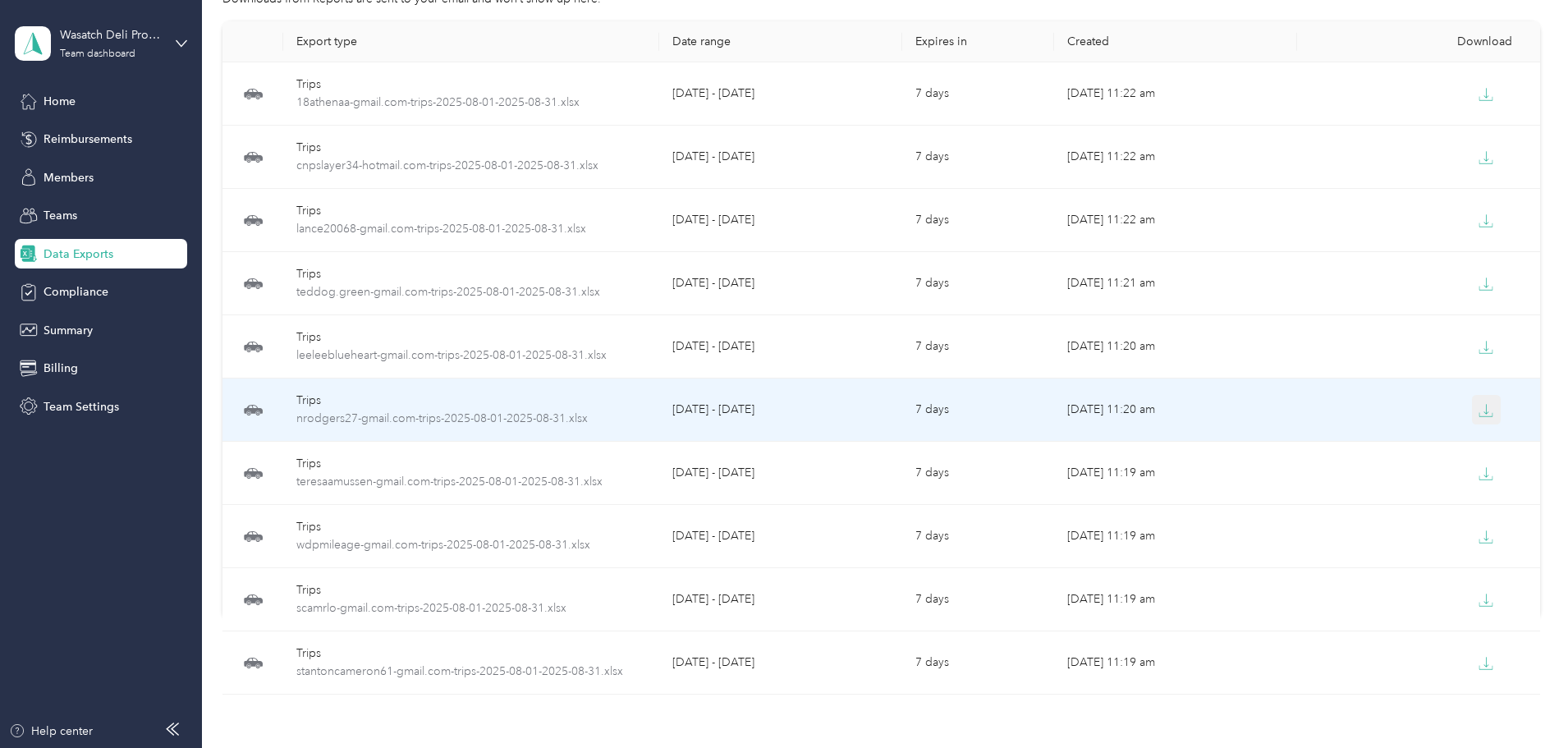
click at [1479, 417] on icon "button" at bounding box center [1486, 410] width 15 height 15
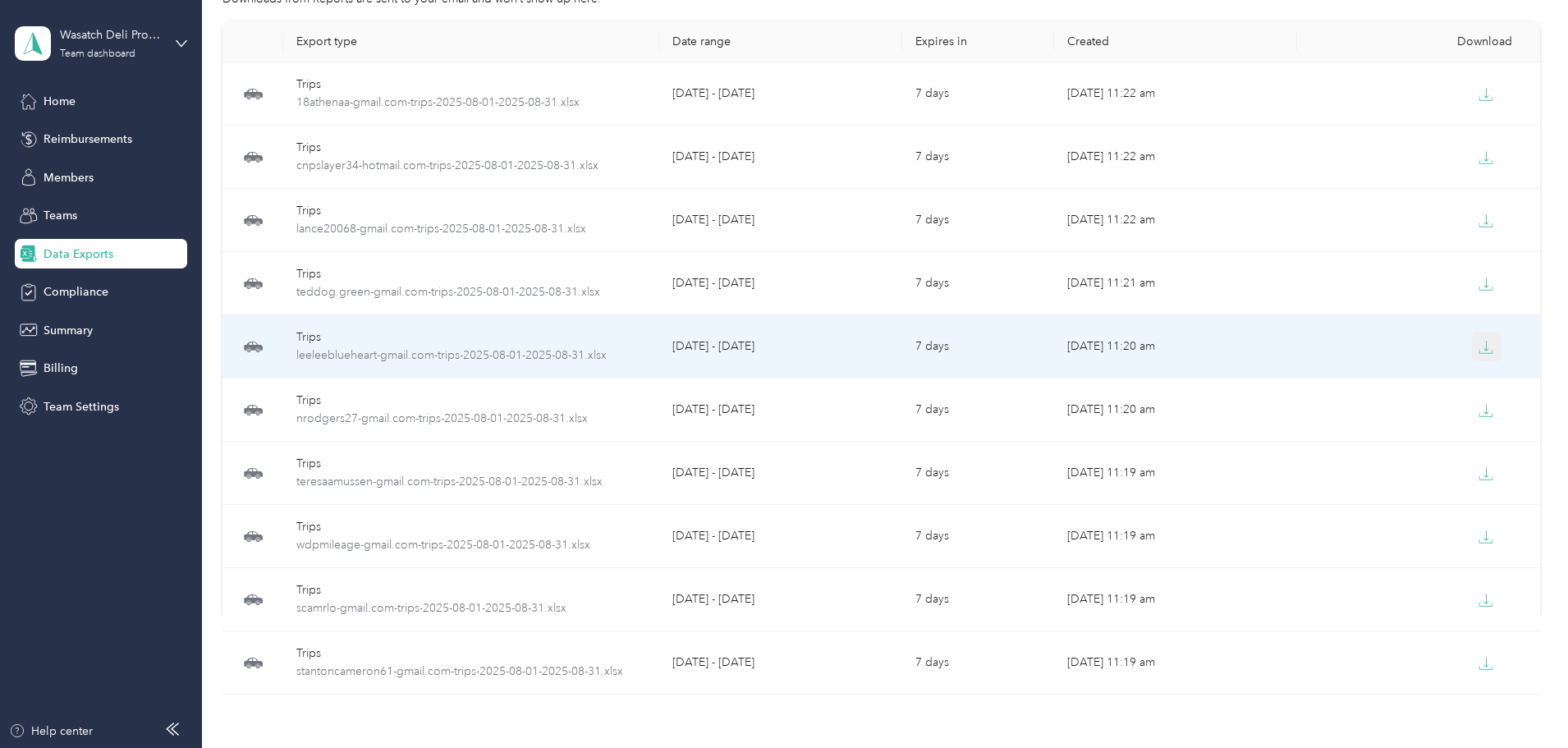
click at [1479, 353] on icon "button" at bounding box center [1486, 352] width 13 height 4
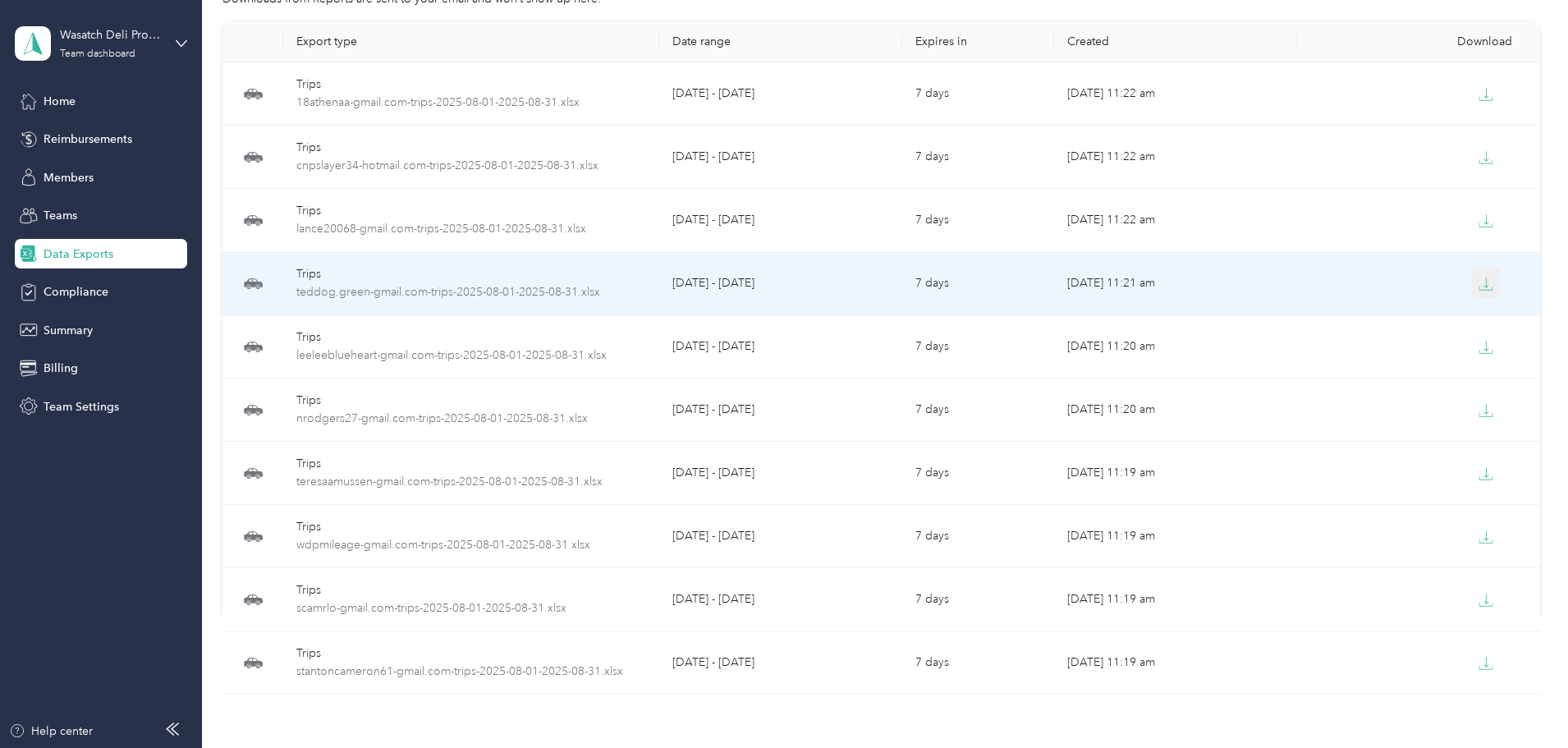
click at [1479, 286] on icon "button" at bounding box center [1486, 284] width 15 height 15
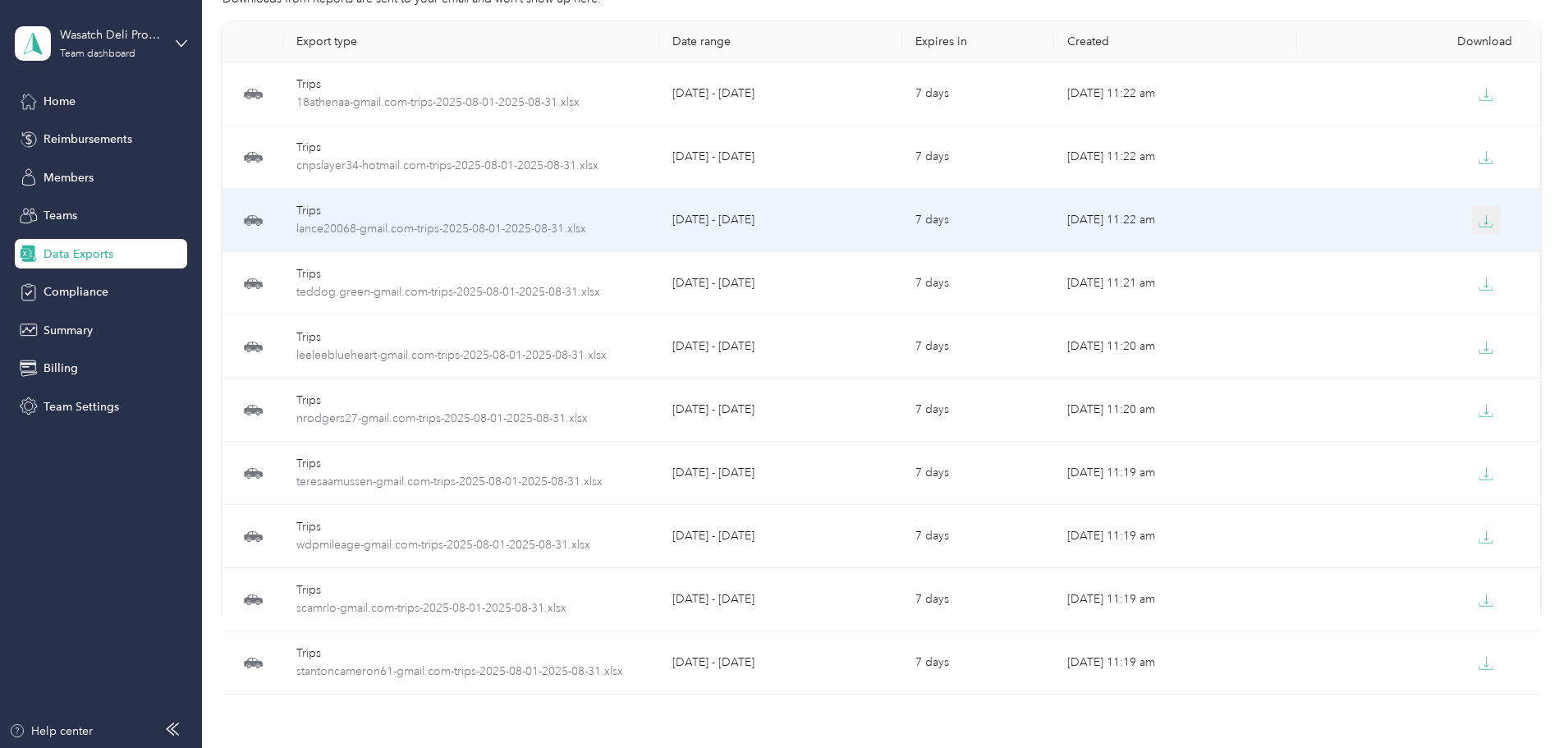
click at [1479, 227] on icon "button" at bounding box center [1486, 225] width 13 height 4
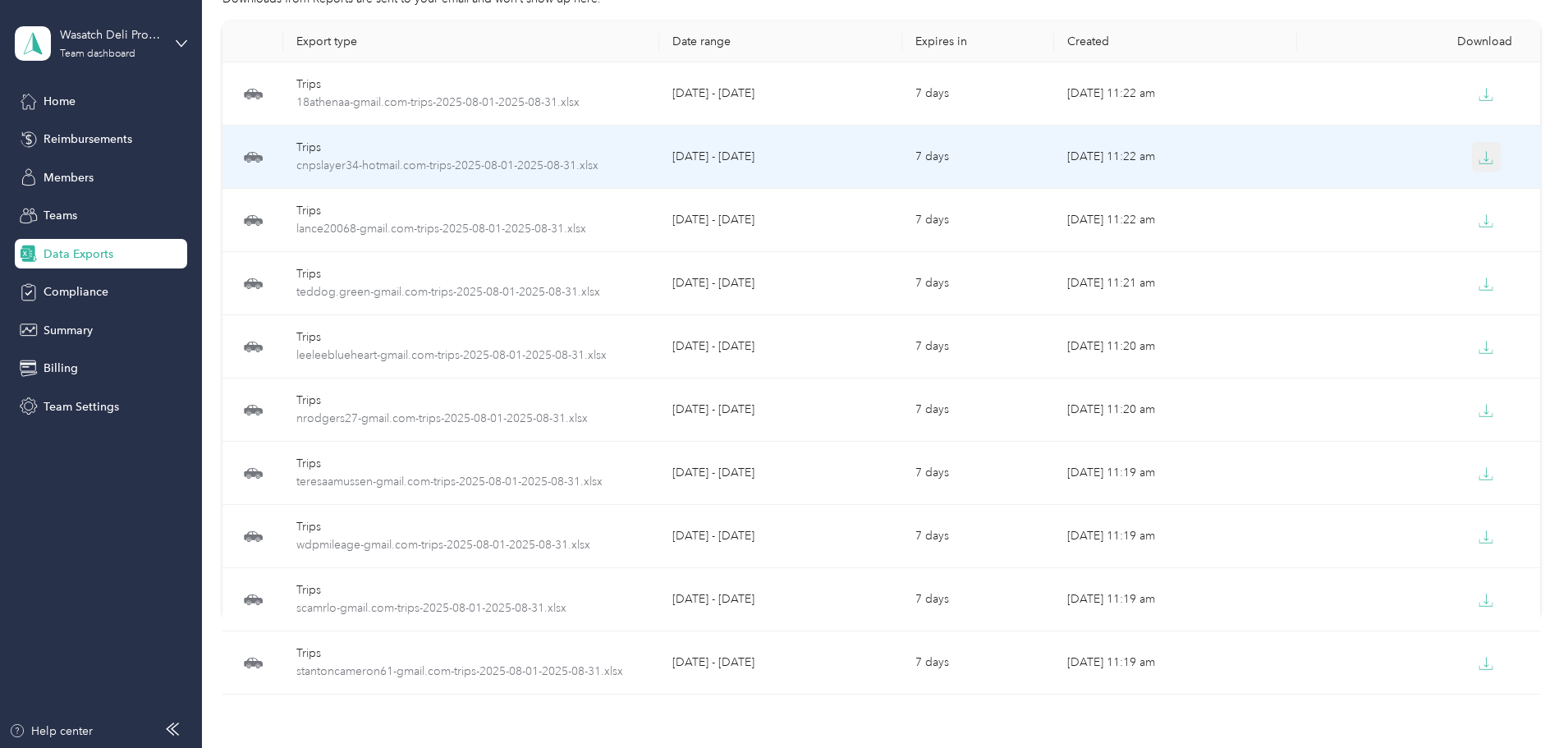
click at [1479, 164] on icon "button" at bounding box center [1486, 157] width 15 height 15
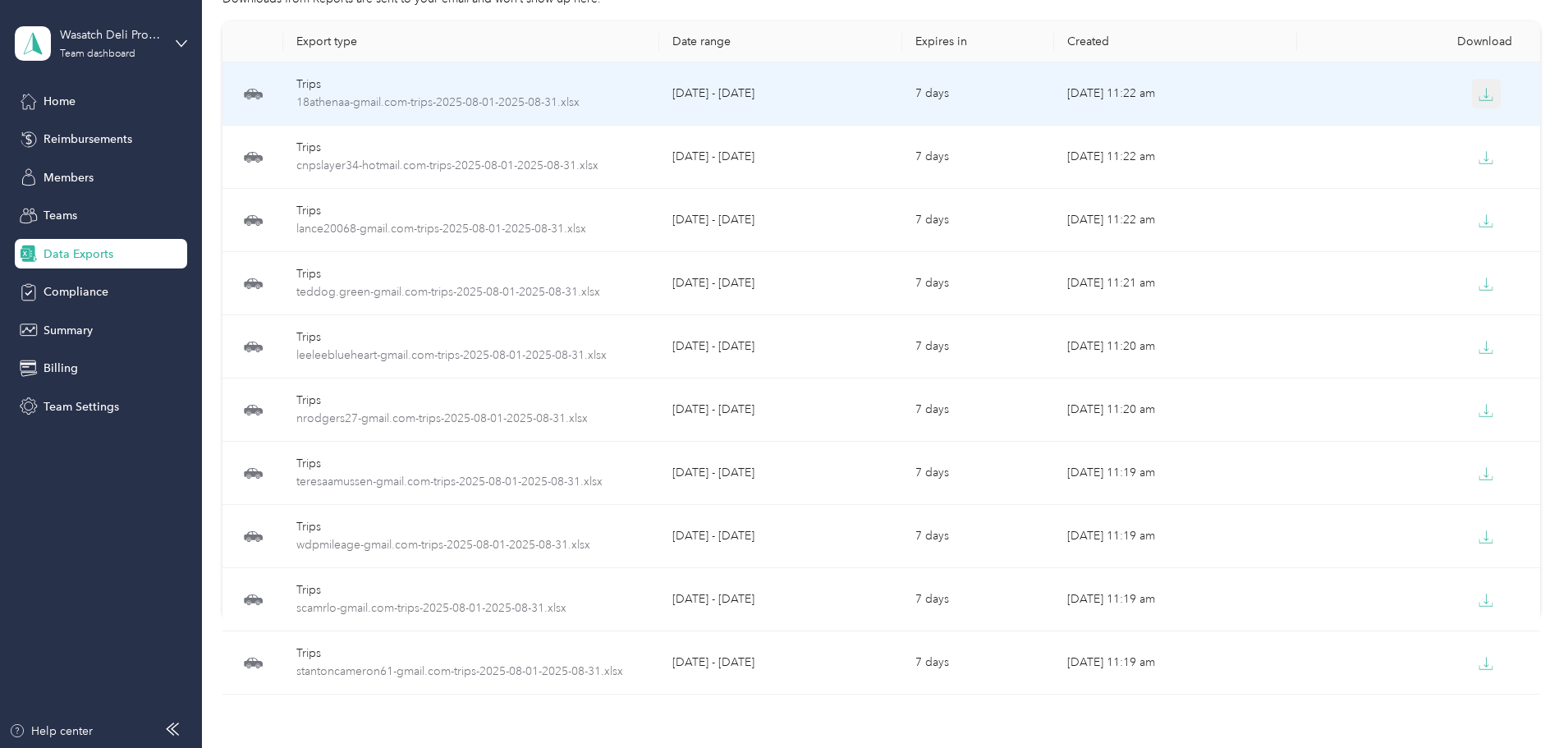
click at [1472, 105] on button "button" at bounding box center [1487, 94] width 30 height 30
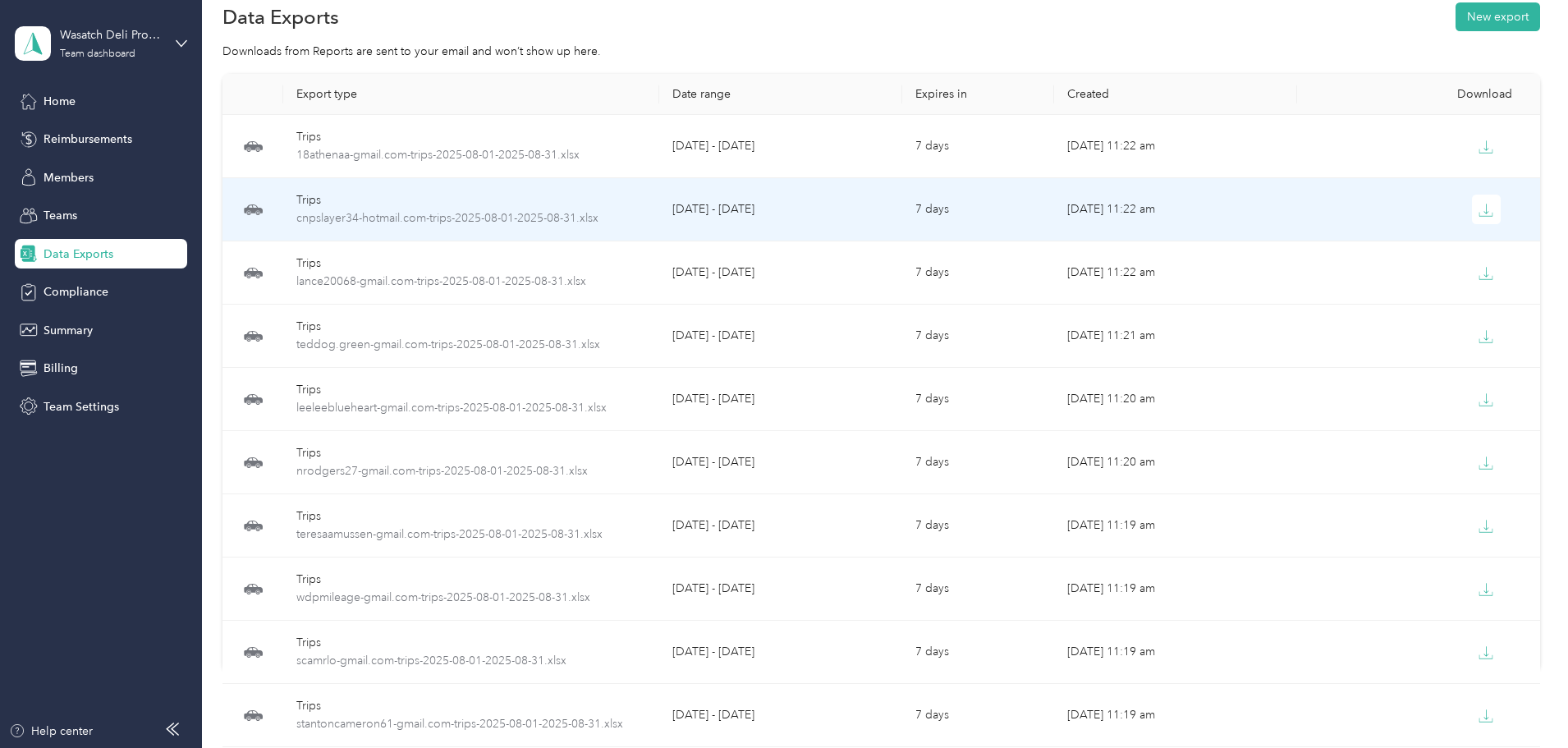
scroll to position [0, 0]
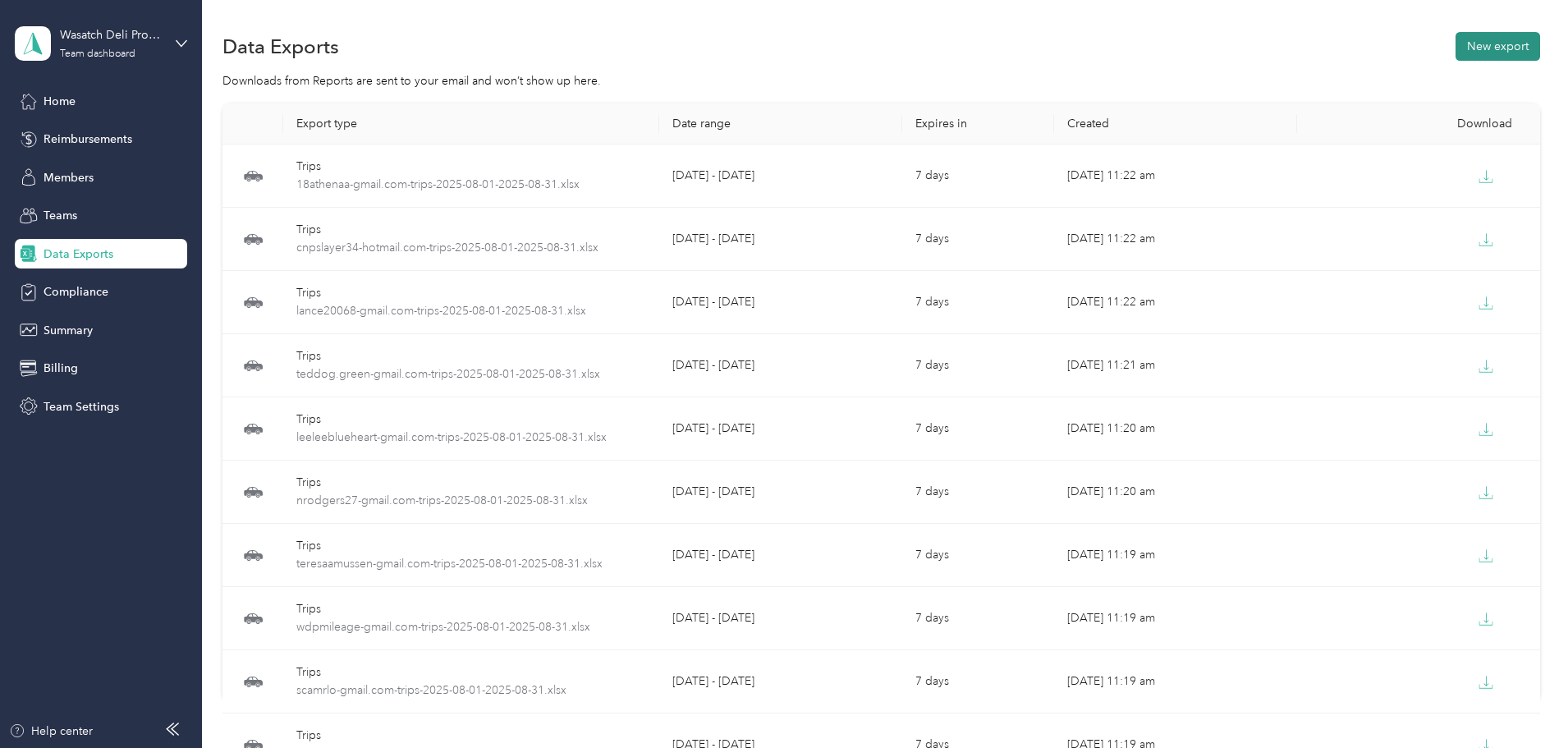
click at [1456, 47] on button "New export" at bounding box center [1498, 46] width 84 height 29
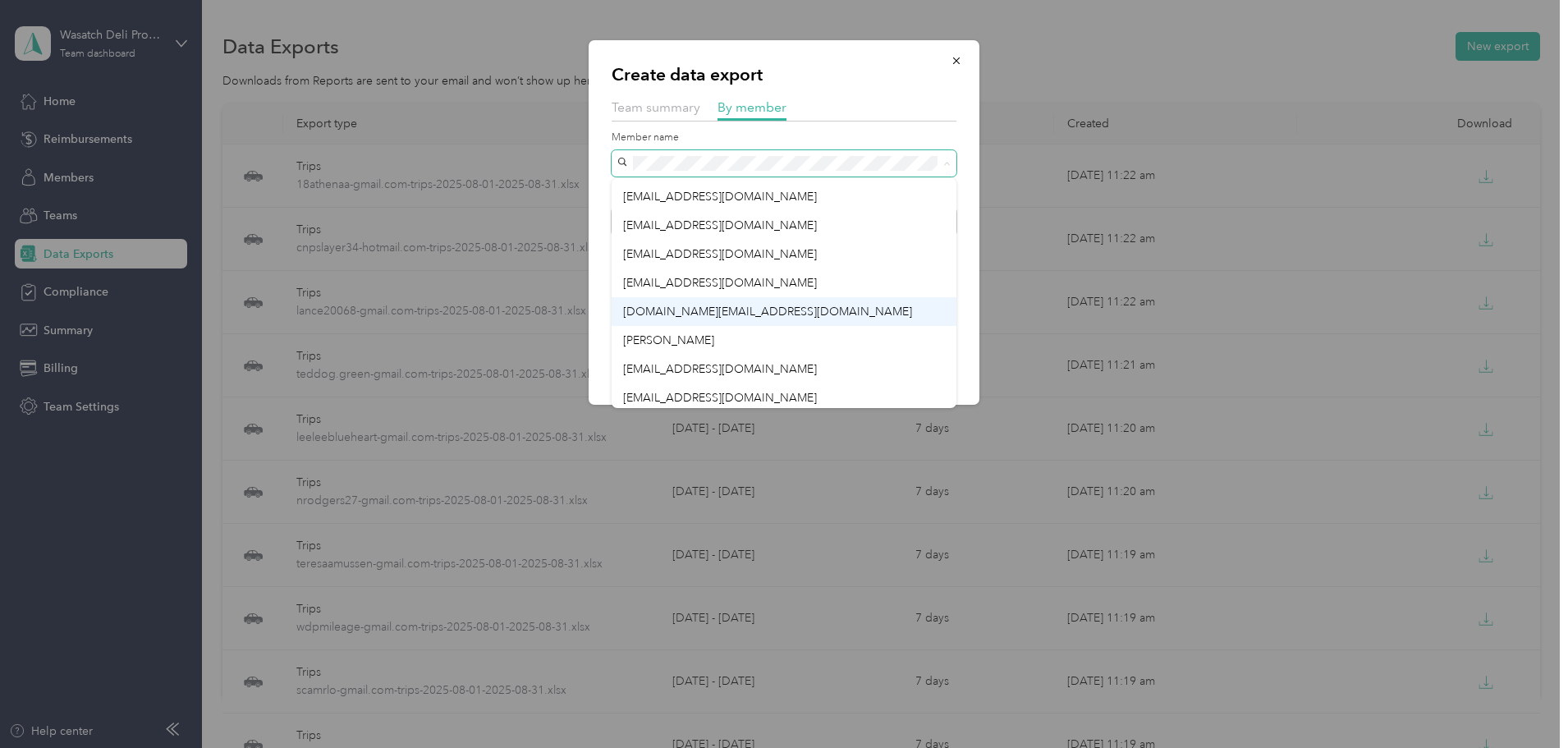
scroll to position [86, 0]
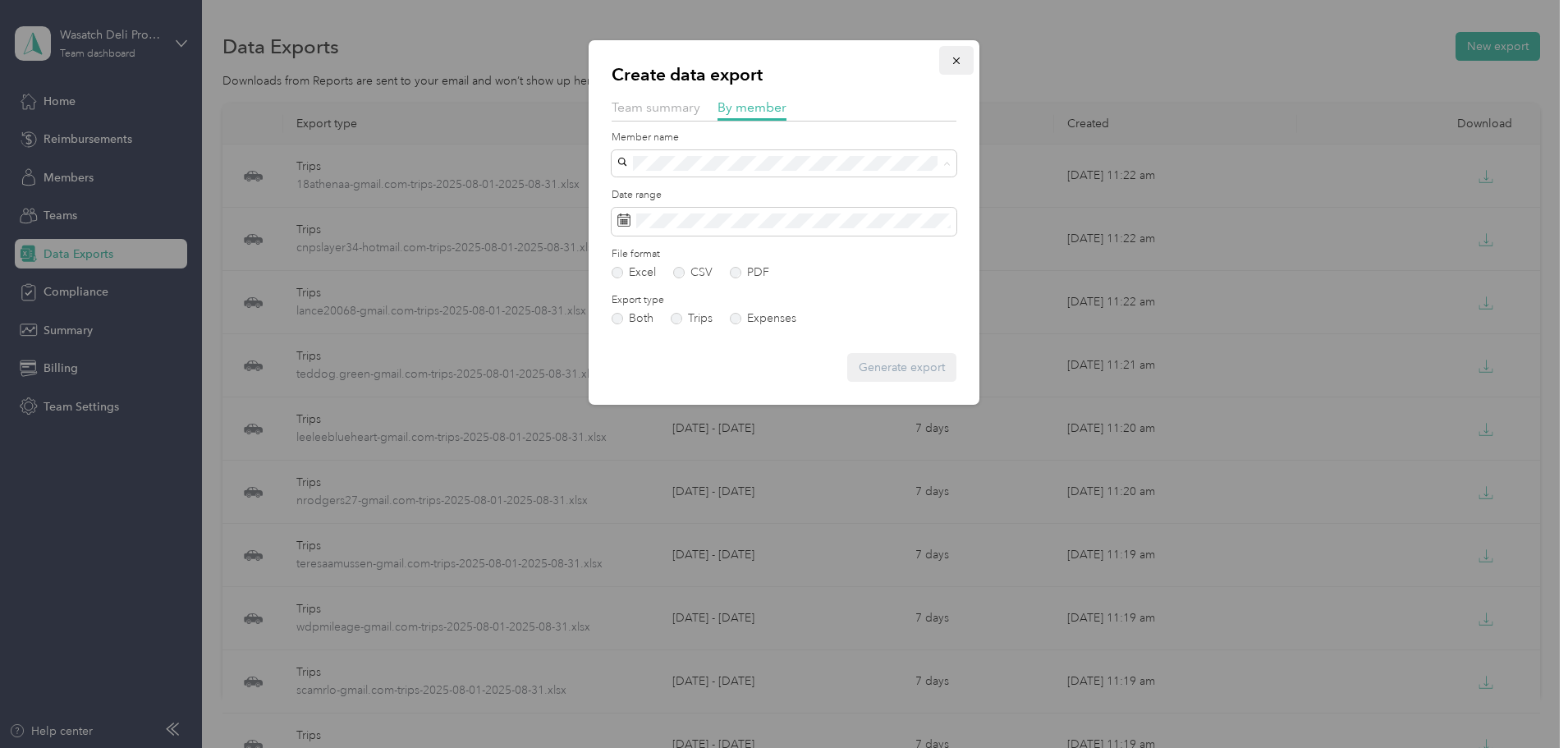
click at [954, 59] on icon "button" at bounding box center [956, 61] width 11 height 11
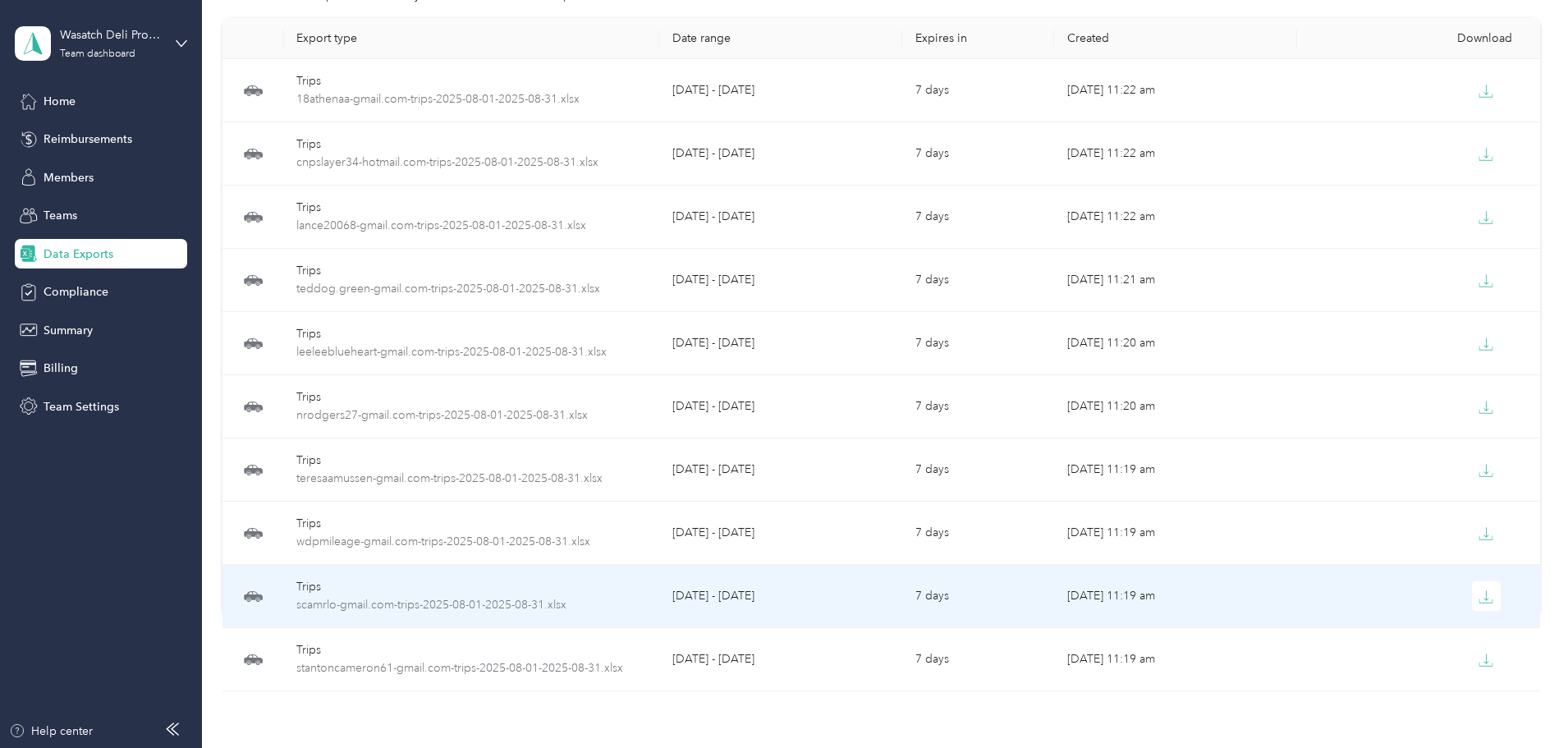
scroll to position [181, 0]
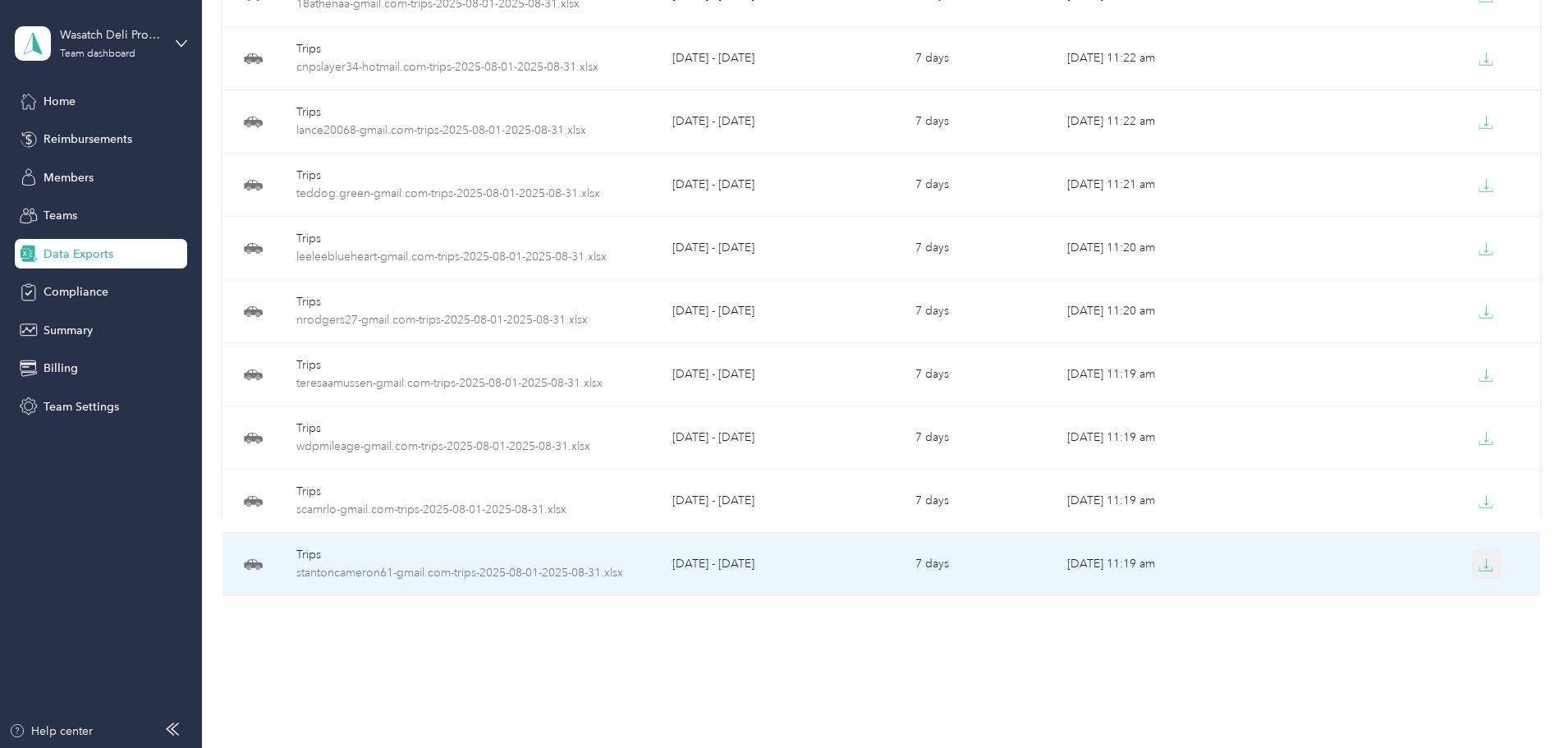
click at [1479, 571] on icon "button" at bounding box center [1486, 570] width 13 height 4
